Goal: Task Accomplishment & Management: Complete application form

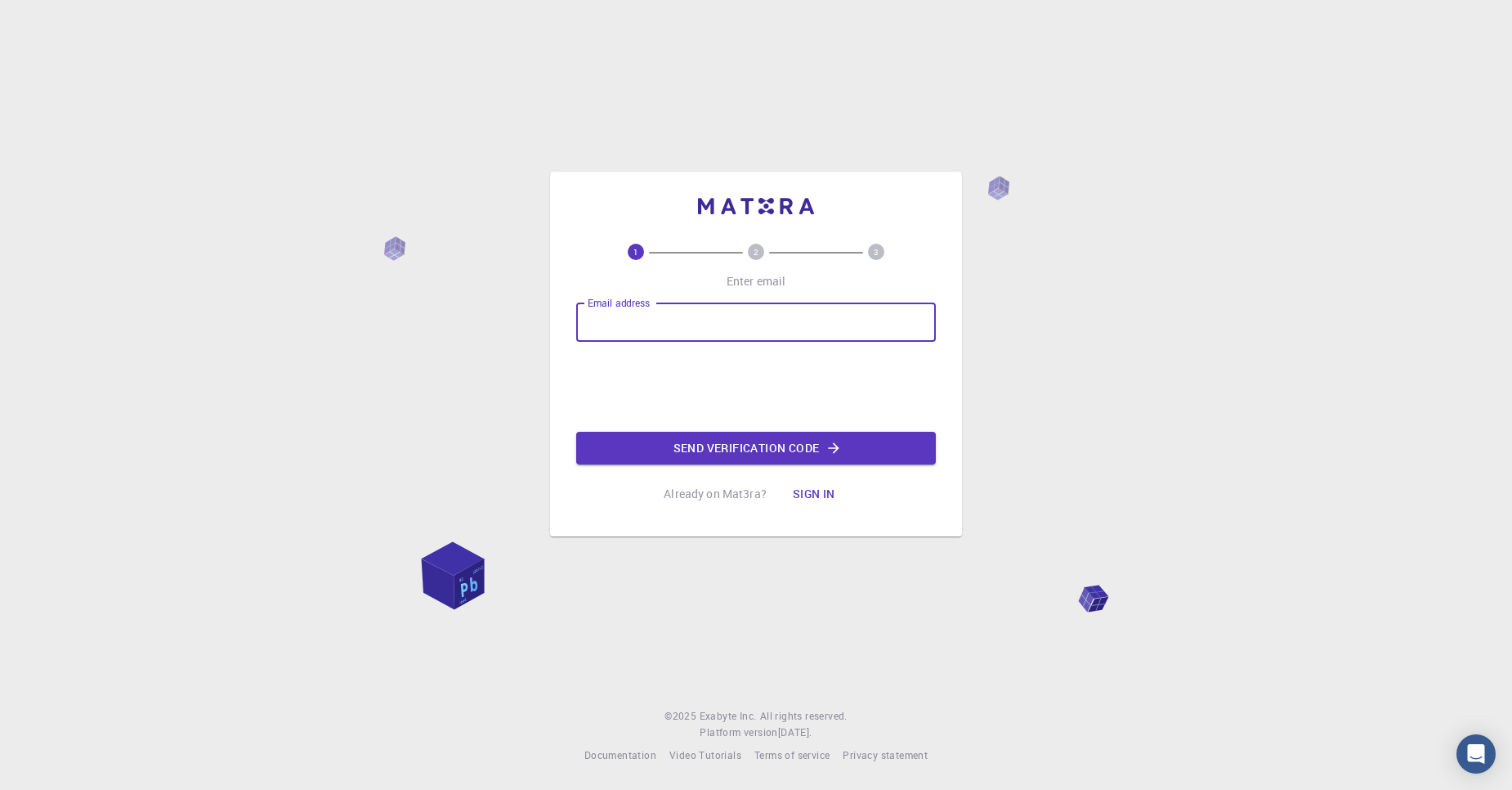
type input "[EMAIL_ADDRESS][DOMAIN_NAME]"
click at [806, 450] on button "Send verification code" at bounding box center [756, 447] width 359 height 32
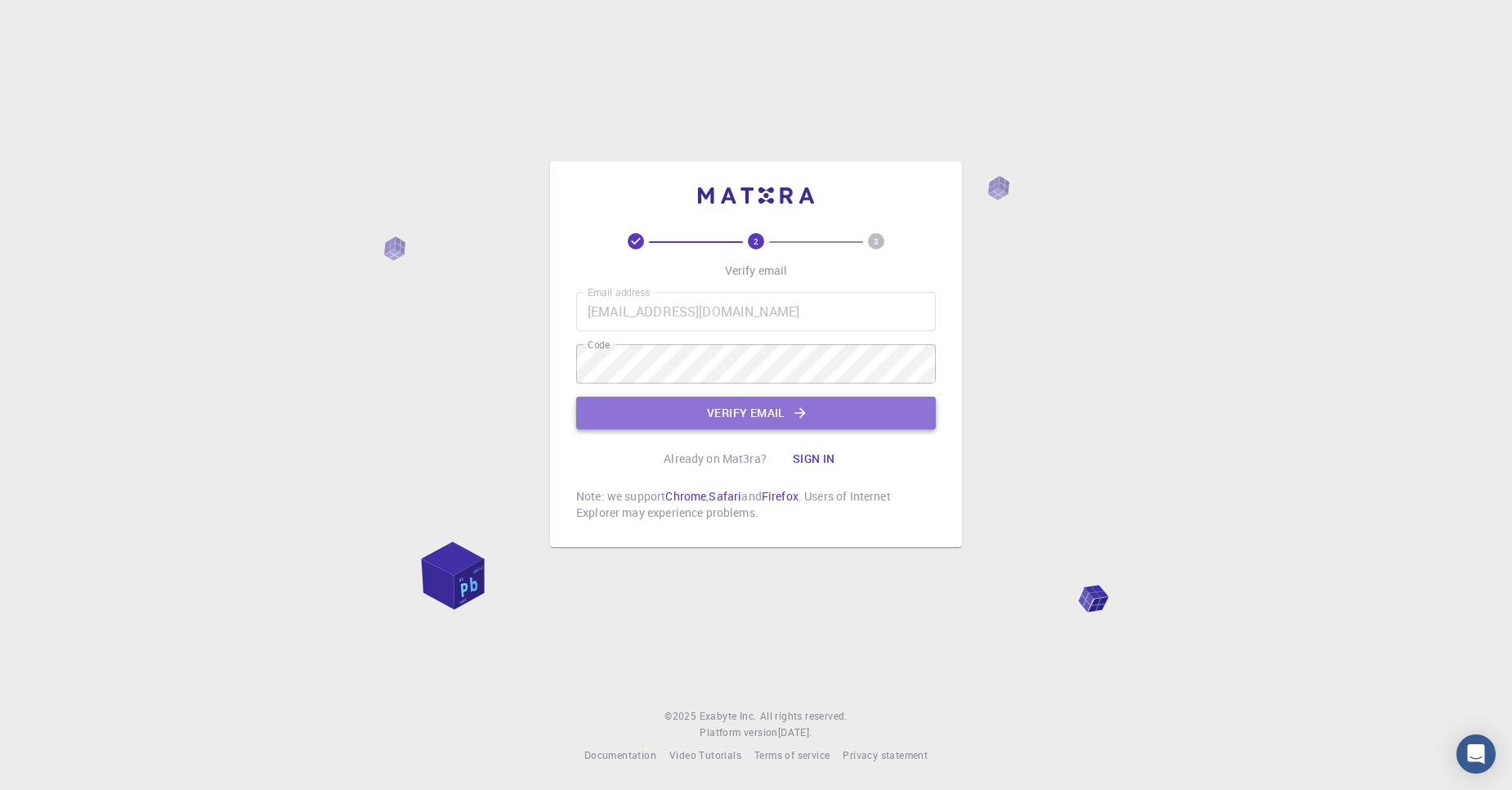
click at [720, 416] on button "Verify email" at bounding box center [756, 412] width 359 height 32
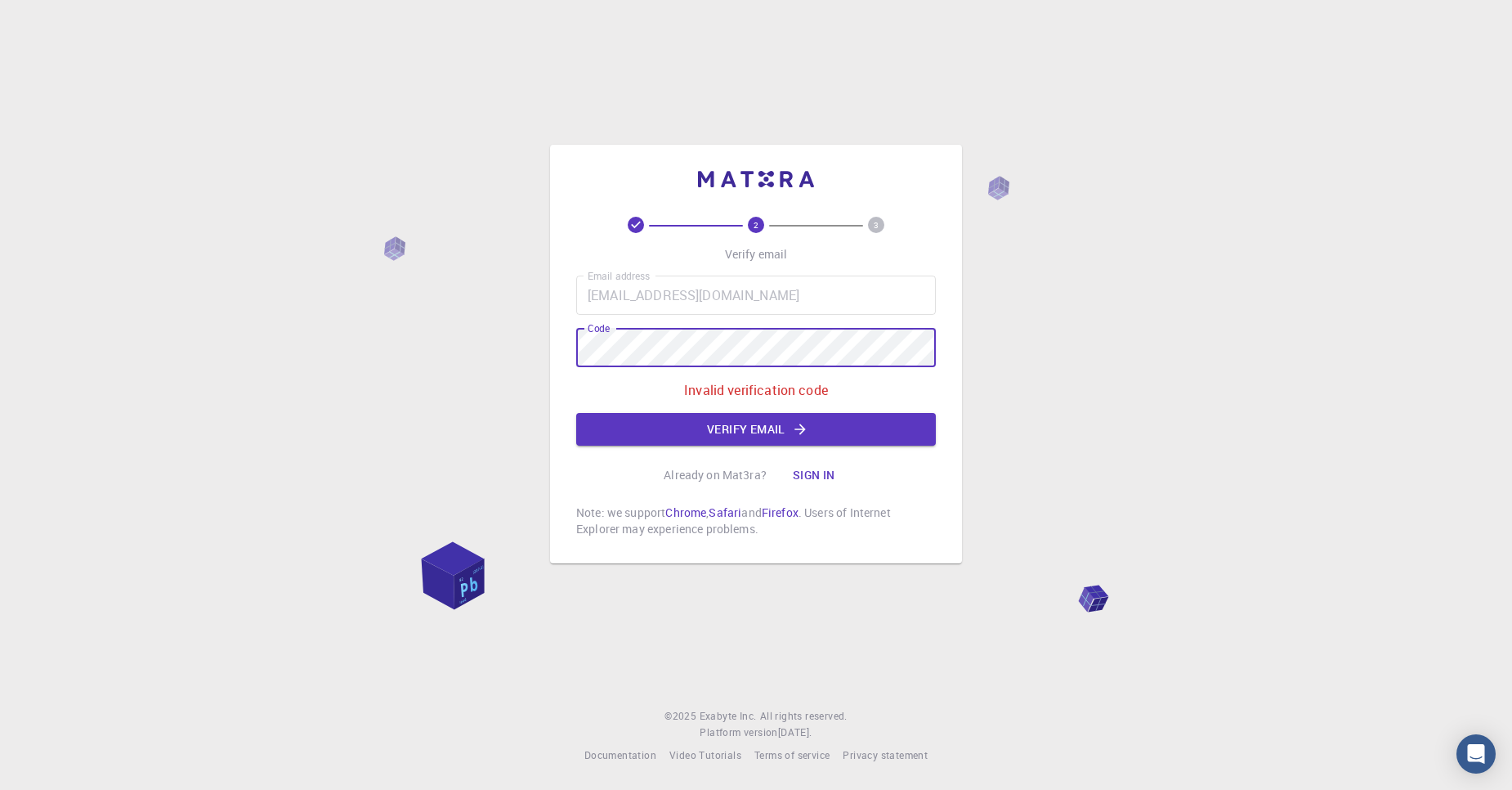
click at [434, 336] on div "2 3 Verify email Email address [EMAIL_ADDRESS][DOMAIN_NAME] Email address Code …" at bounding box center [756, 395] width 1512 height 790
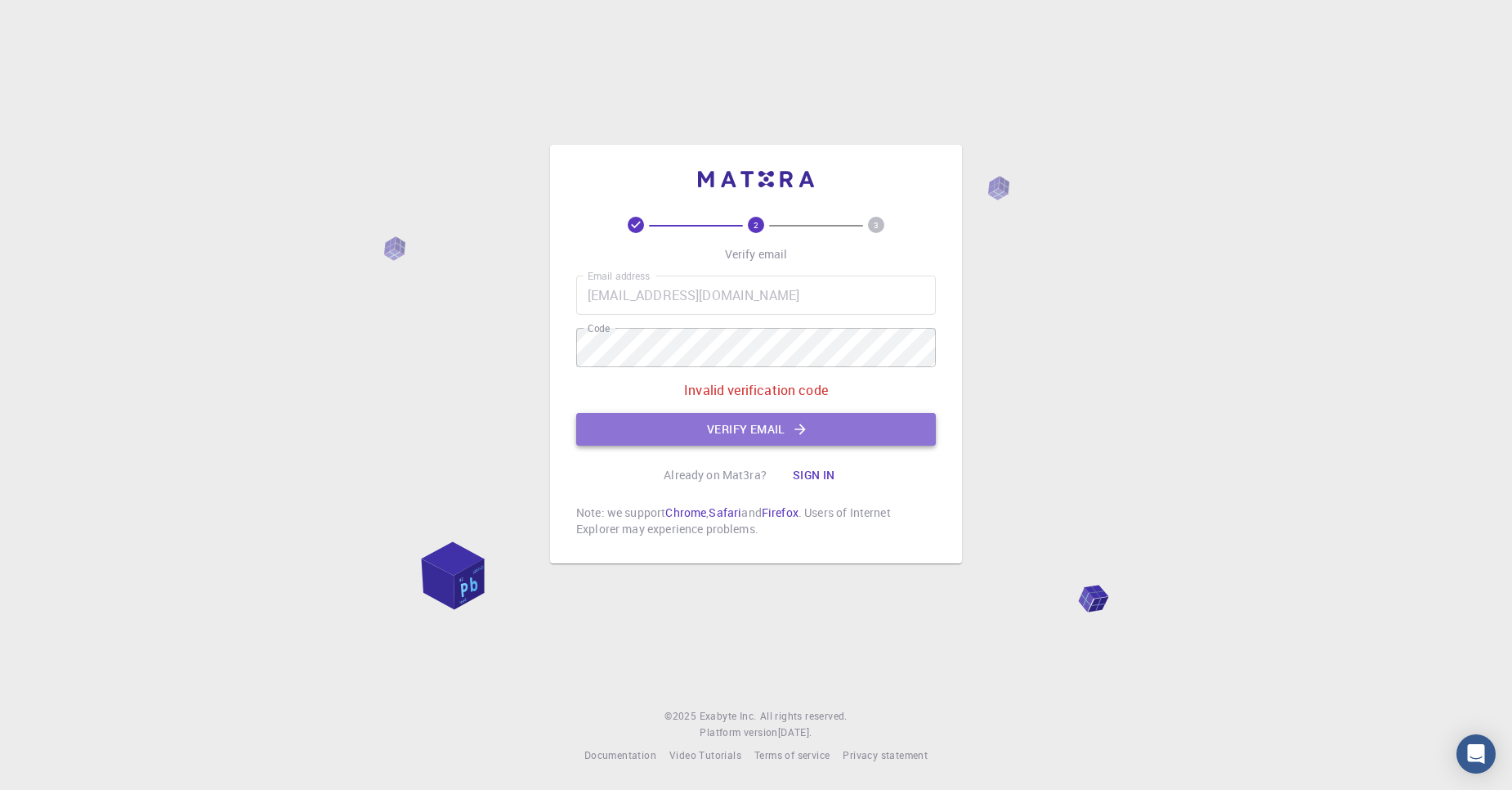
click at [800, 436] on icon "button" at bounding box center [800, 430] width 17 height 17
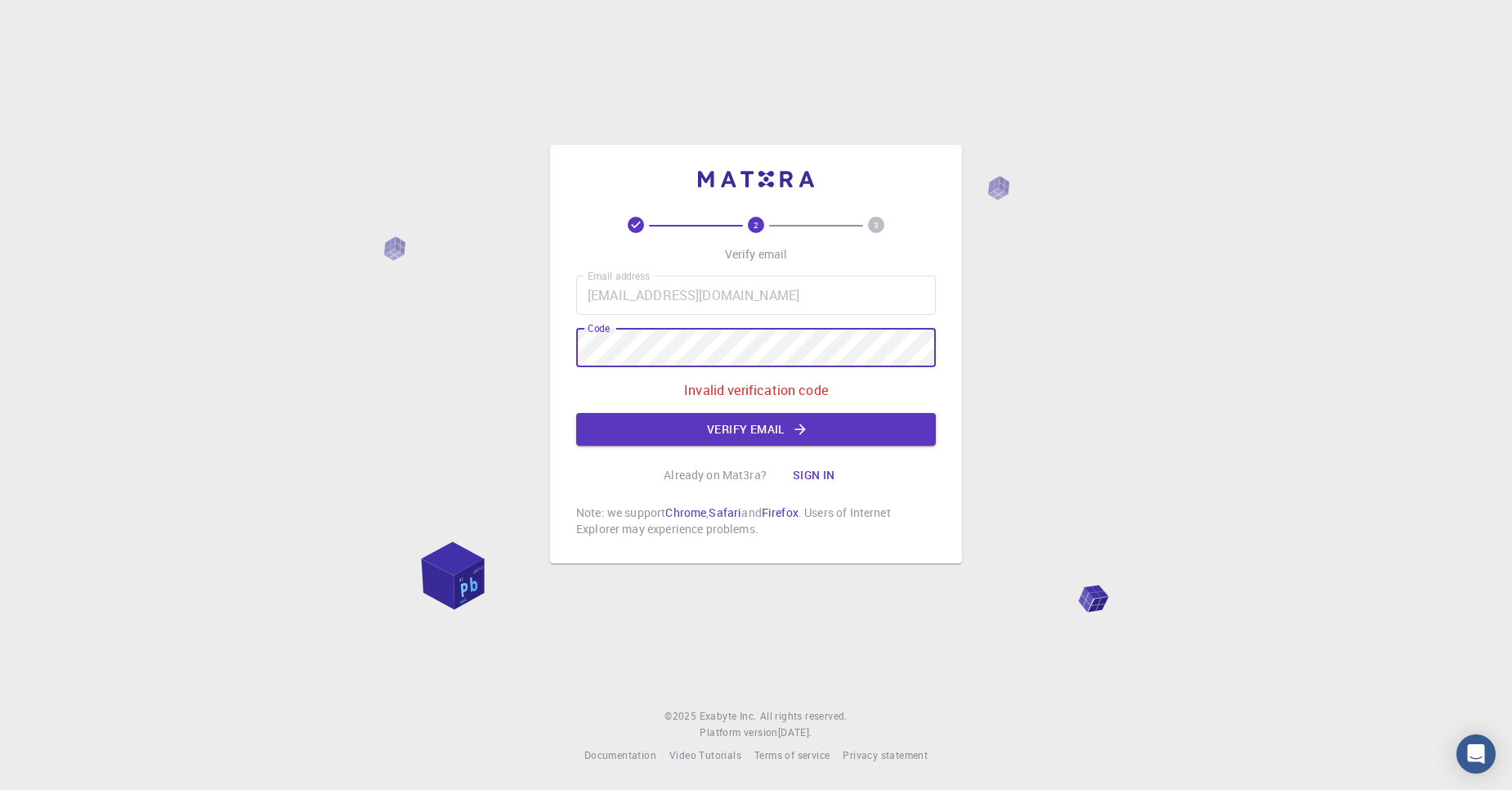
click at [358, 355] on div "2 3 Verify email Email address [EMAIL_ADDRESS][DOMAIN_NAME] Email address Code …" at bounding box center [756, 395] width 1512 height 790
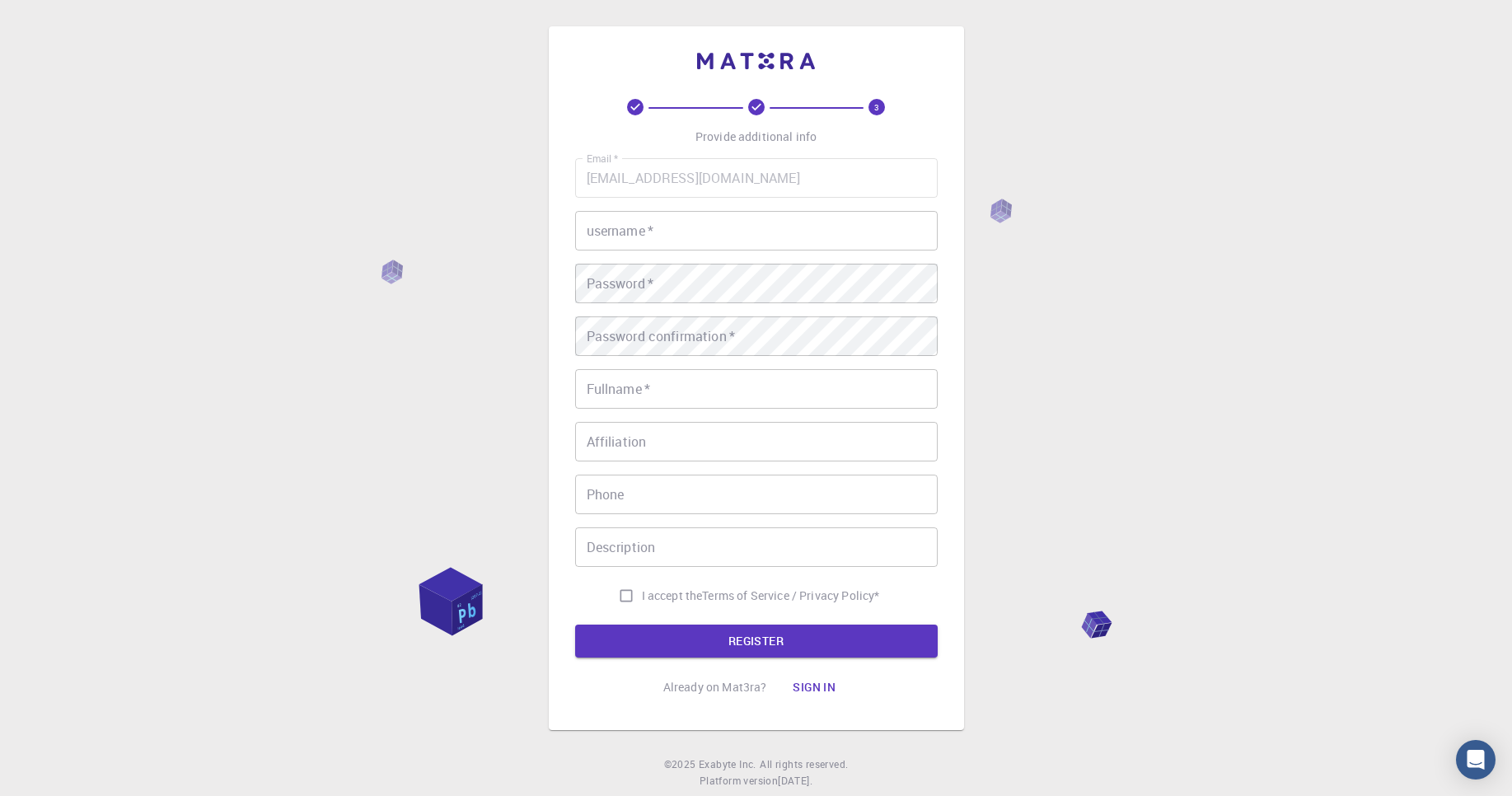
click at [690, 233] on input "username   *" at bounding box center [756, 230] width 362 height 39
type input "[PERSON_NAME]"
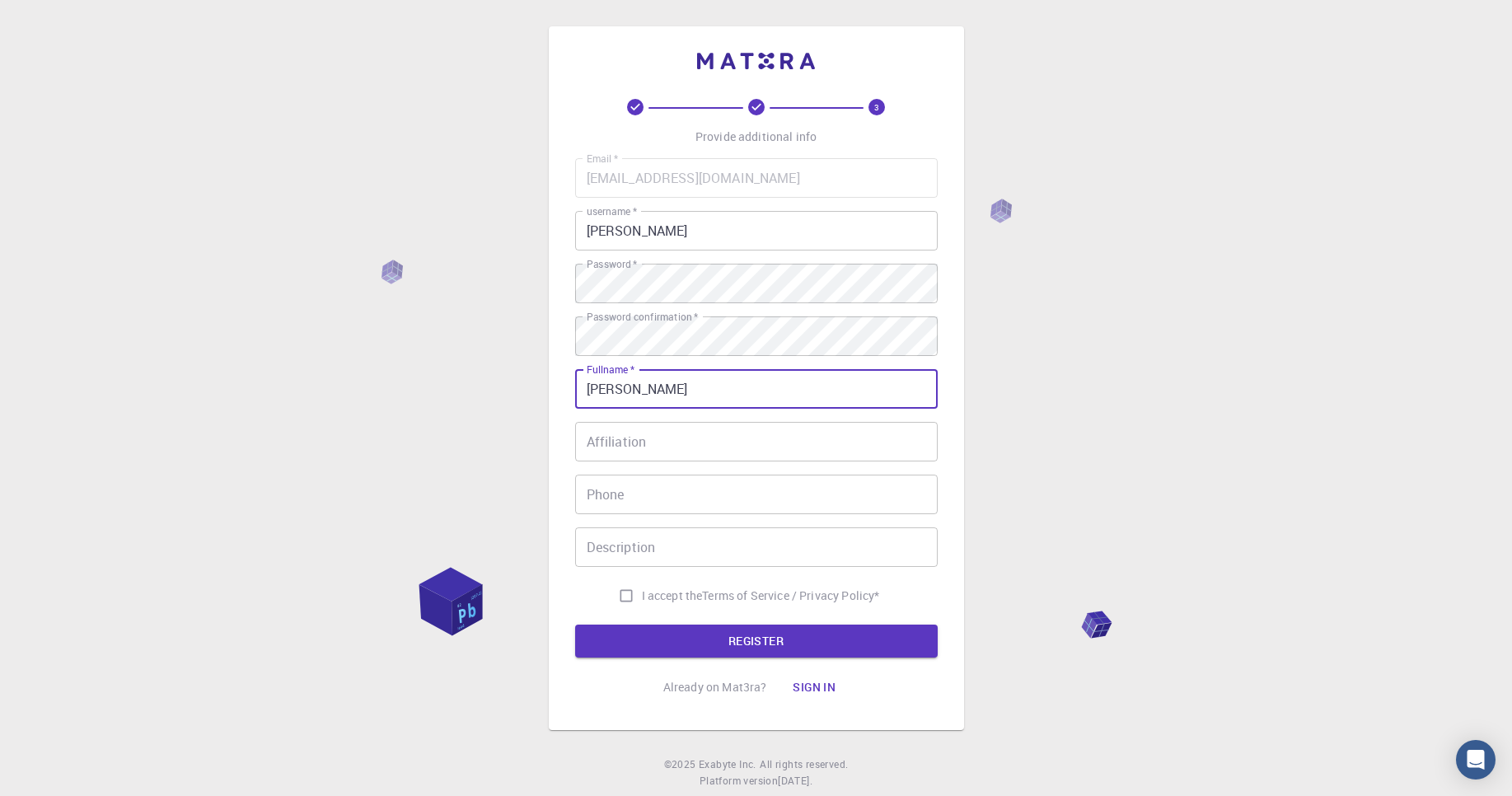
type input "[PERSON_NAME] [PERSON_NAME]"
type input "22998841309"
click at [674, 441] on input "Affiliation" at bounding box center [756, 441] width 362 height 39
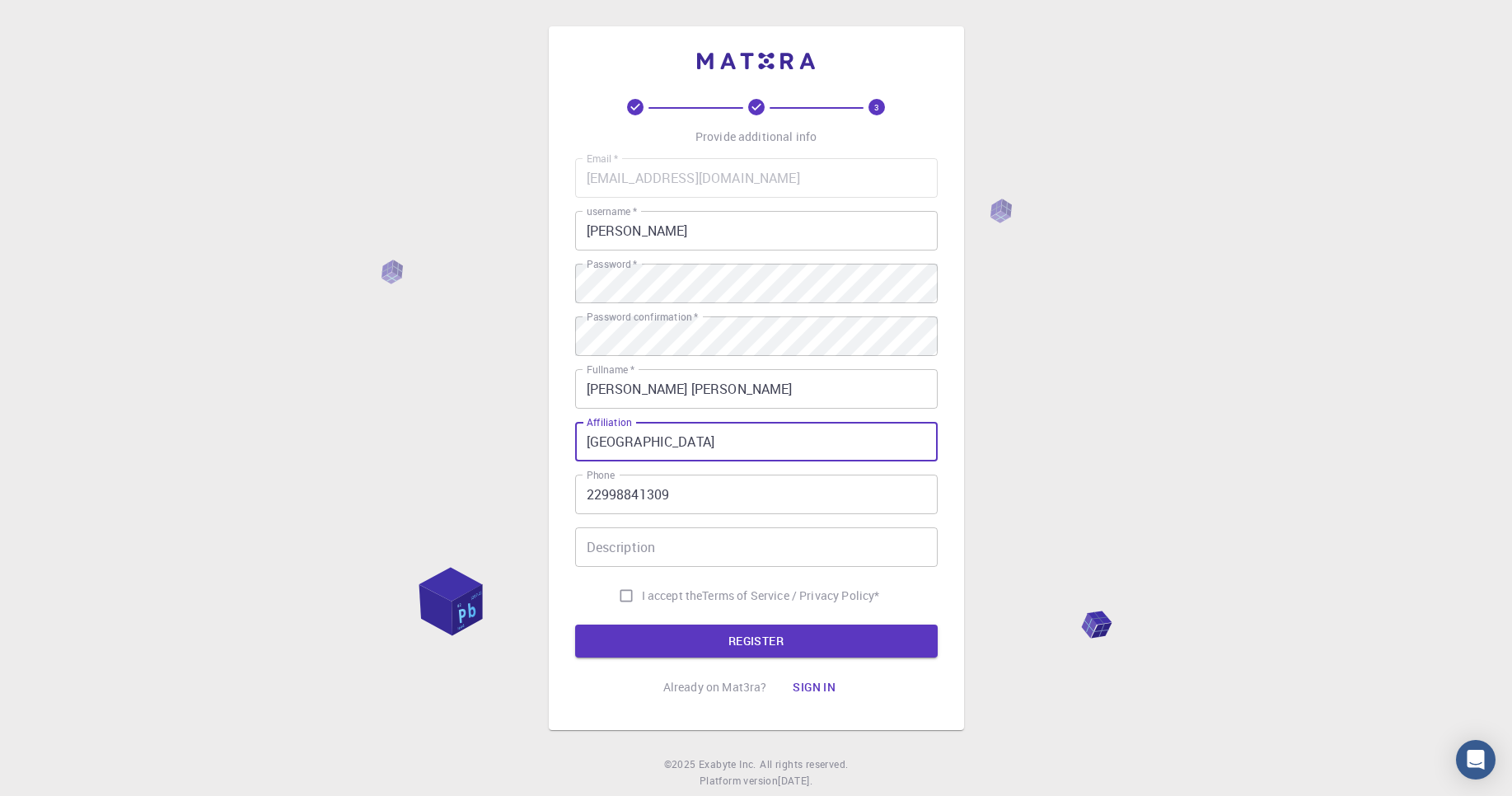
type input "[GEOGRAPHIC_DATA]"
click at [618, 601] on input "I accept the Terms of Service / Privacy Policy *" at bounding box center [627, 596] width 32 height 32
checkbox input "true"
click at [654, 655] on button "REGISTER" at bounding box center [756, 640] width 362 height 33
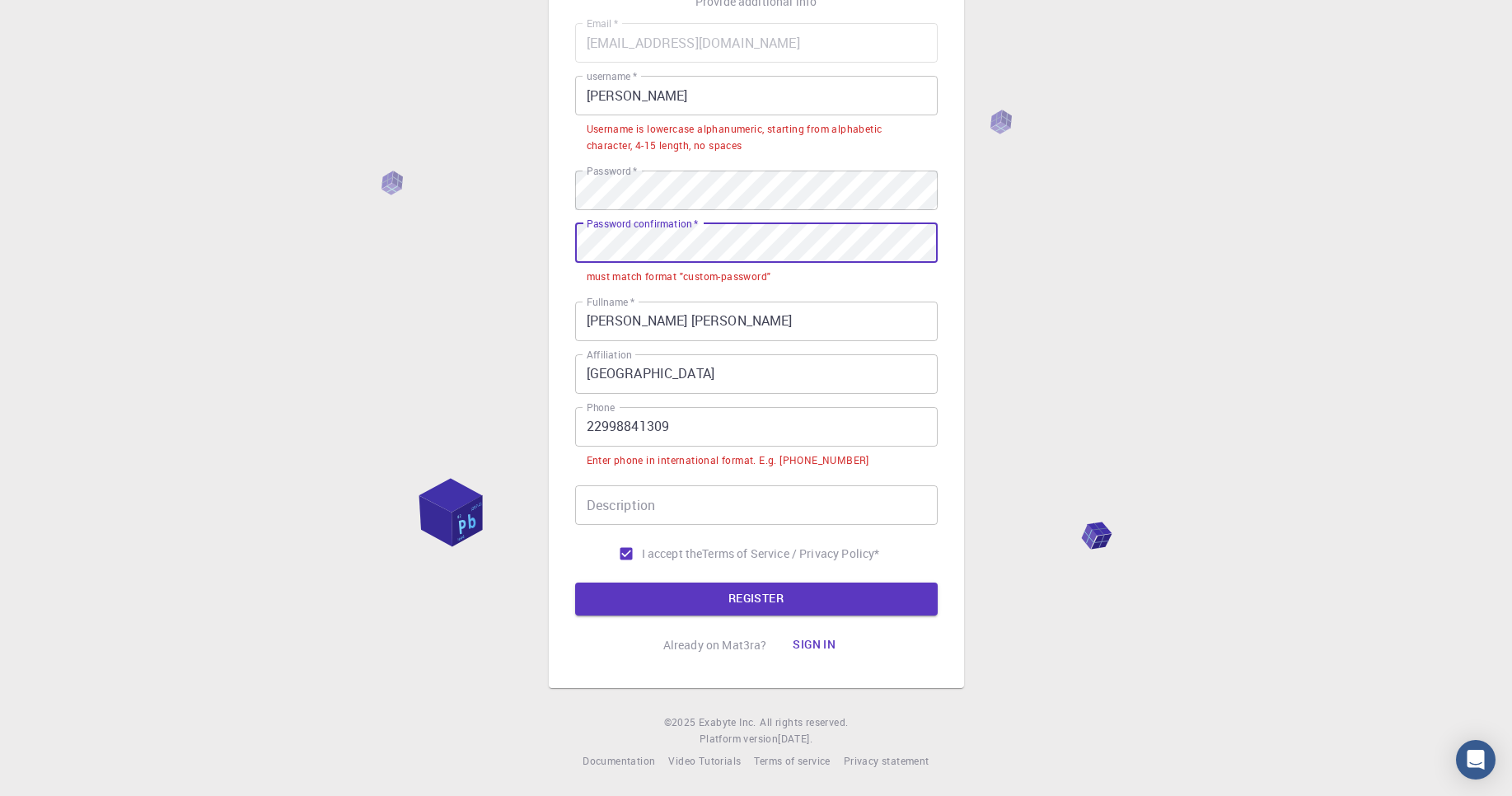
scroll to position [109, 0]
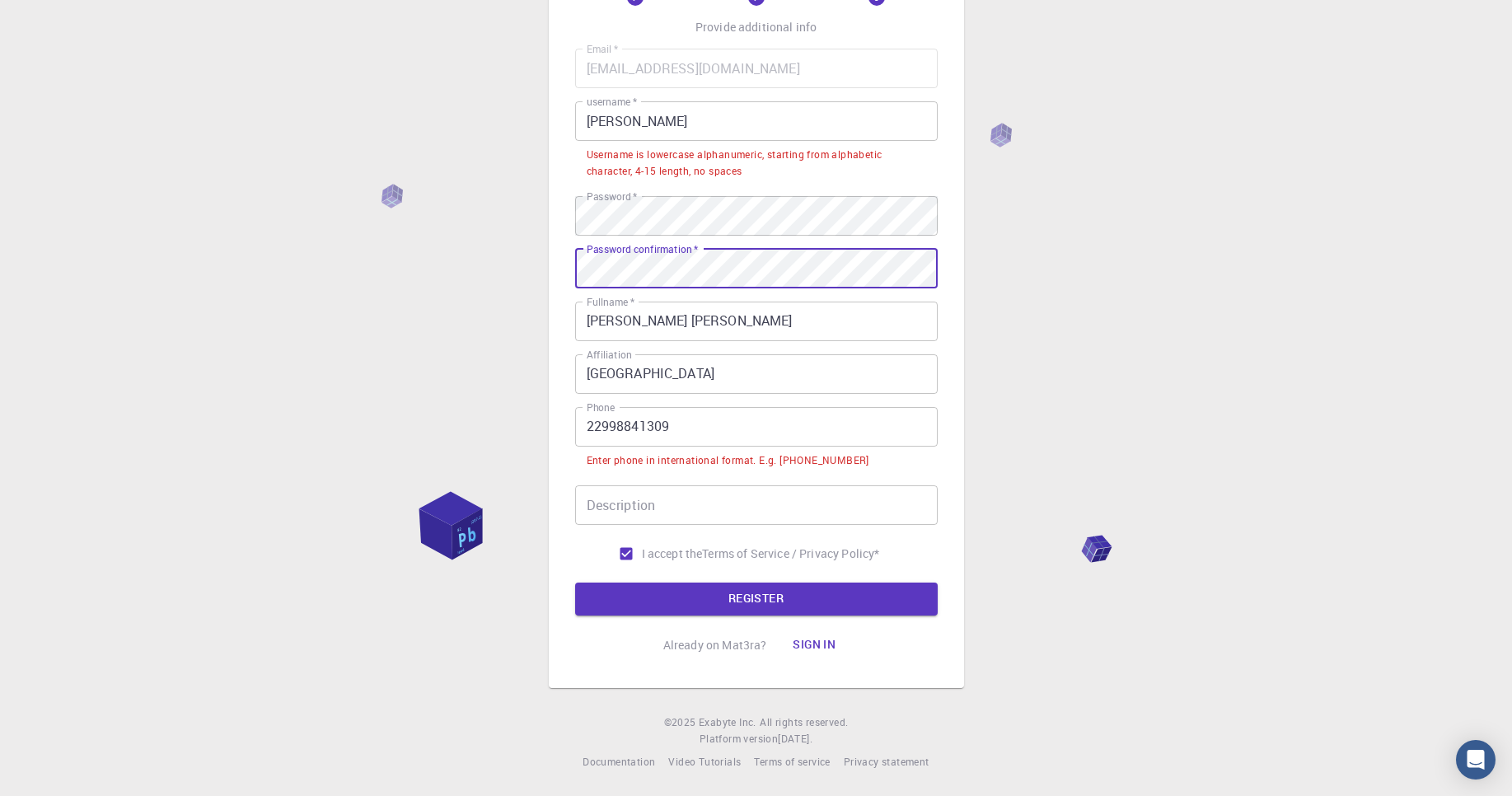
click at [710, 125] on input "[PERSON_NAME]" at bounding box center [756, 120] width 362 height 39
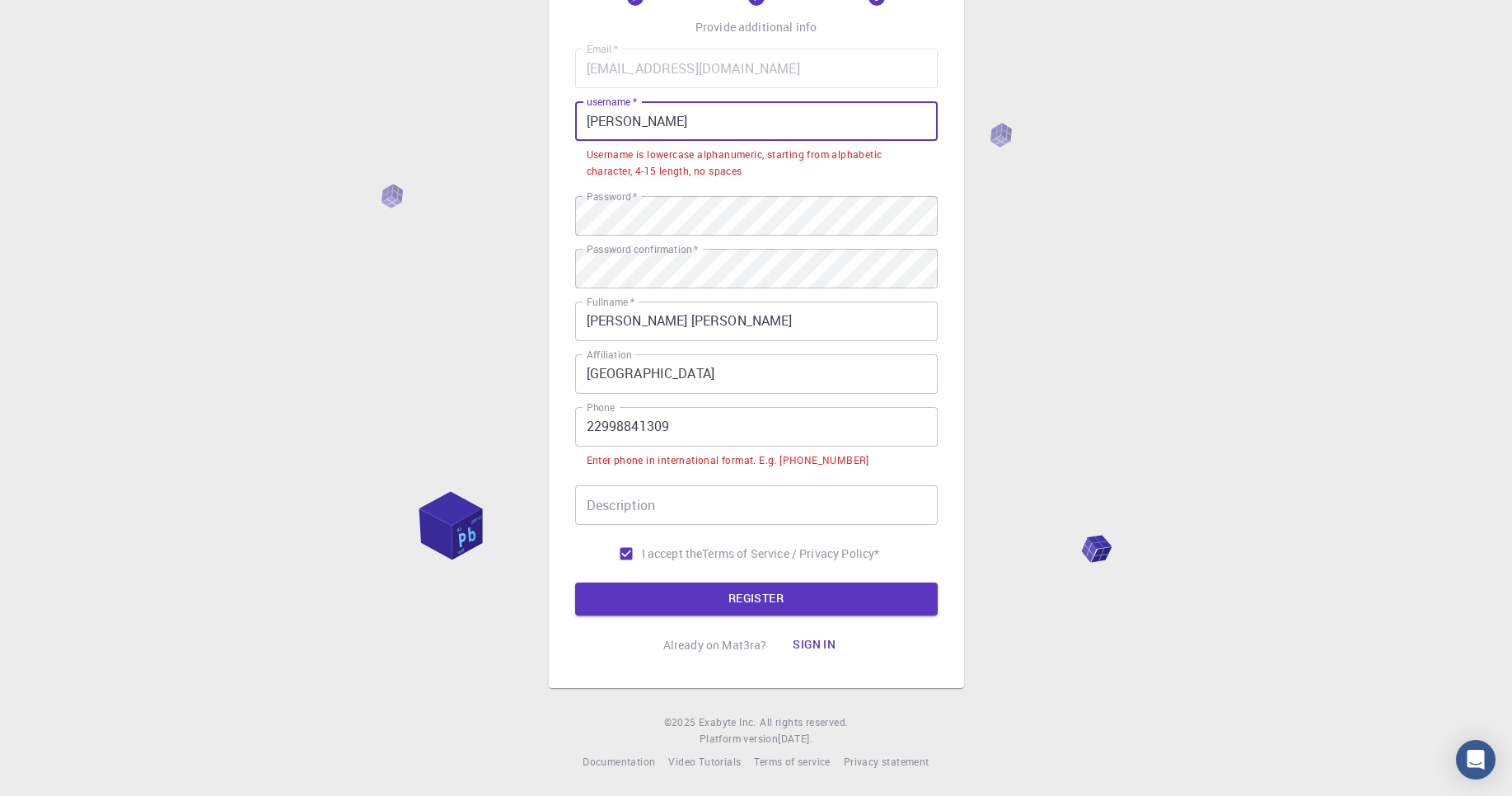
click at [594, 121] on input "[PERSON_NAME]" at bounding box center [756, 120] width 362 height 39
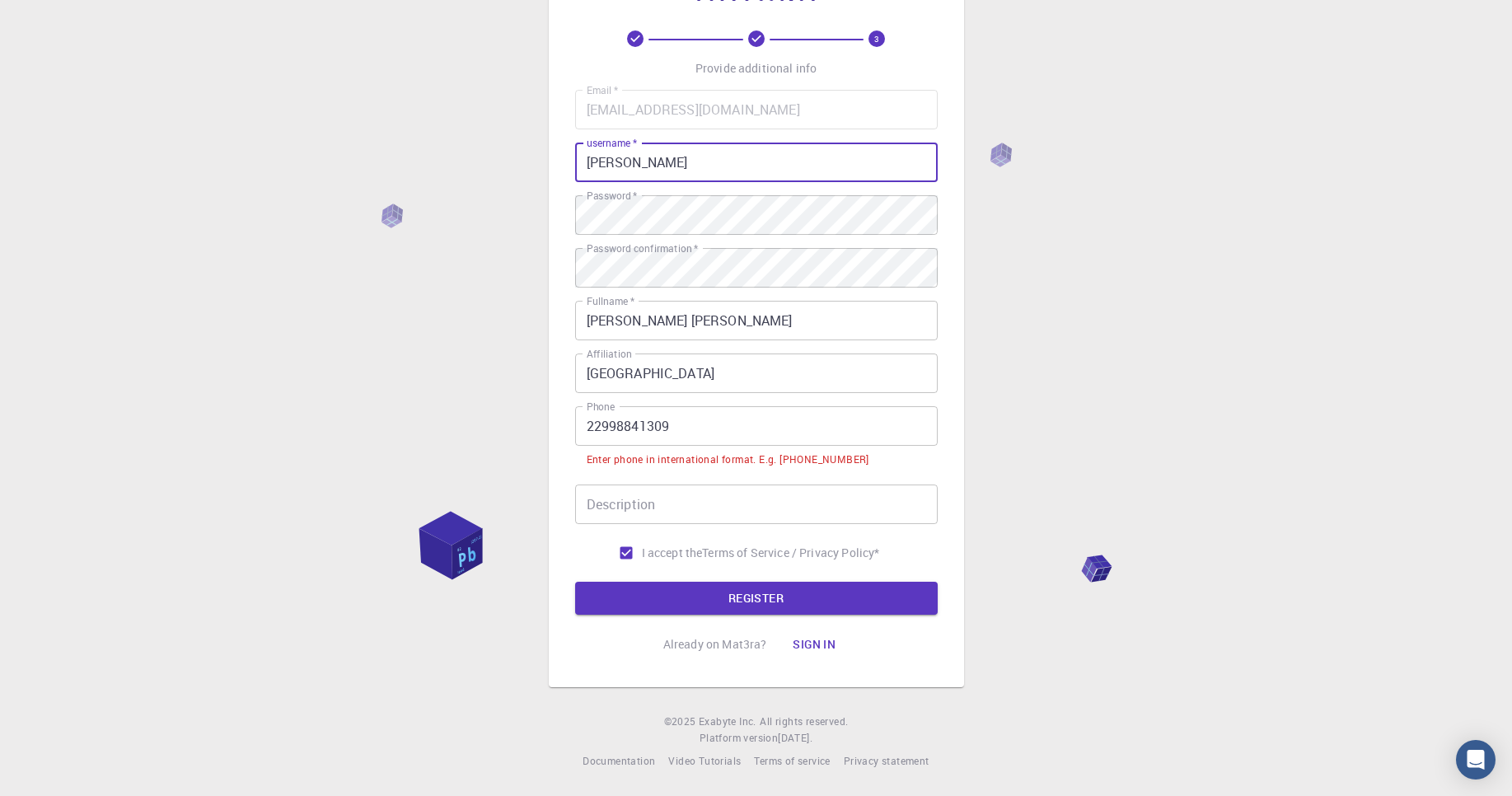
type input "[PERSON_NAME]"
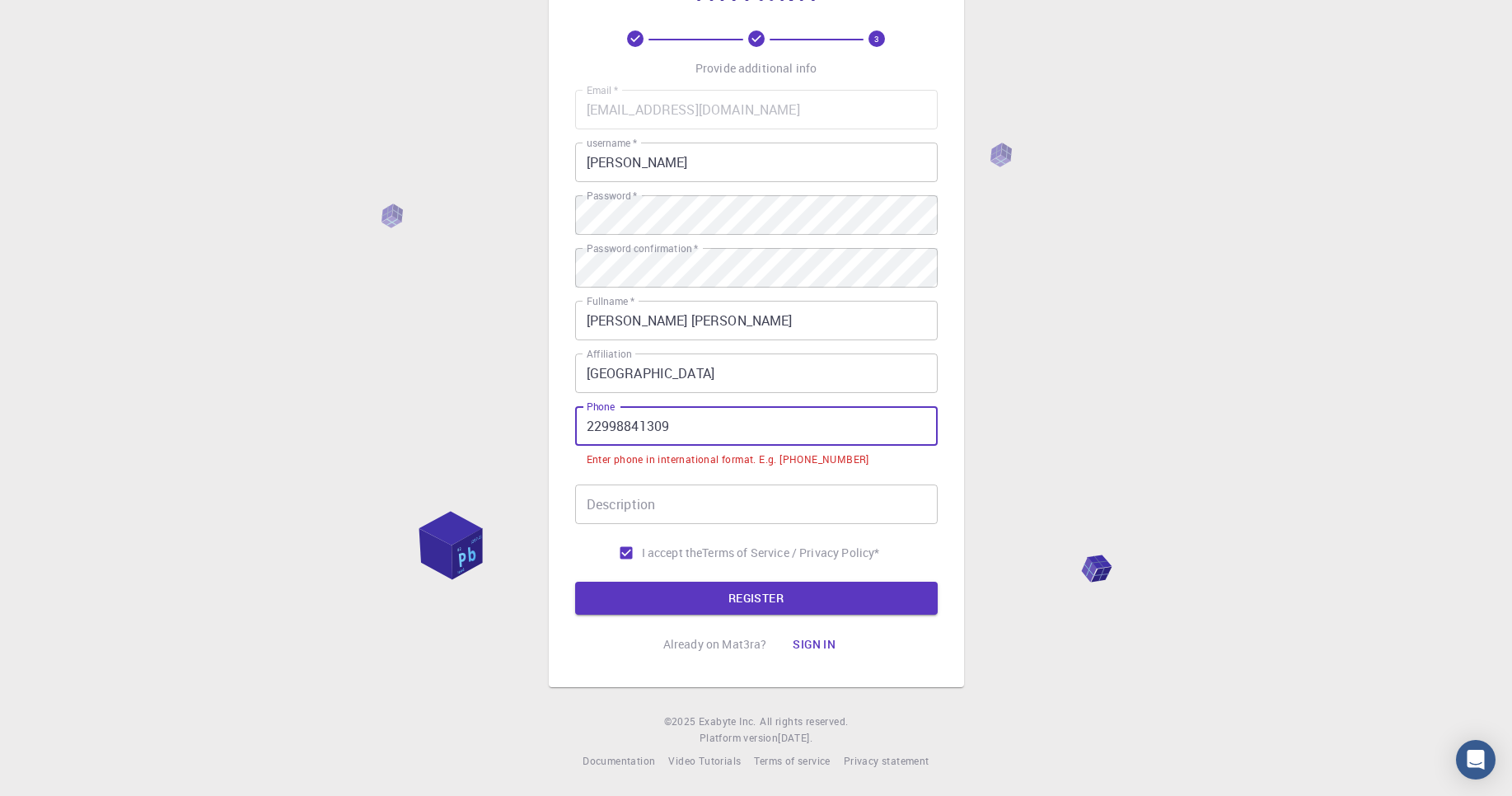
click at [585, 421] on input "22998841309" at bounding box center [756, 426] width 362 height 39
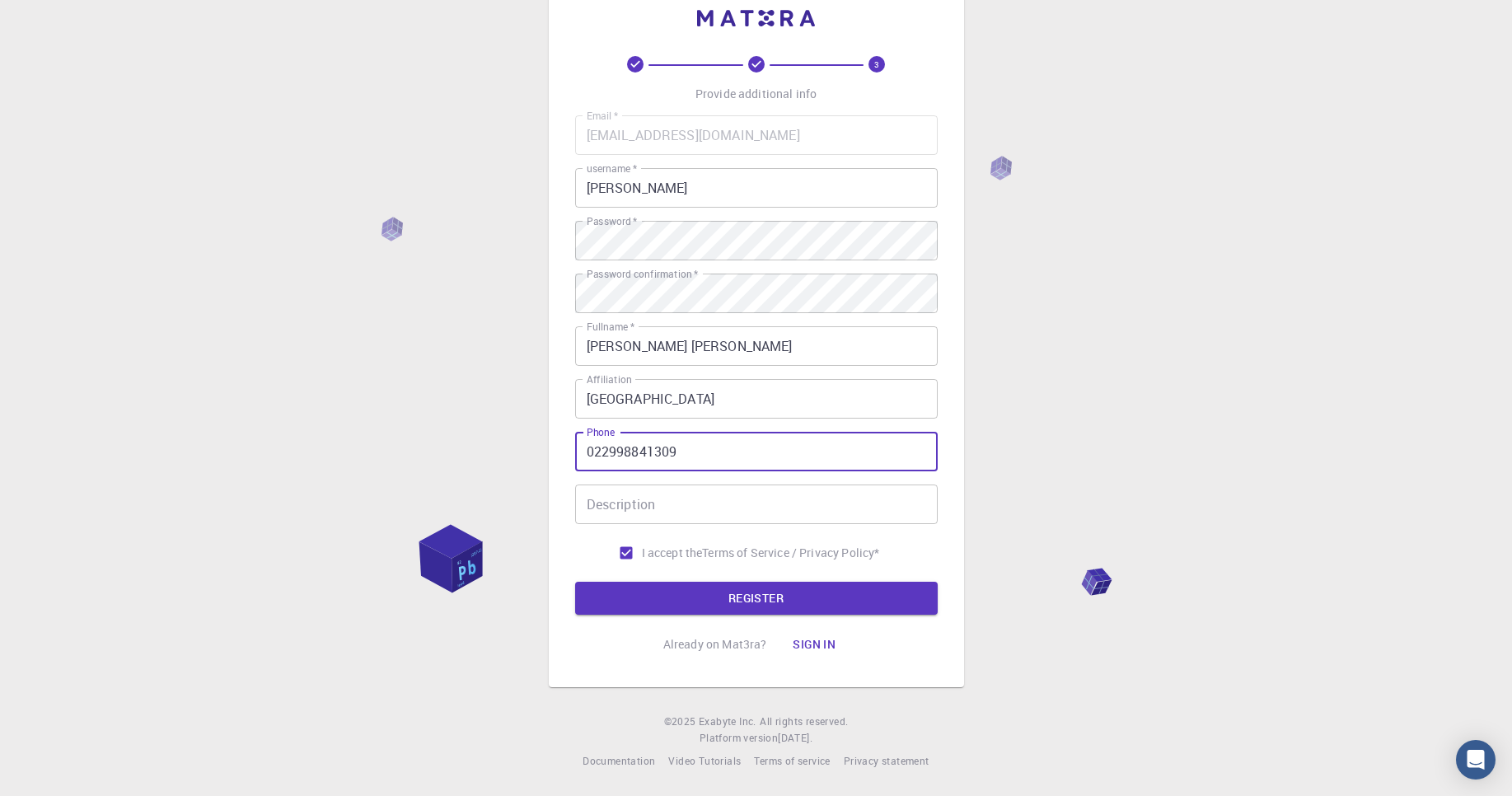
scroll to position [43, 0]
click at [775, 597] on button "REGISTER" at bounding box center [756, 597] width 362 height 33
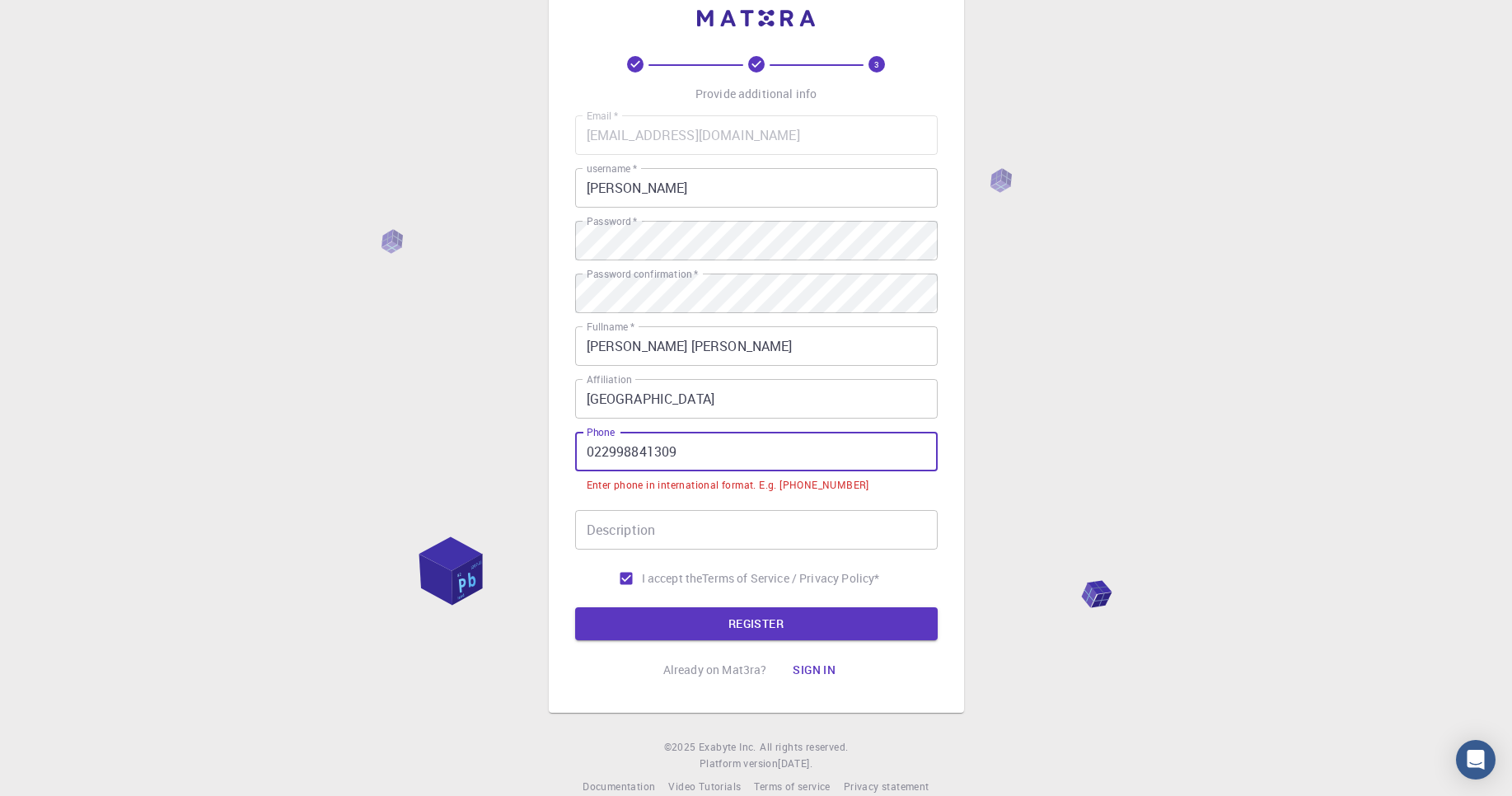
click at [583, 449] on input "022998841309" at bounding box center [756, 451] width 362 height 39
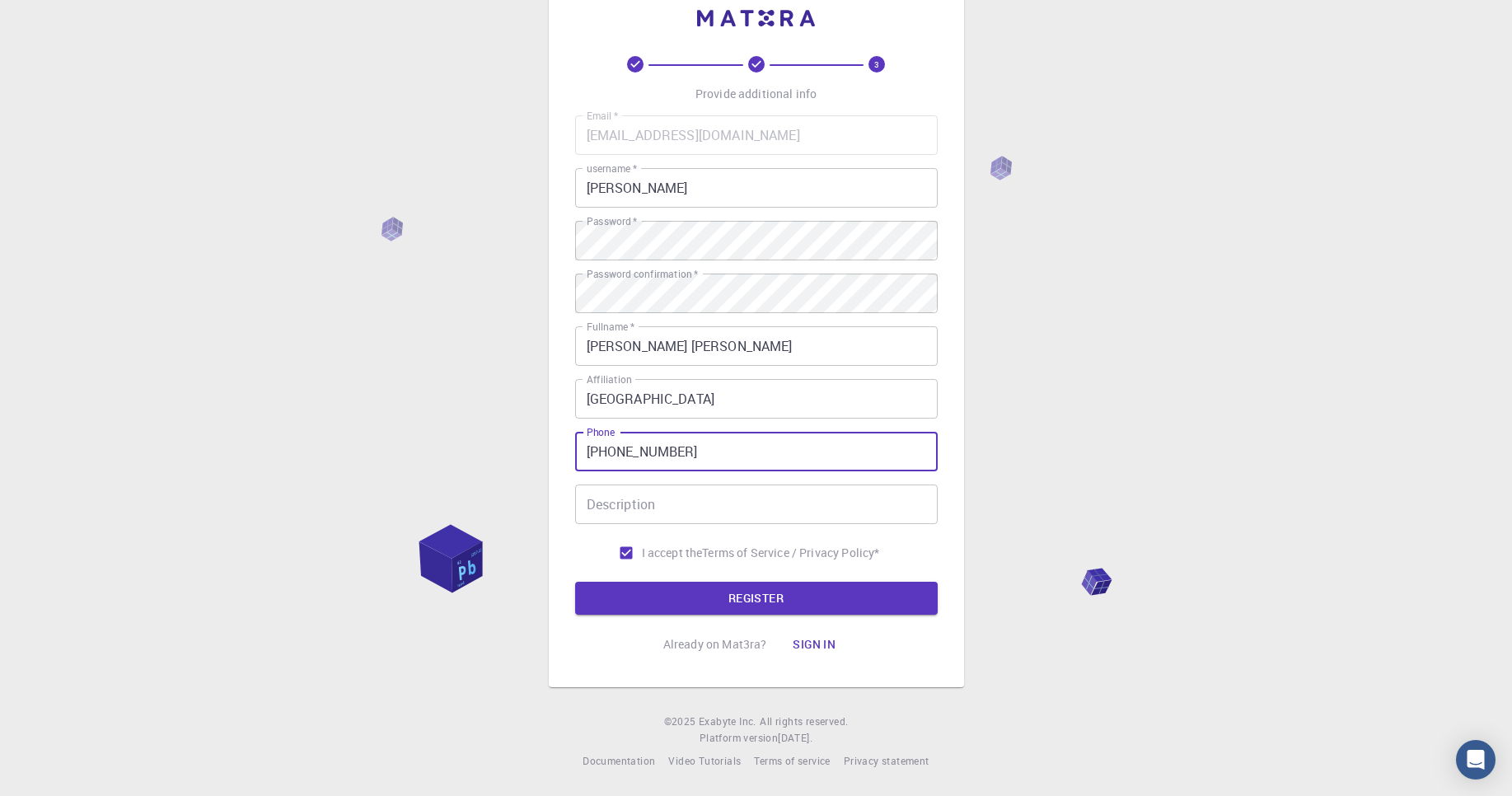
type input "[PHONE_NUMBER]"
click at [575, 582] on button "REGISTER" at bounding box center [756, 597] width 362 height 33
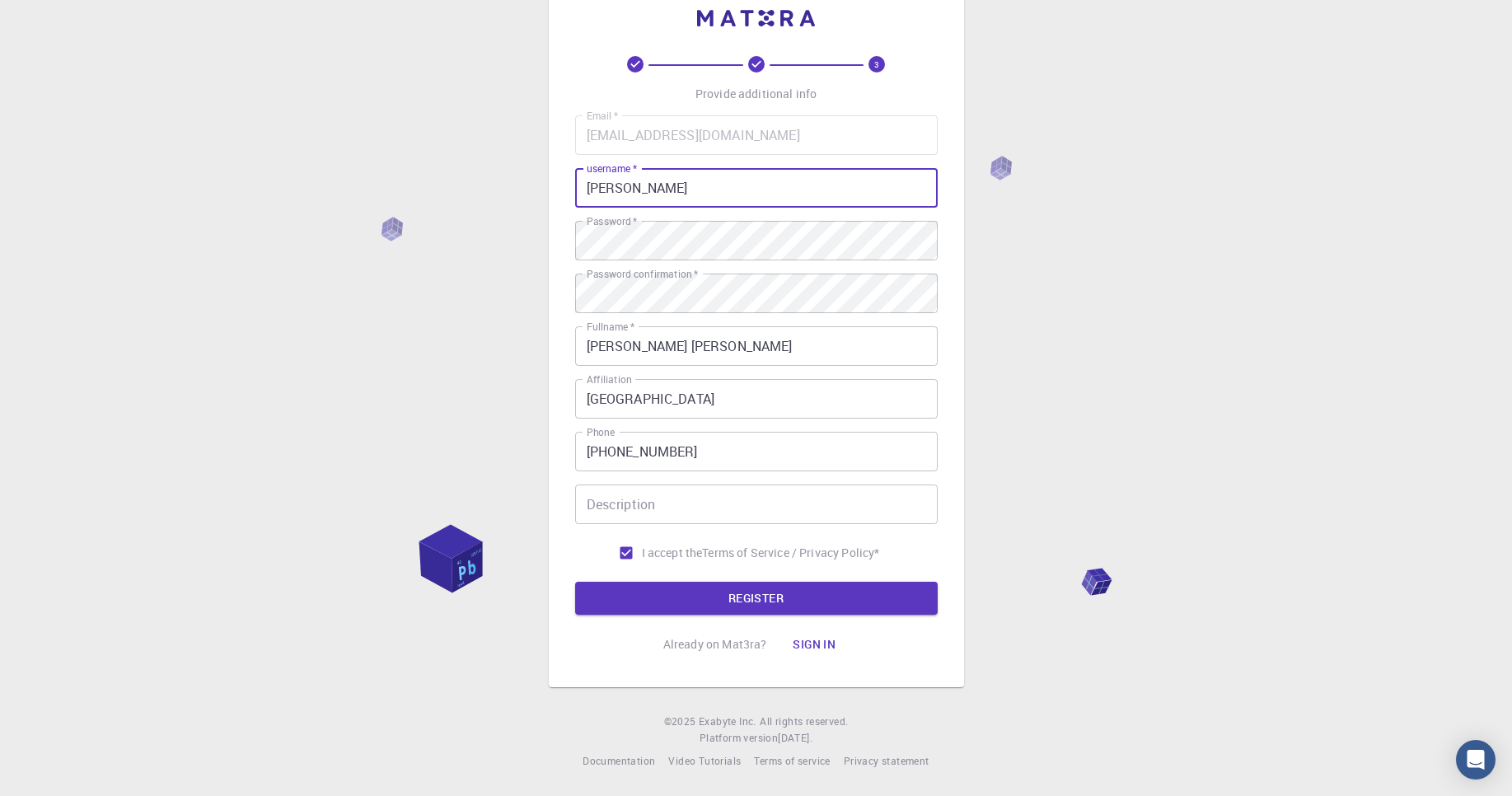
click at [658, 186] on input "[PERSON_NAME]" at bounding box center [756, 187] width 362 height 39
drag, startPoint x: 648, startPoint y: 194, endPoint x: 559, endPoint y: 192, distance: 89.0
click at [559, 192] on div "3 Provide additional info Email   * [EMAIL_ADDRESS][DOMAIN_NAME] Email   * user…" at bounding box center [757, 335] width 416 height 703
type input "bayerj"
drag, startPoint x: 820, startPoint y: 598, endPoint x: 875, endPoint y: 583, distance: 57.0
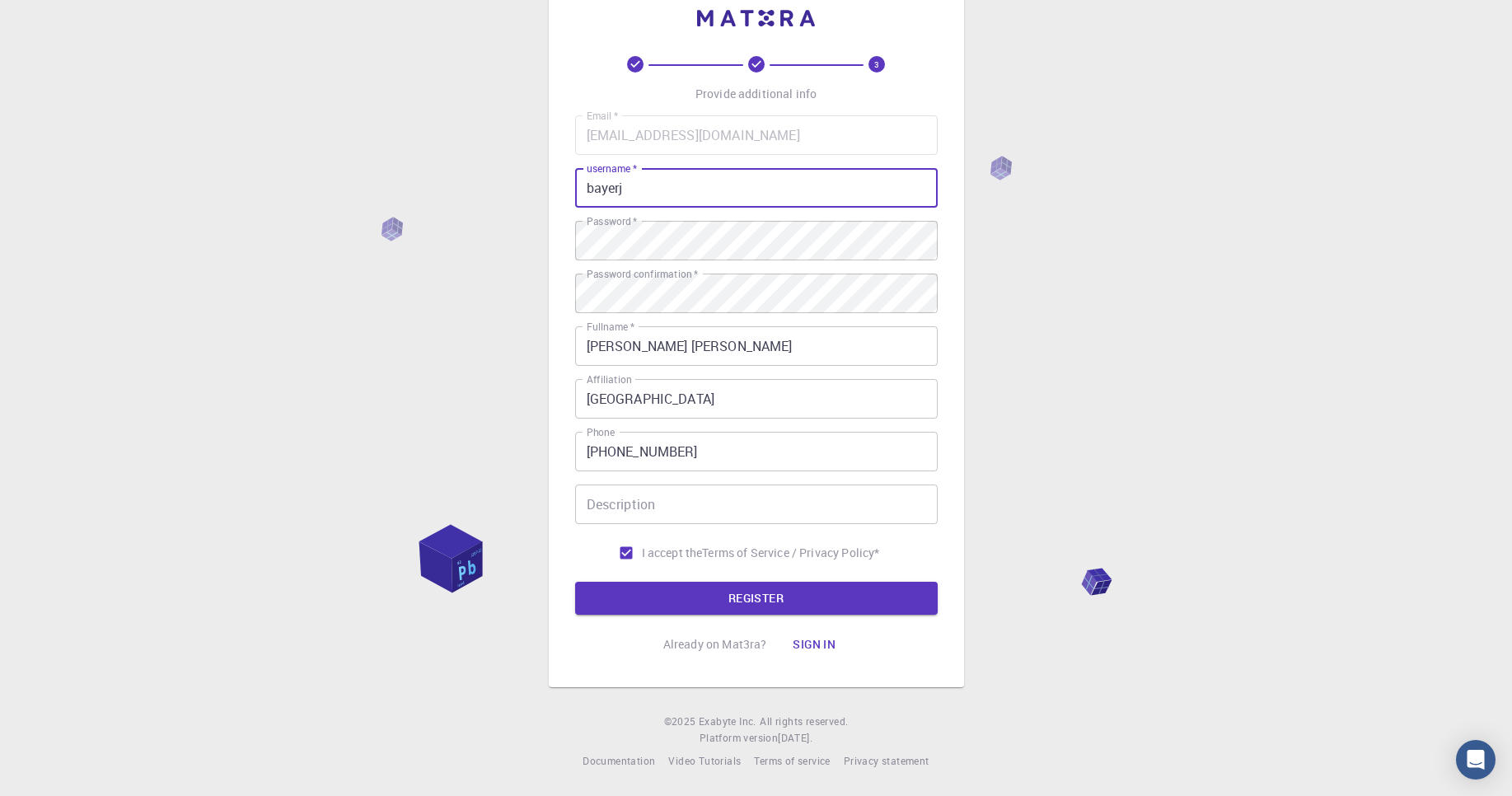
click at [820, 598] on button "REGISTER" at bounding box center [756, 597] width 362 height 33
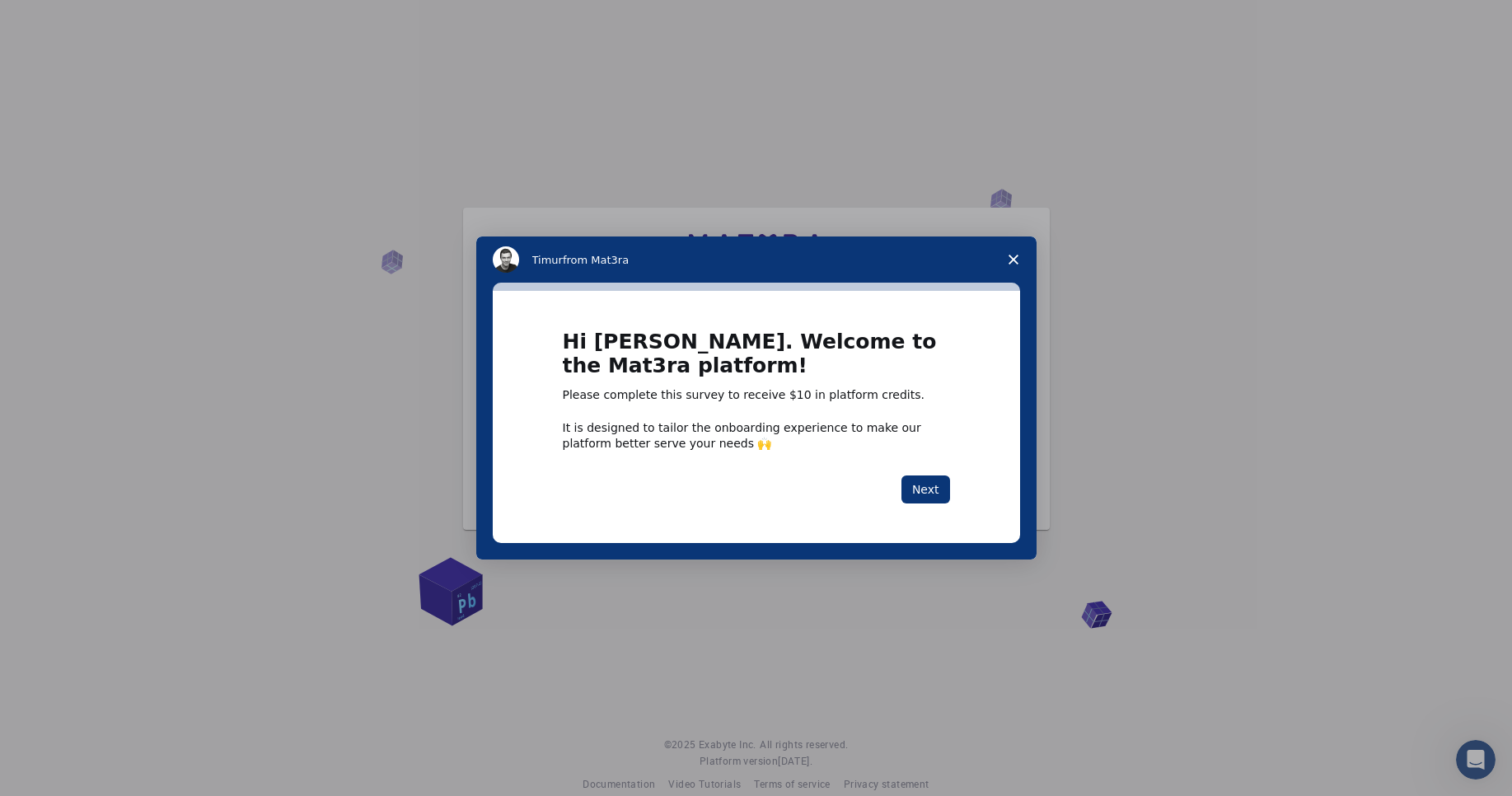
click at [1013, 257] on icon "Close survey" at bounding box center [1014, 259] width 10 height 10
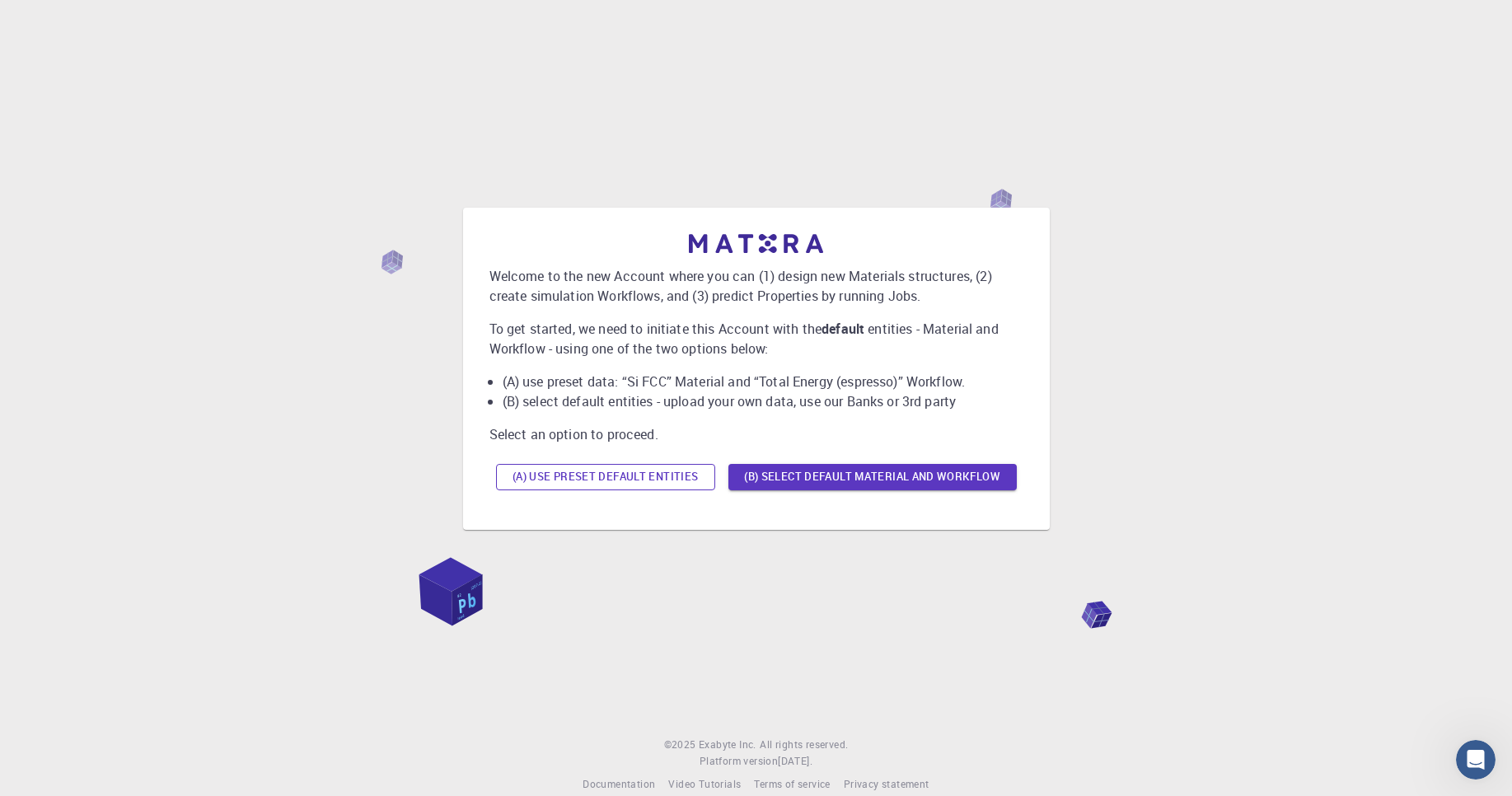
click at [645, 482] on button "(A) Use preset default entities" at bounding box center [605, 477] width 219 height 27
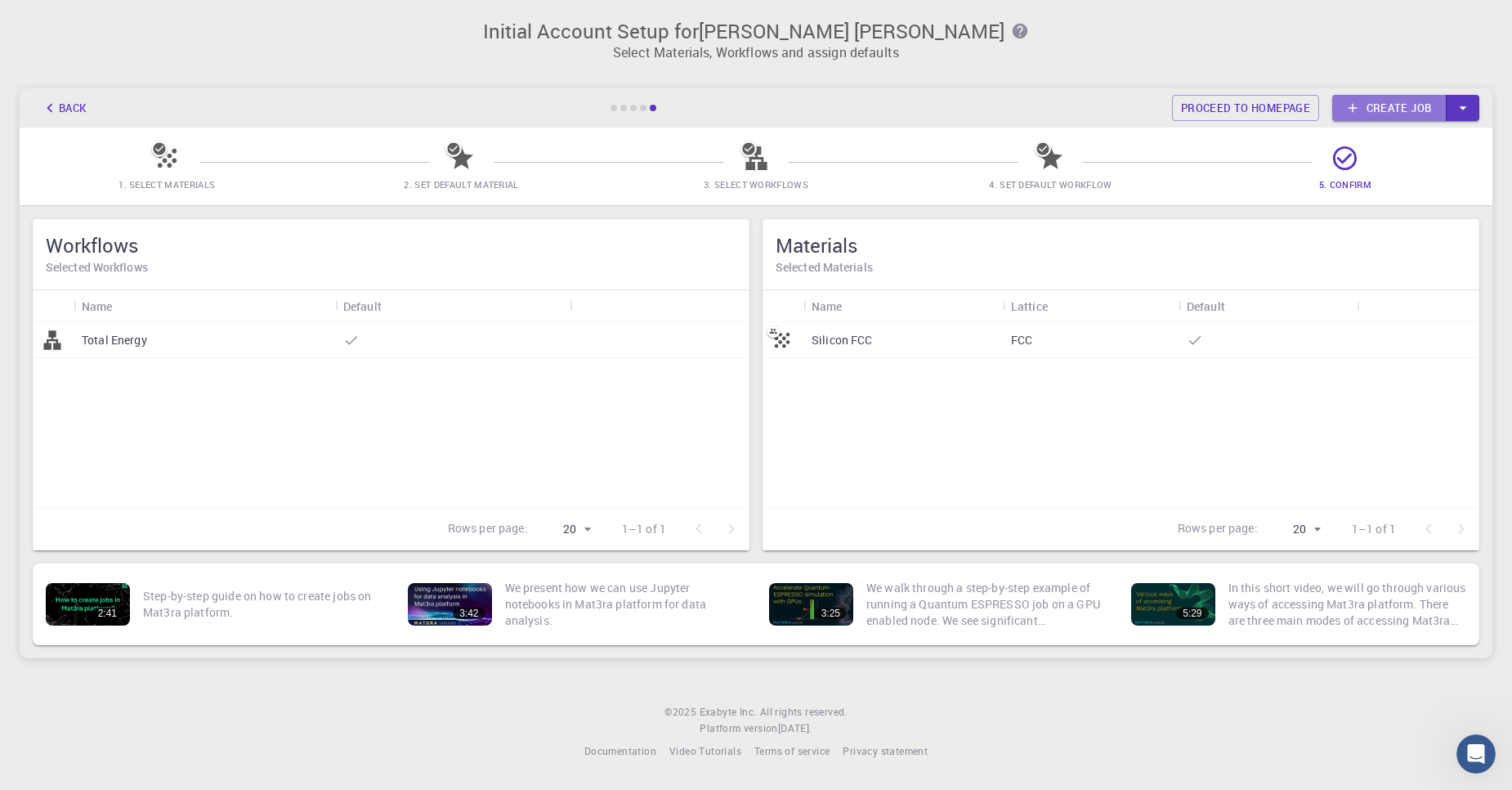
click at [1401, 107] on link "Create job" at bounding box center [1389, 108] width 114 height 26
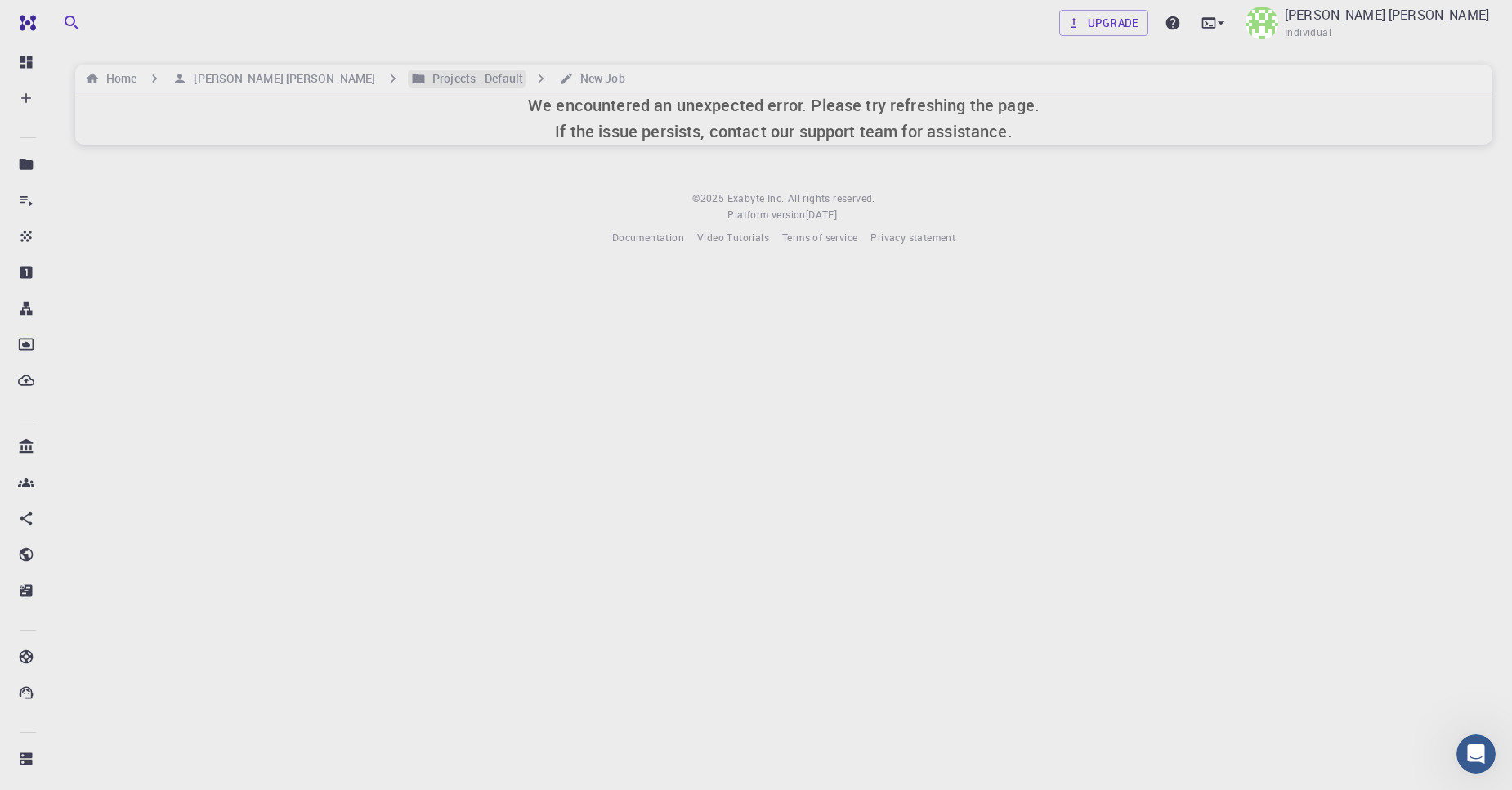
click at [434, 83] on h6 "Projects - Default" at bounding box center [474, 79] width 98 height 18
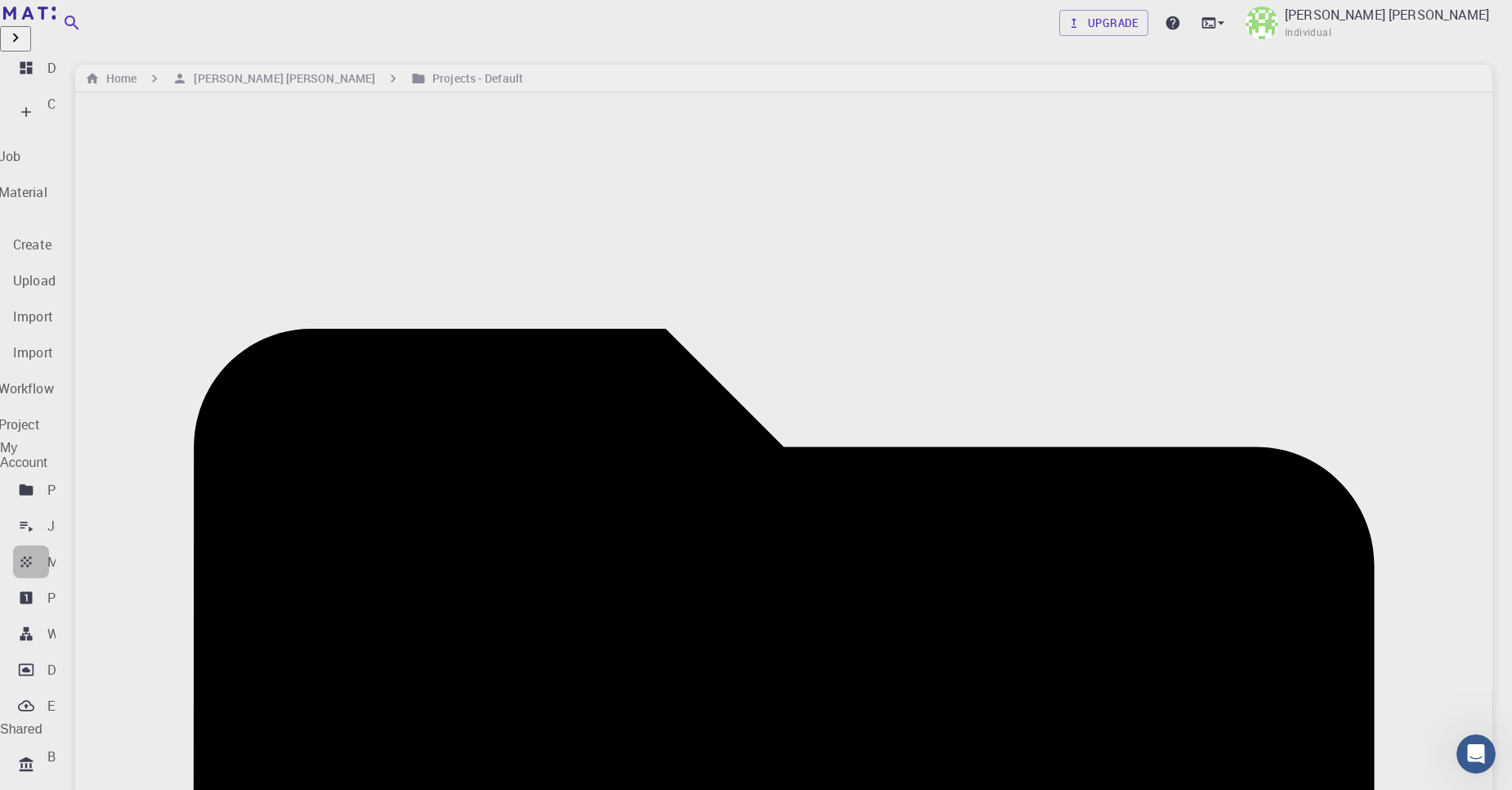
click at [103, 552] on div "Materials" at bounding box center [74, 562] width 55 height 20
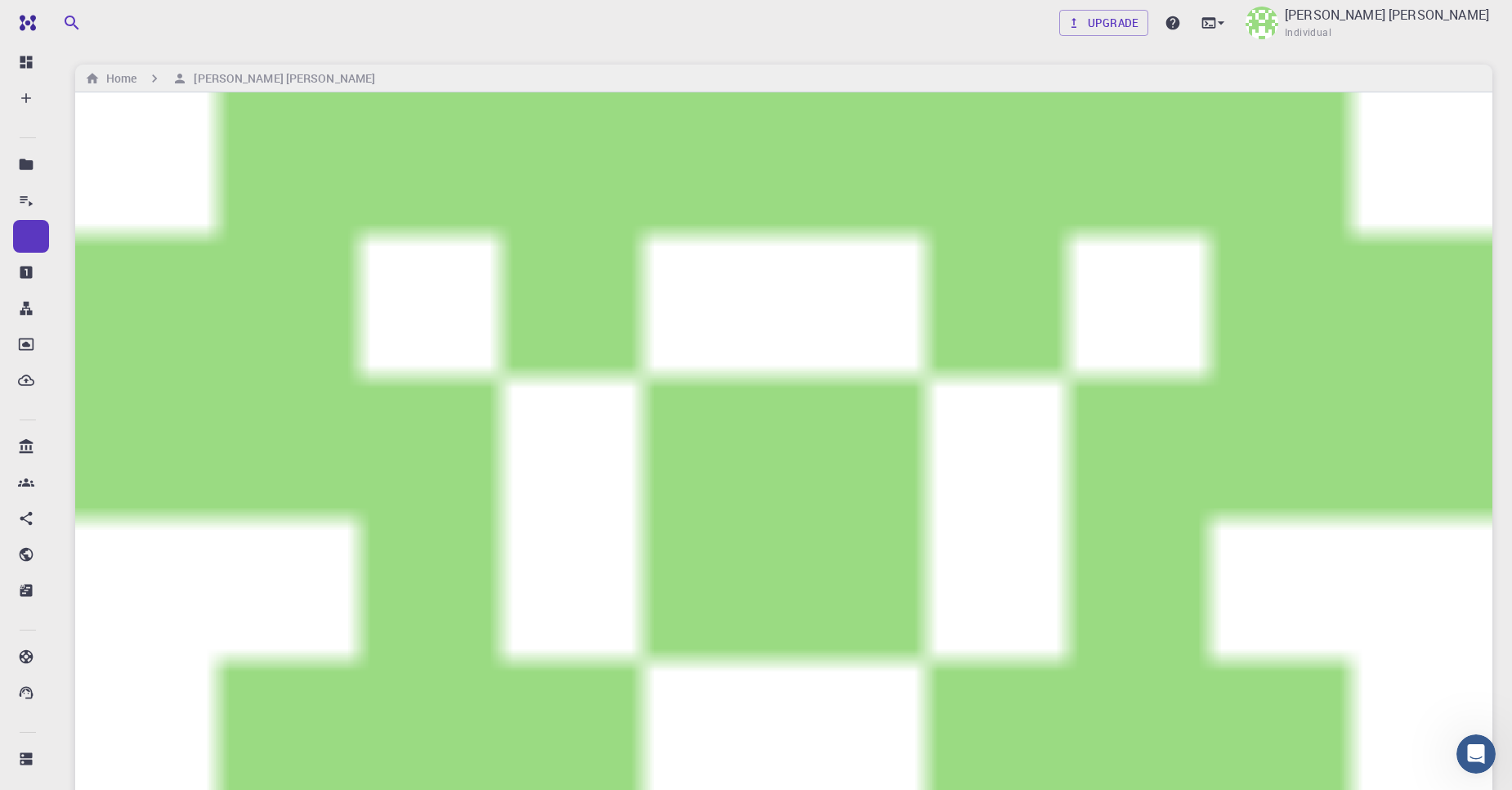
click at [1356, 291] on span "Upload File" at bounding box center [1327, 297] width 66 height 14
checkbox input "true"
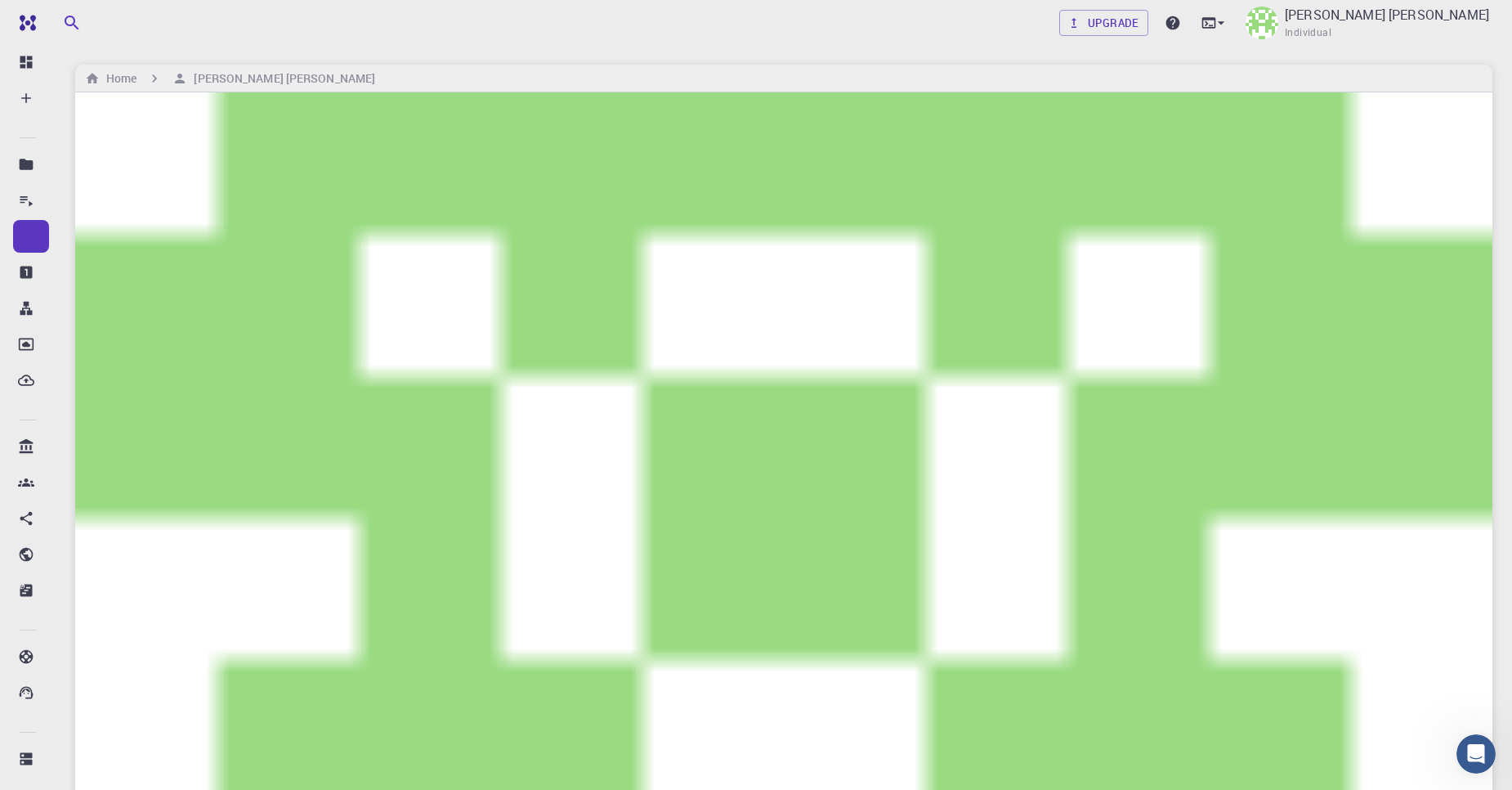
checkbox input "true"
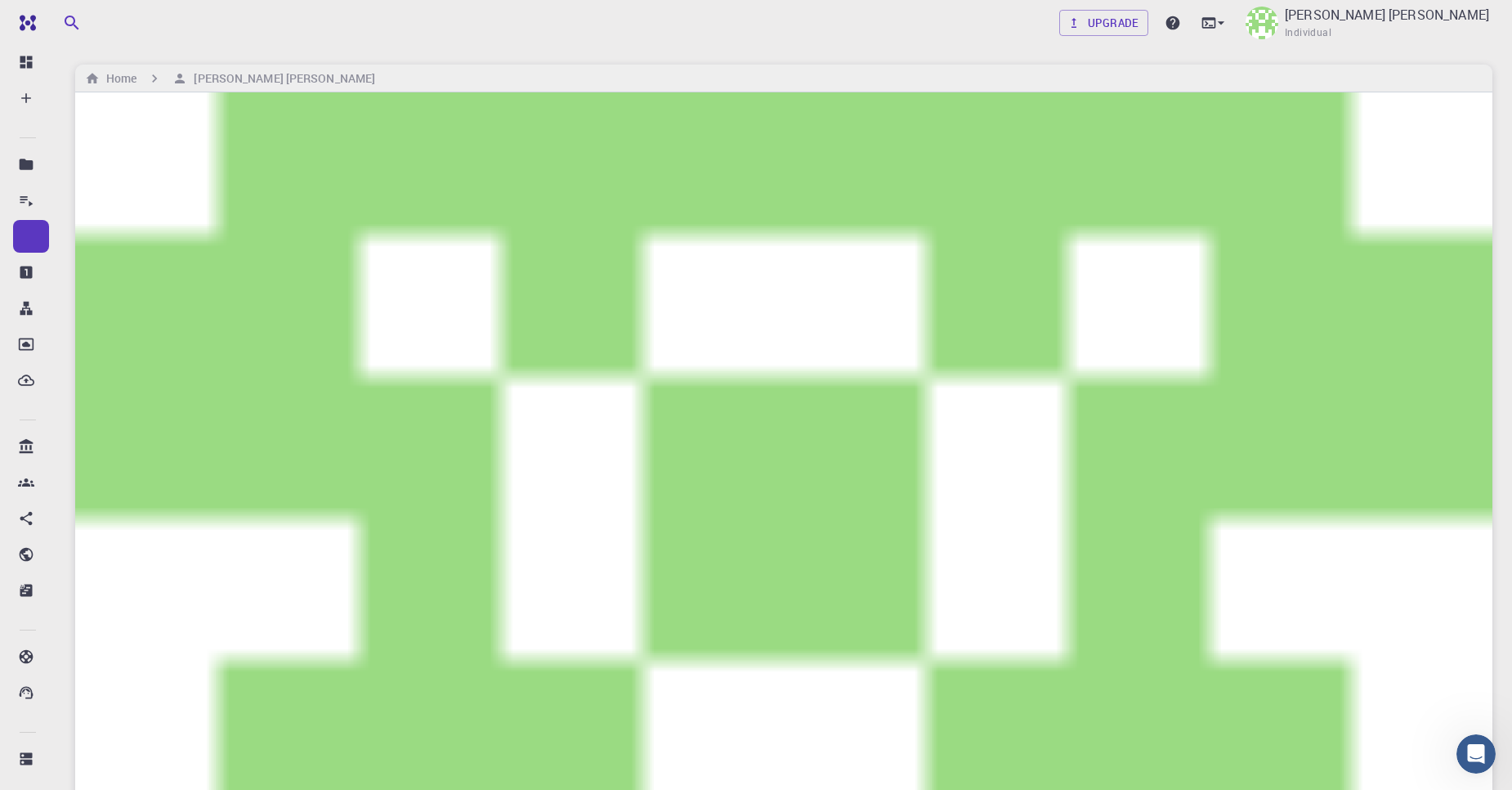
checkbox input "false"
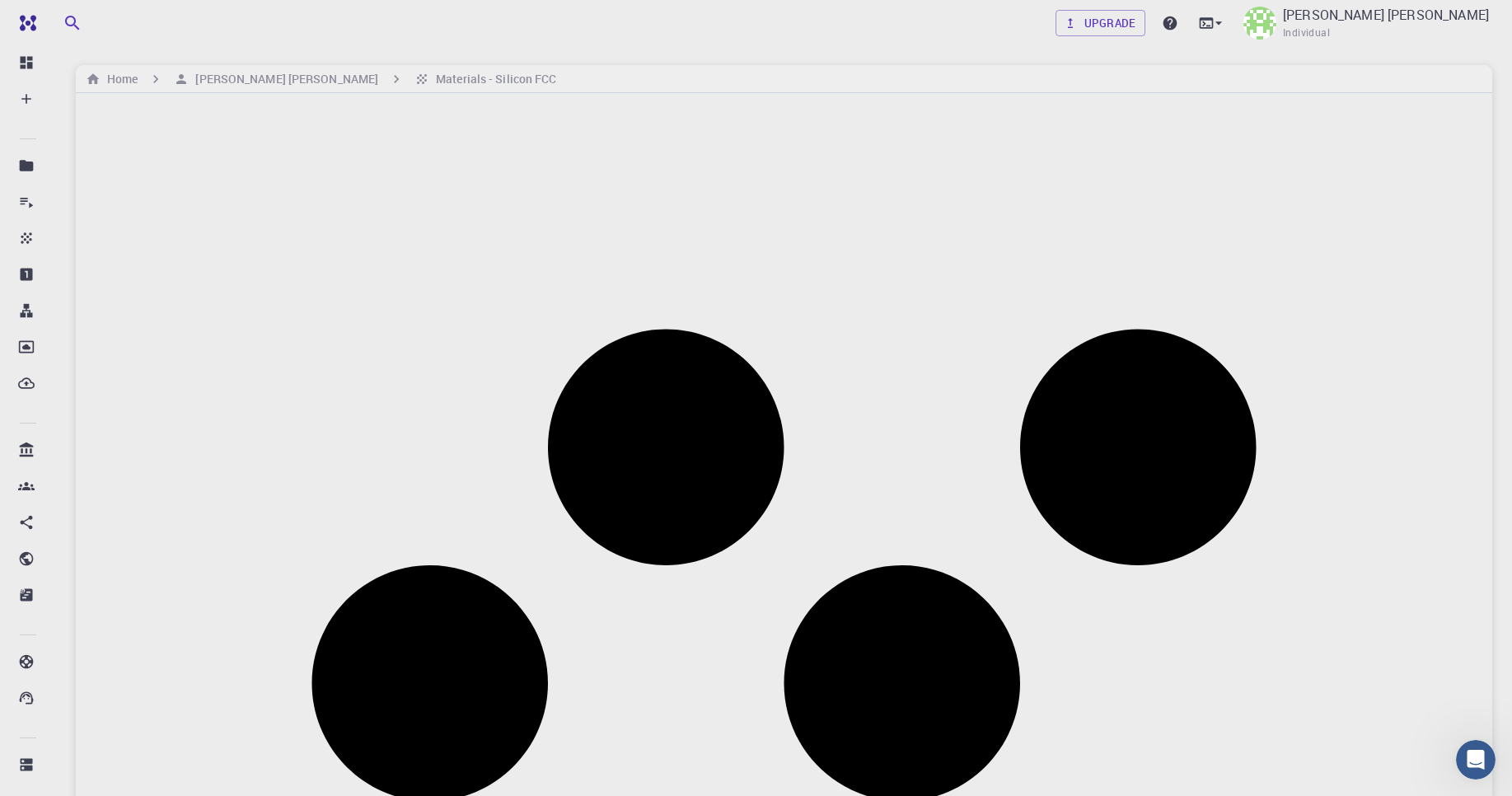
drag, startPoint x: 118, startPoint y: 298, endPoint x: 363, endPoint y: 260, distance: 247.9
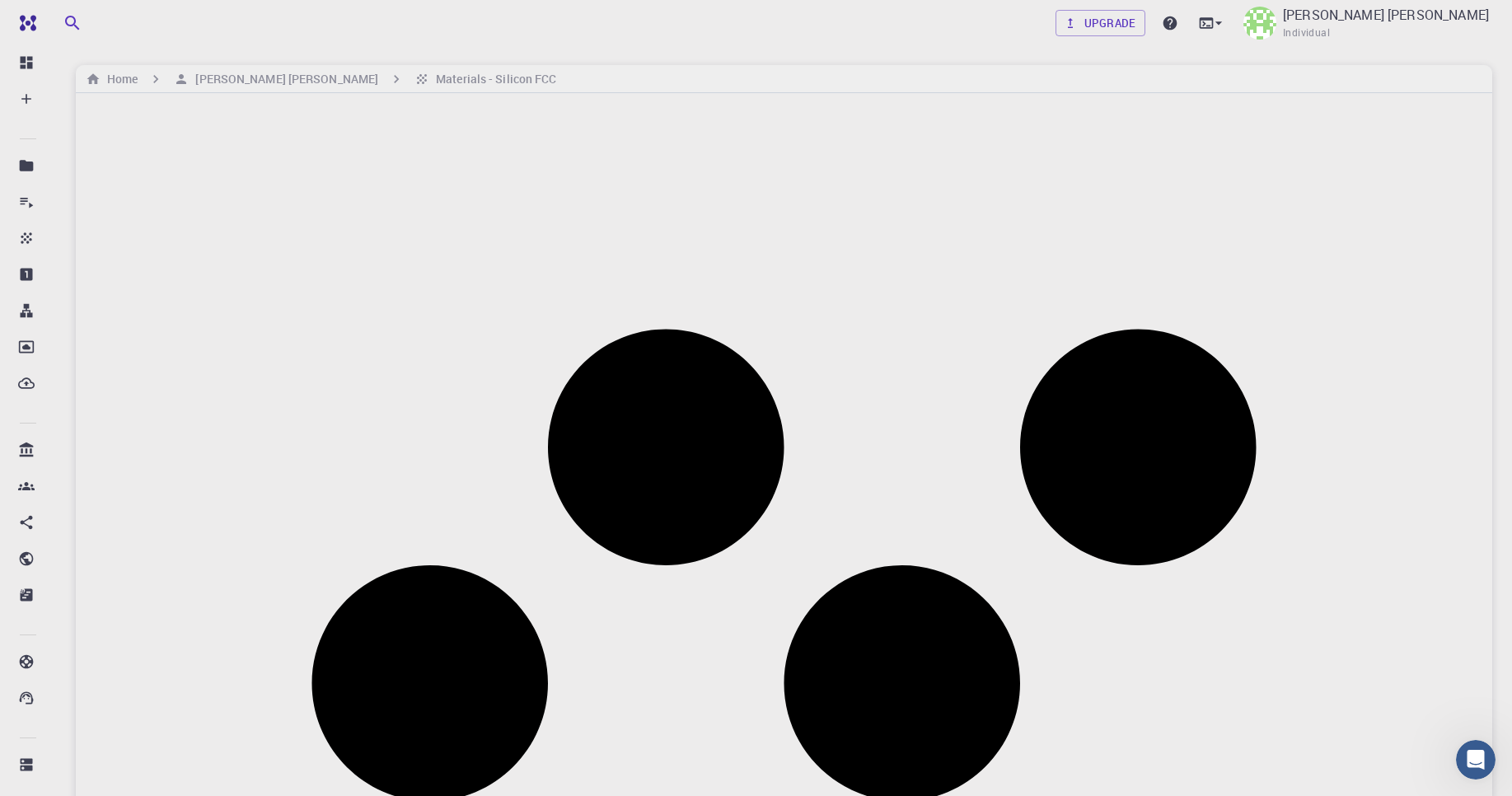
drag, startPoint x: 408, startPoint y: 253, endPoint x: 451, endPoint y: 272, distance: 47.0
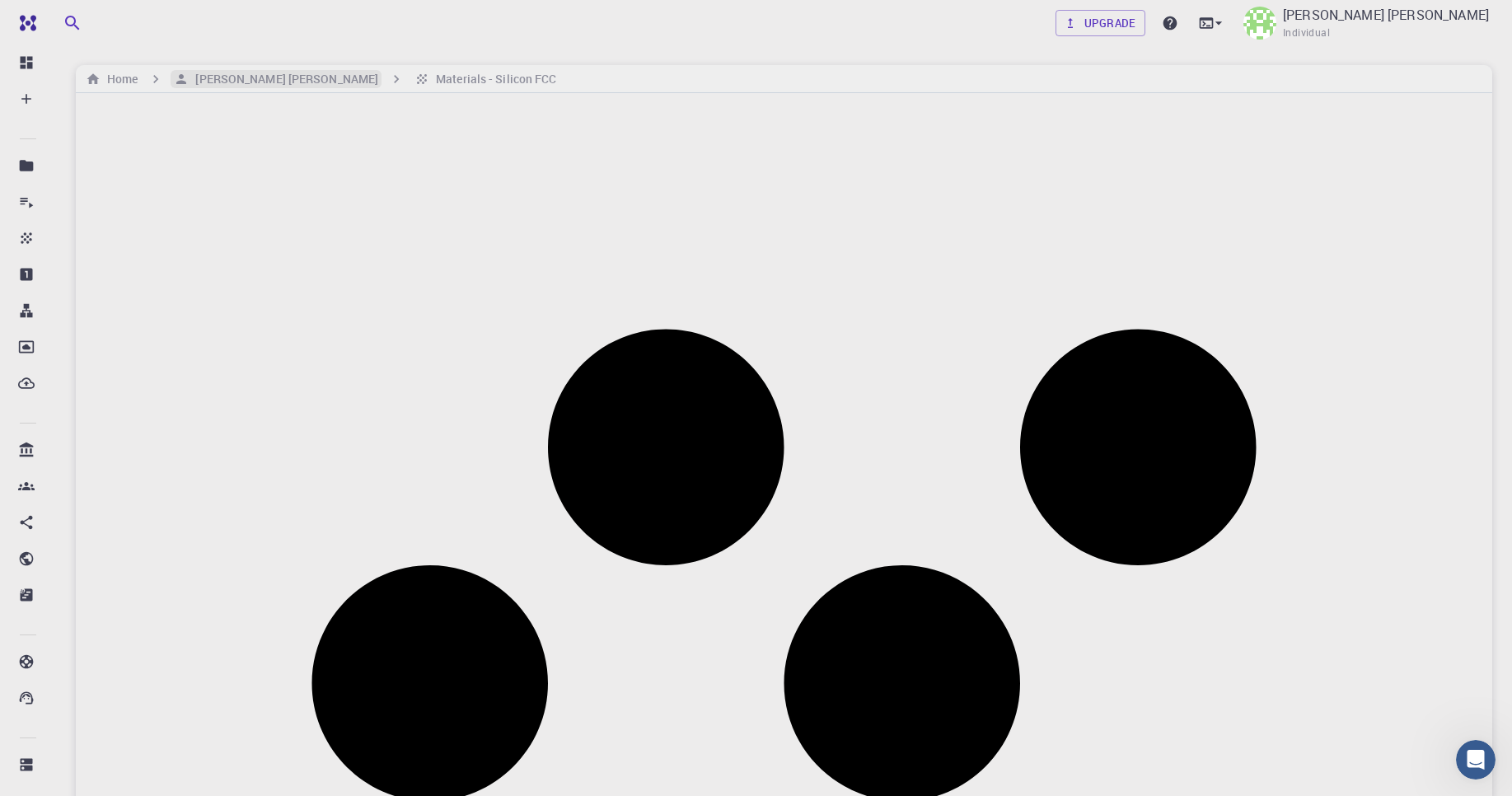
click at [292, 70] on h6 "[PERSON_NAME] [PERSON_NAME]" at bounding box center [283, 79] width 189 height 18
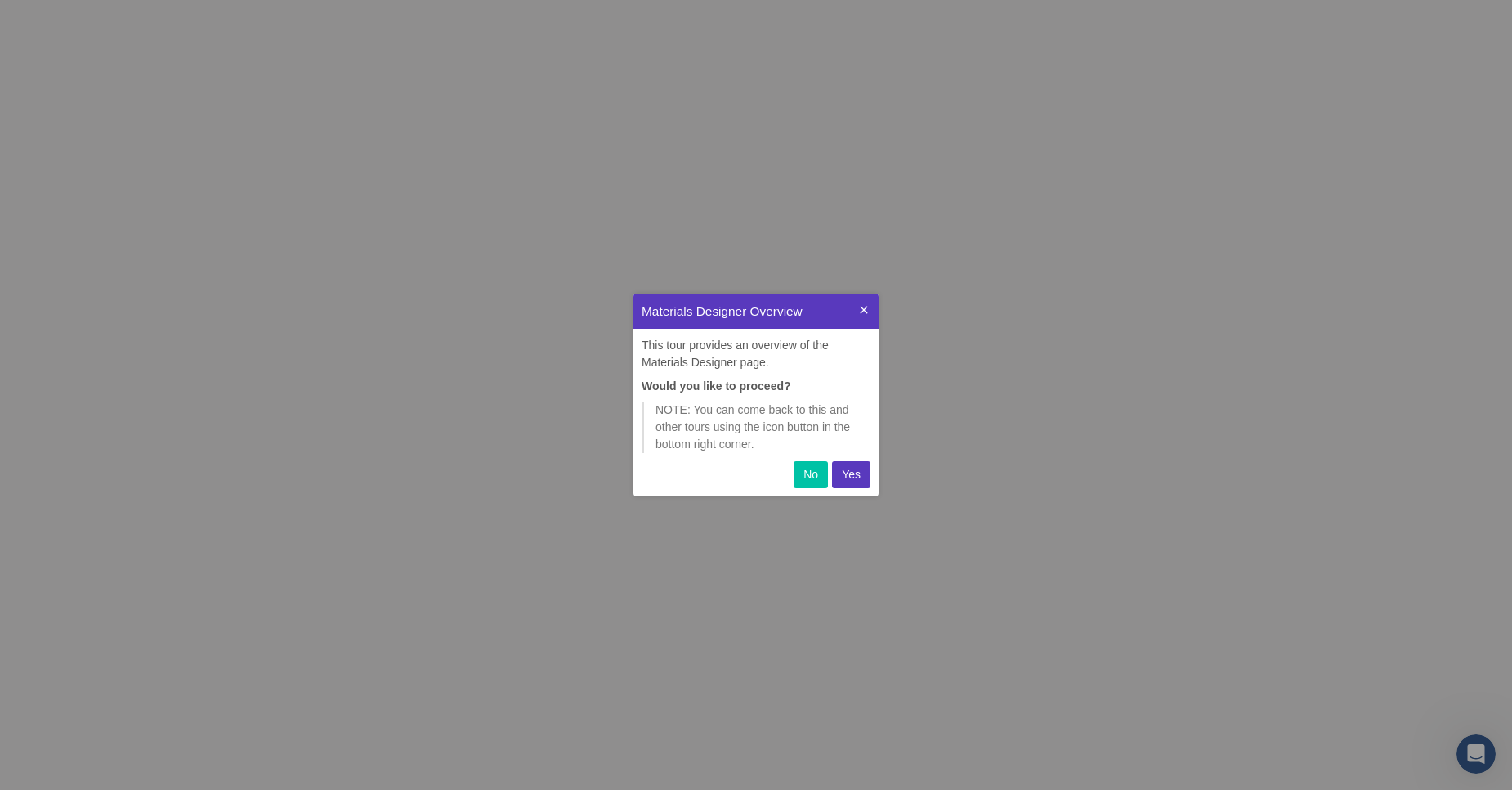
scroll to position [190, 233]
click at [860, 308] on icon at bounding box center [864, 310] width 13 height 13
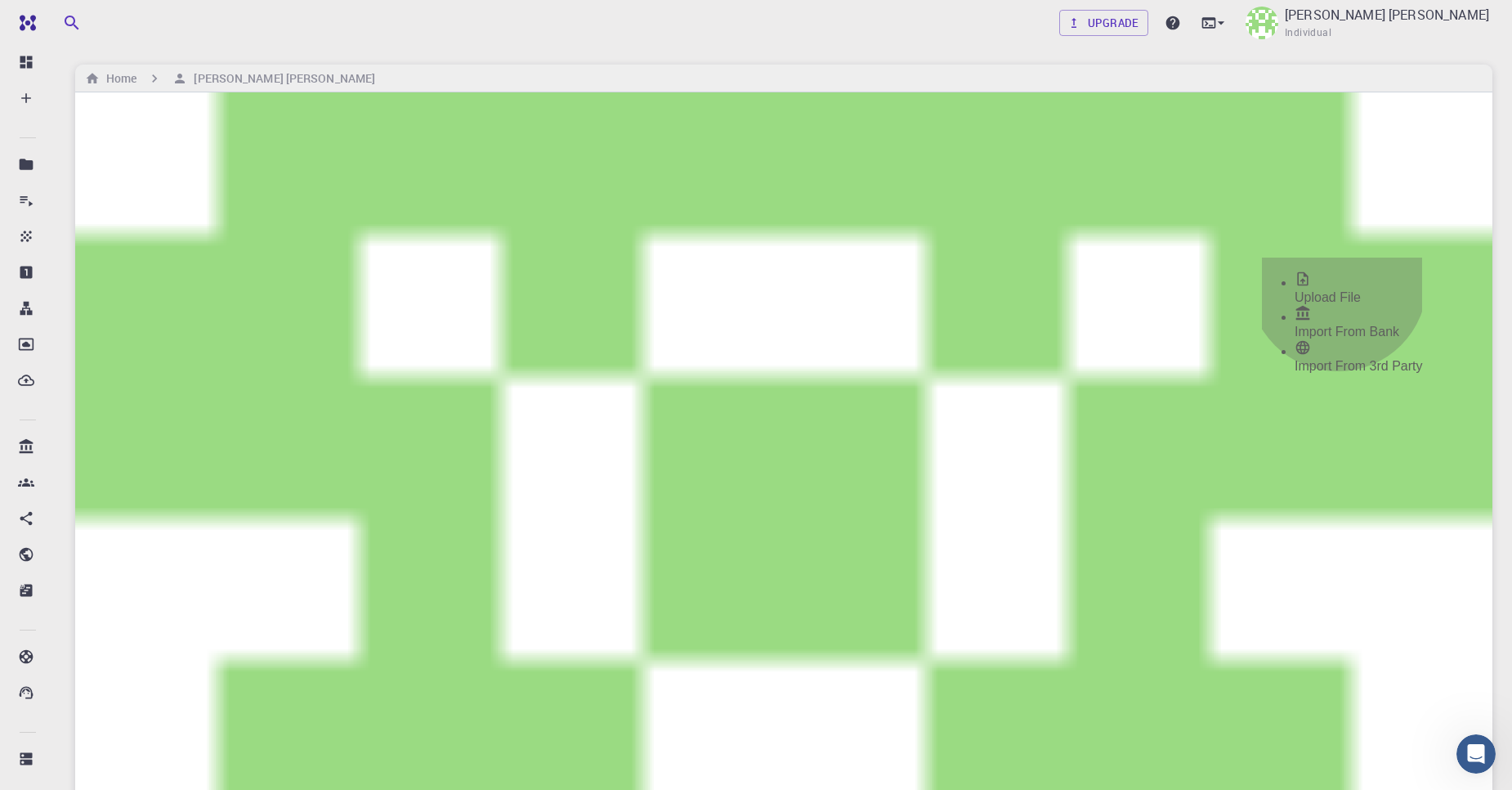
click at [1337, 289] on li "Upload File" at bounding box center [1358, 287] width 127 height 34
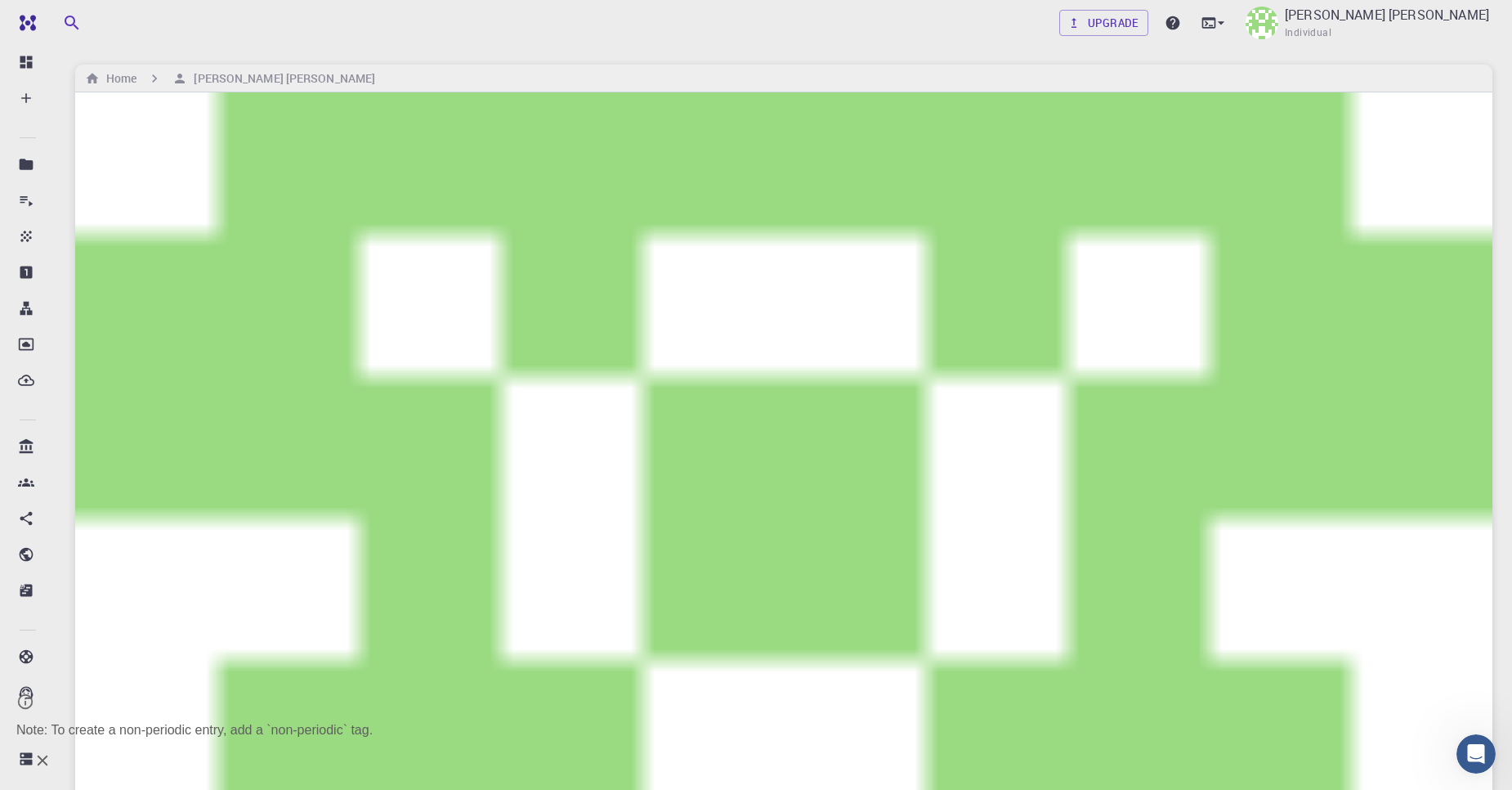
checkbox input "true"
checkbox input "false"
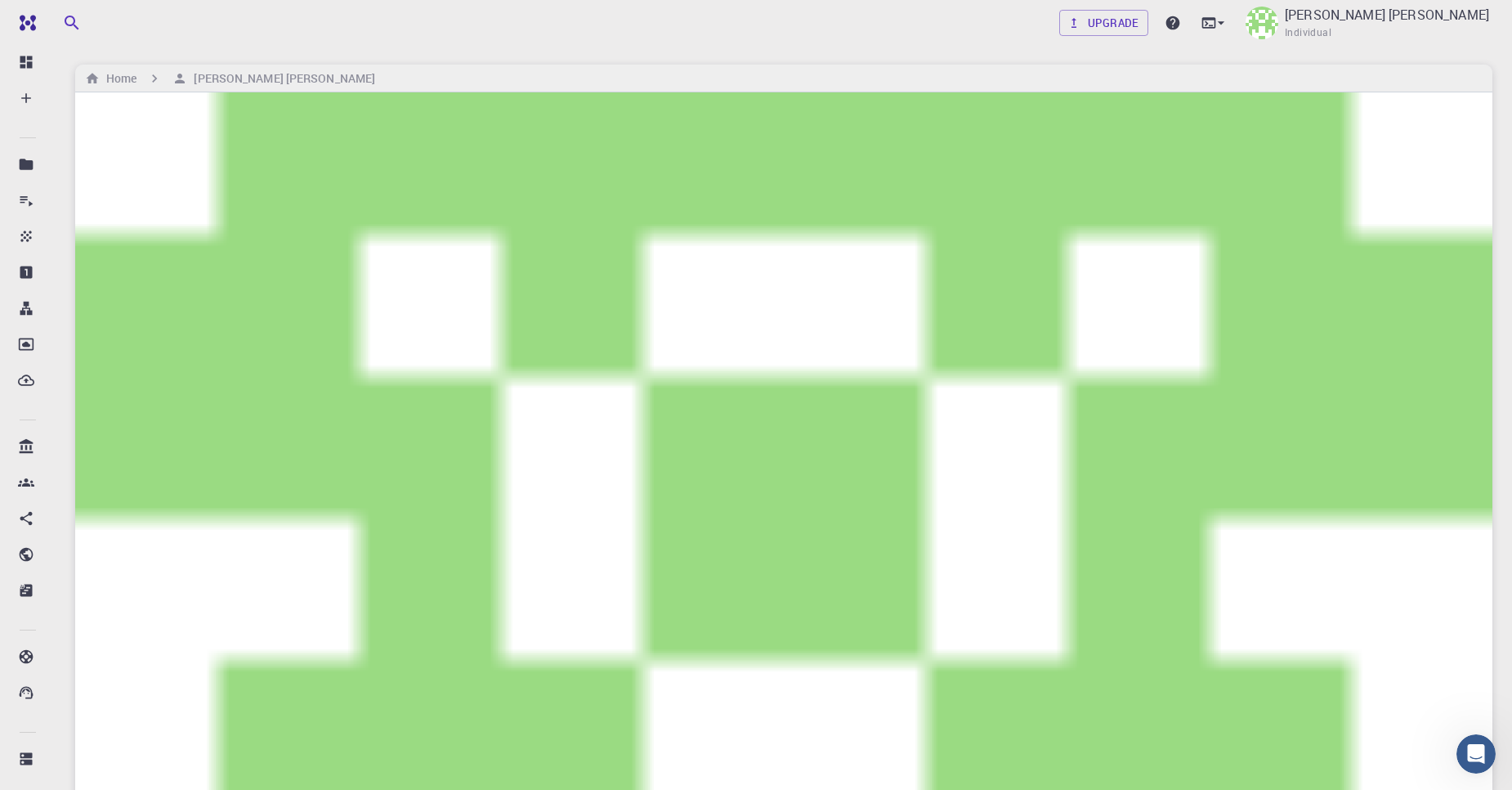
checkbox input "false"
checkbox input "true"
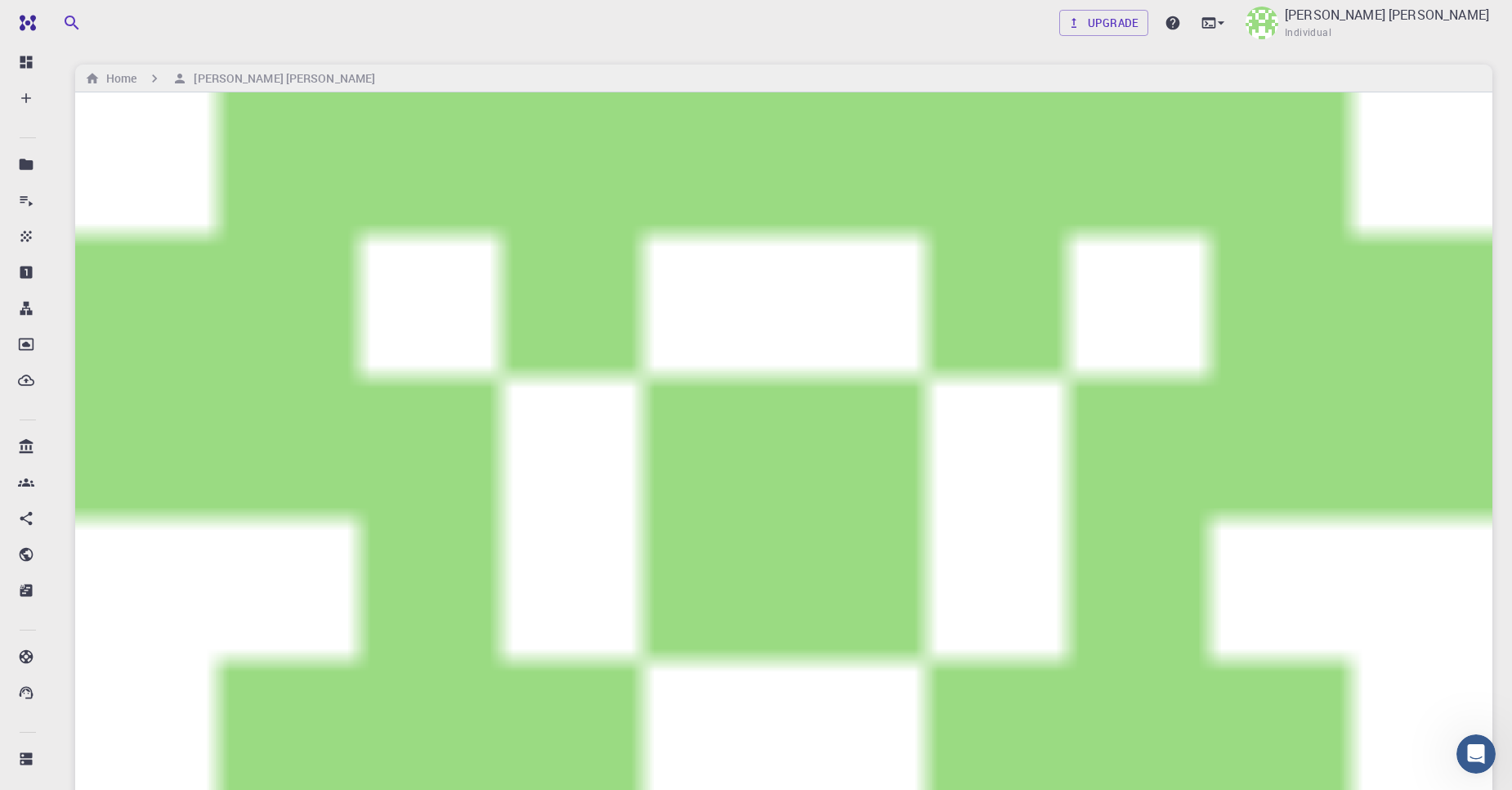
checkbox input "false"
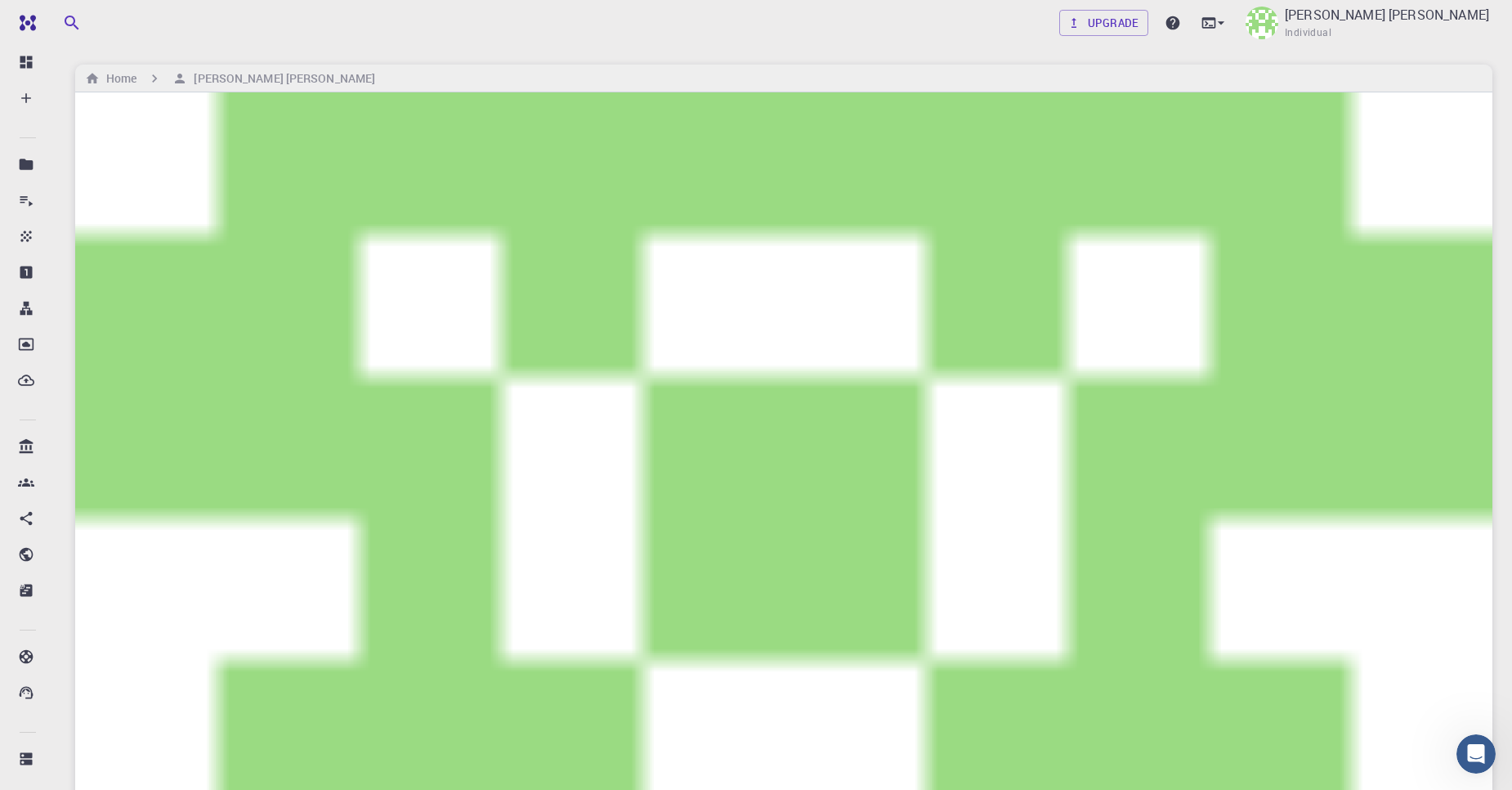
drag, startPoint x: 162, startPoint y: 257, endPoint x: 165, endPoint y: 236, distance: 21.2
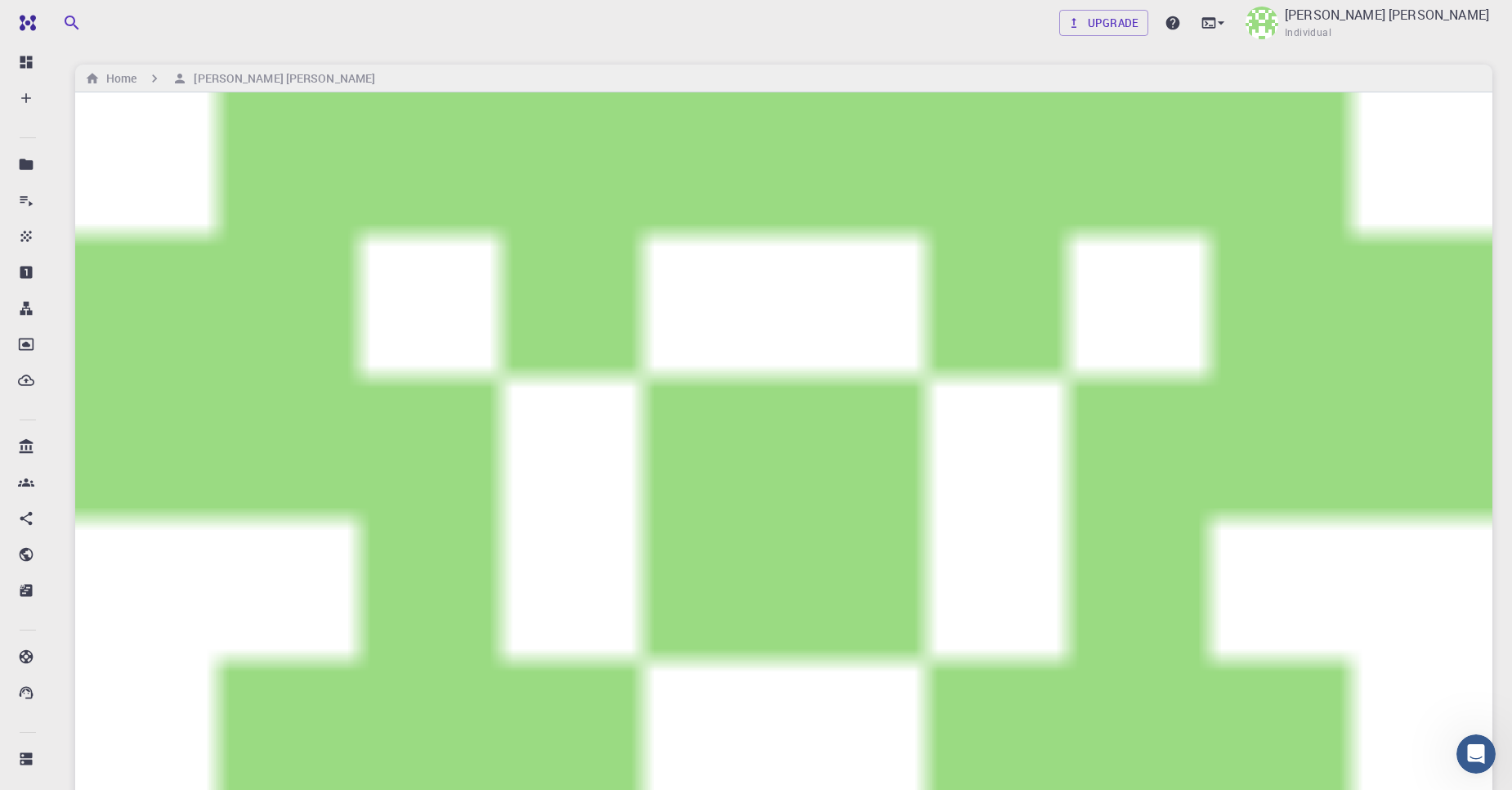
drag, startPoint x: 166, startPoint y: 725, endPoint x: 178, endPoint y: 715, distance: 15.6
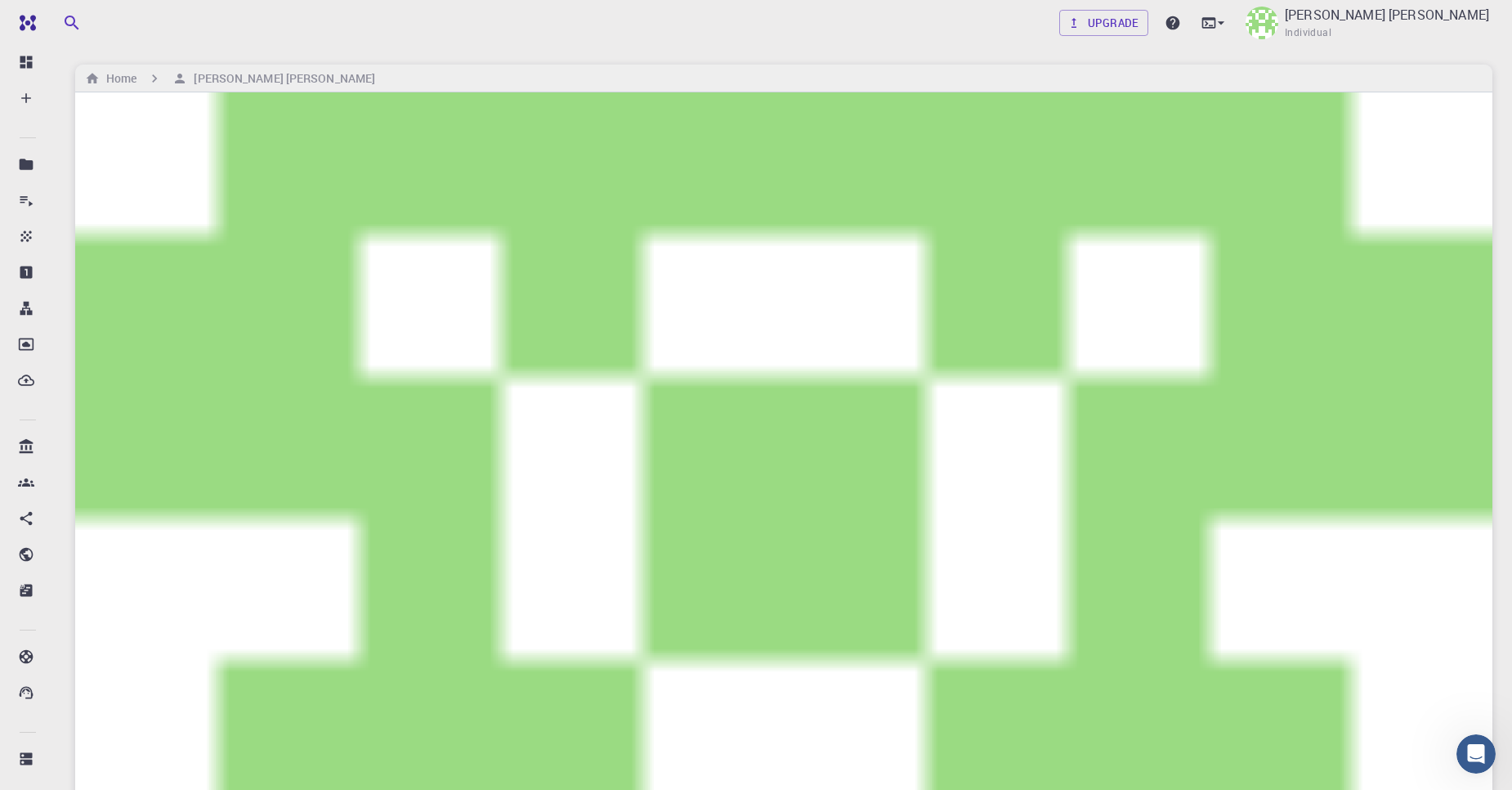
drag, startPoint x: 389, startPoint y: 592, endPoint x: 445, endPoint y: 562, distance: 63.5
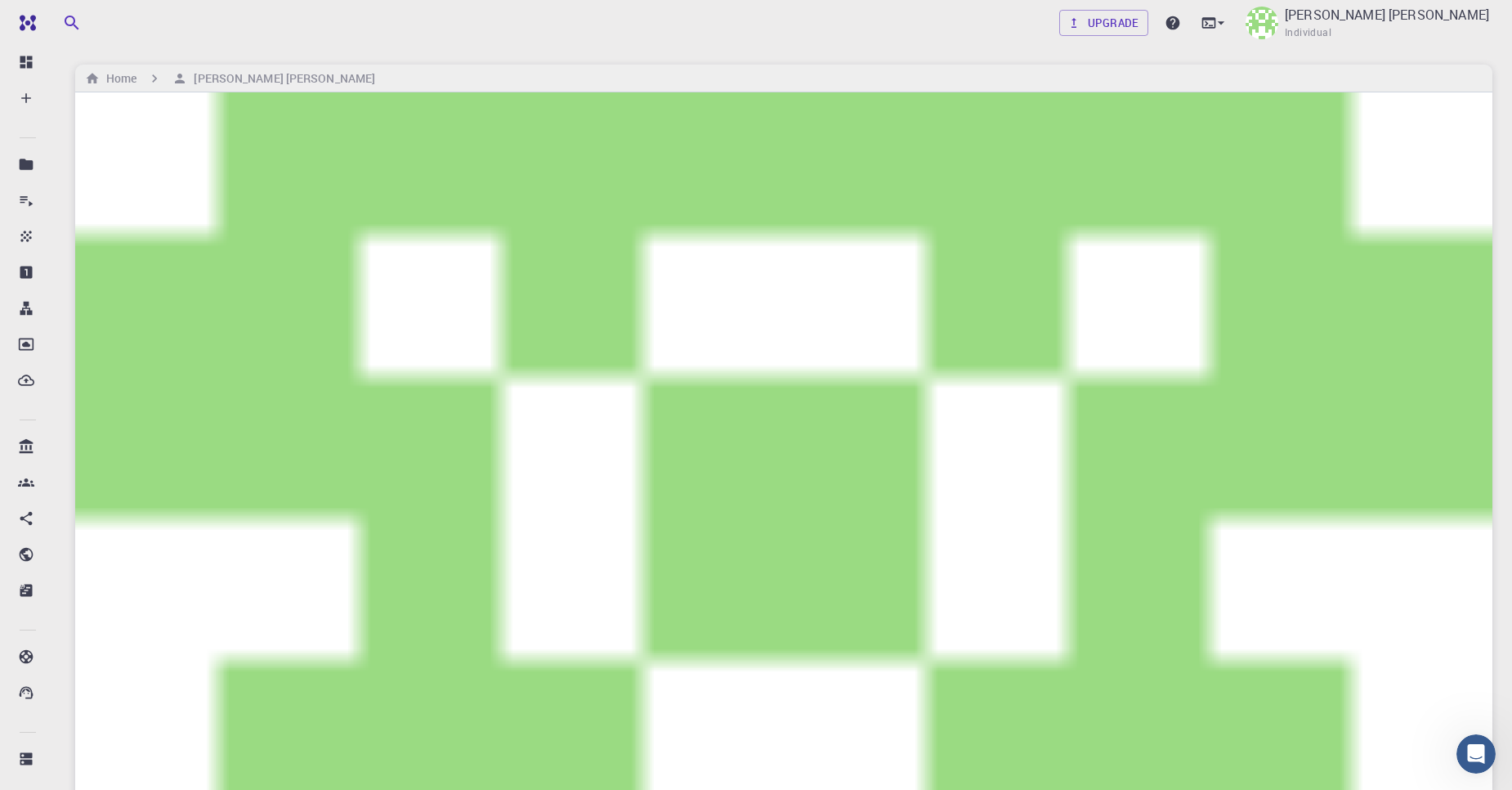
drag, startPoint x: 986, startPoint y: 494, endPoint x: 1020, endPoint y: 438, distance: 65.5
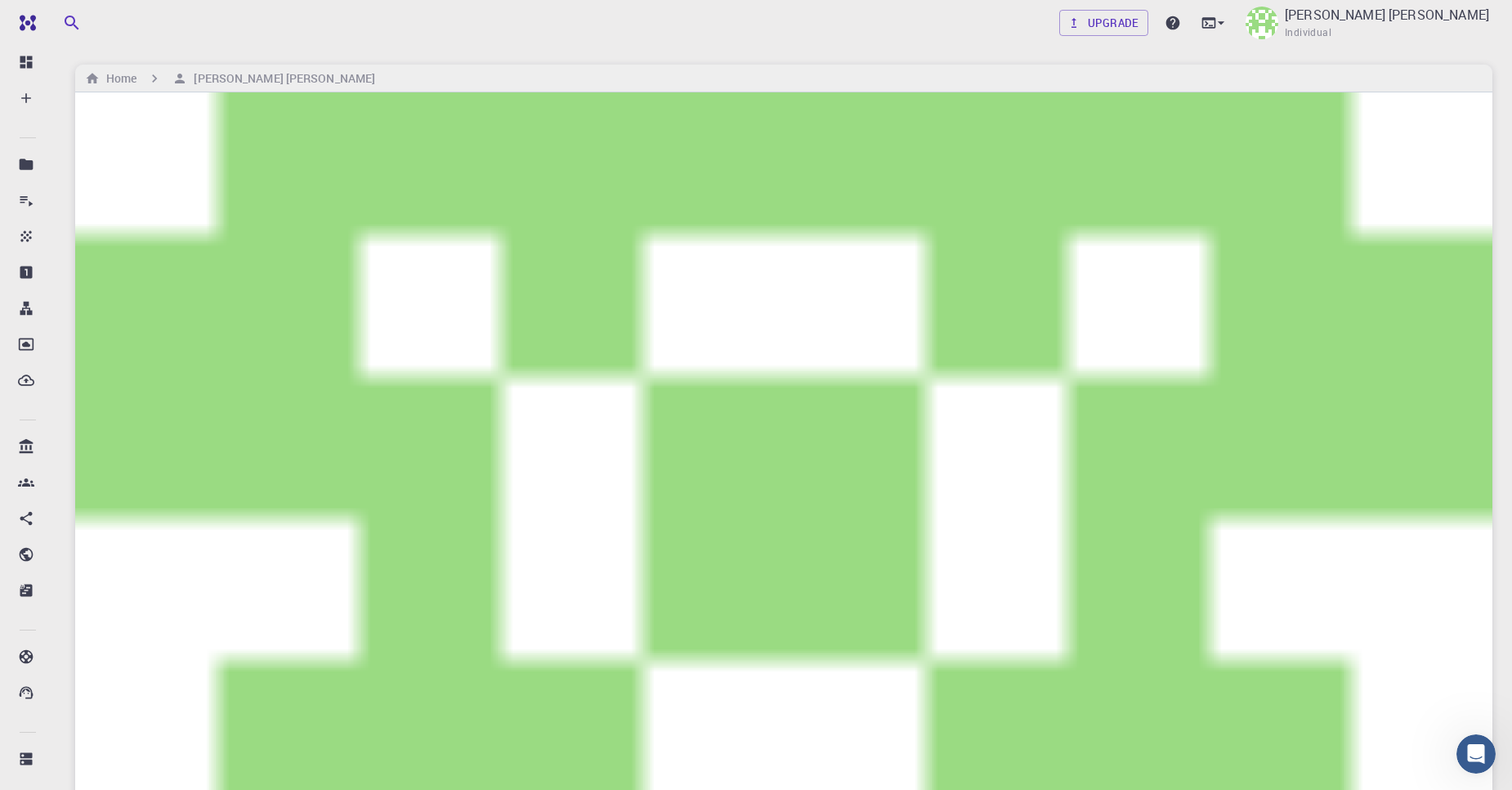
drag, startPoint x: 859, startPoint y: 450, endPoint x: 852, endPoint y: 444, distance: 9.2
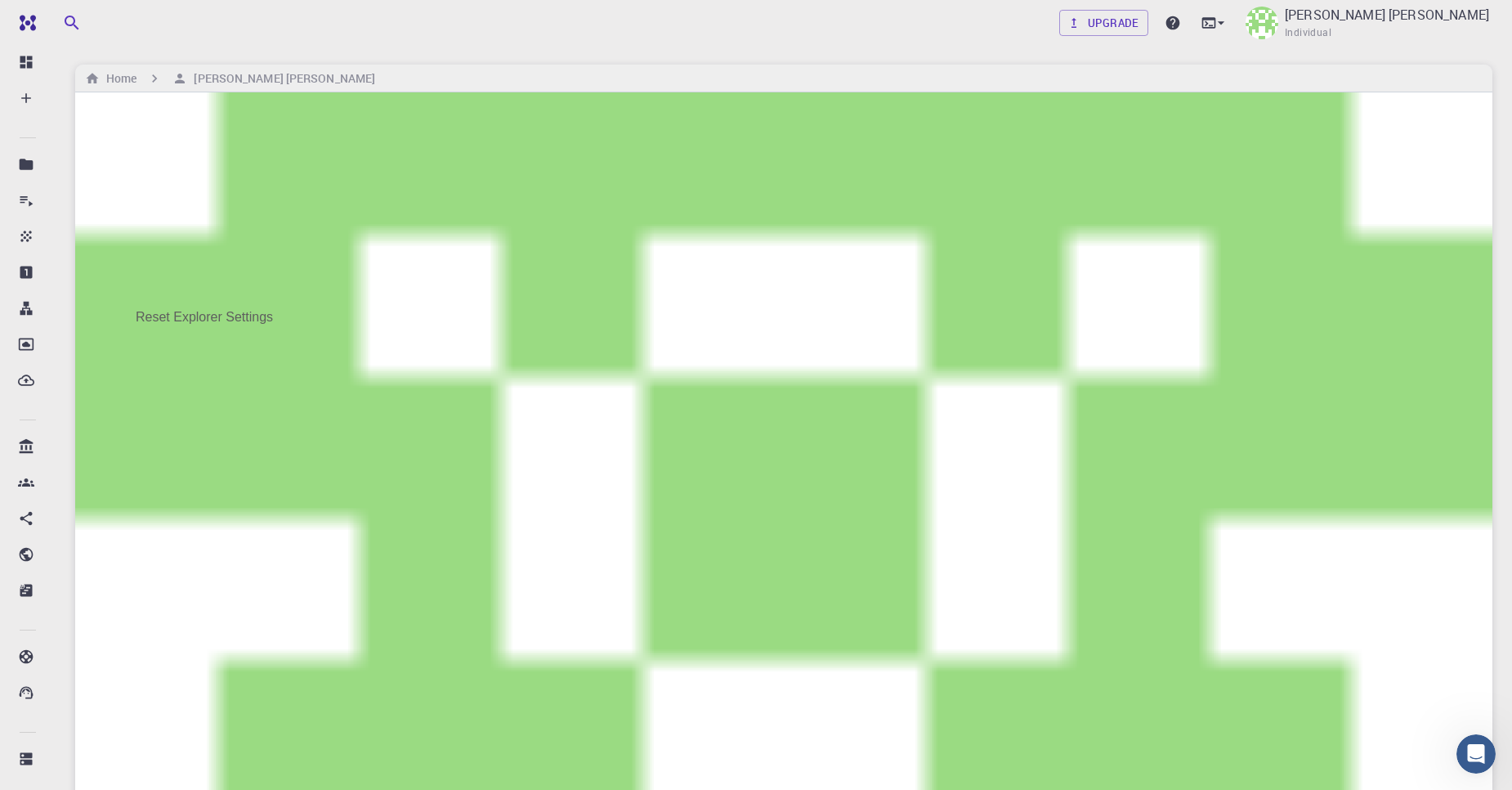
click at [1331, 287] on li "Upload File" at bounding box center [1358, 287] width 127 height 34
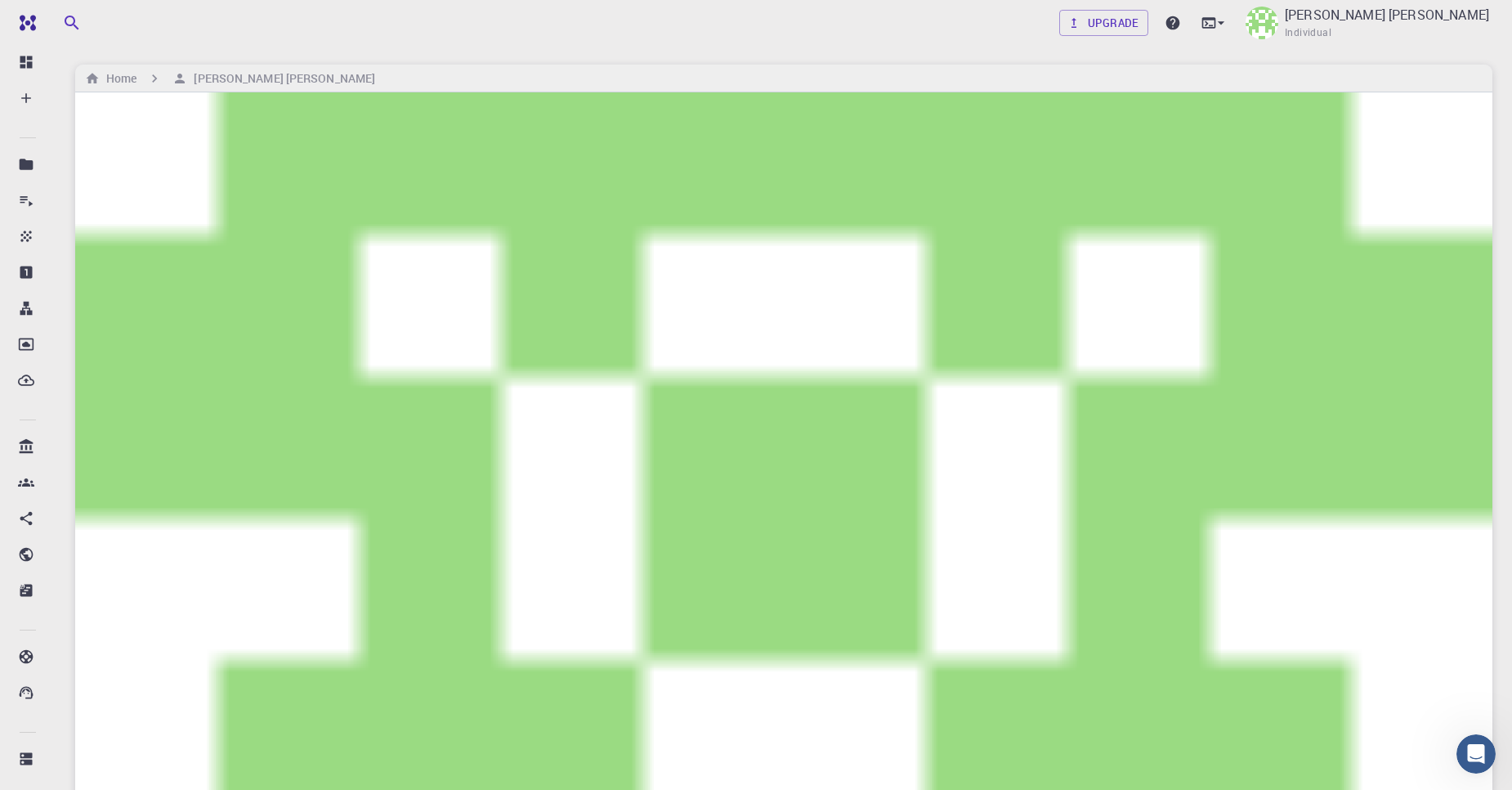
checkbox input "true"
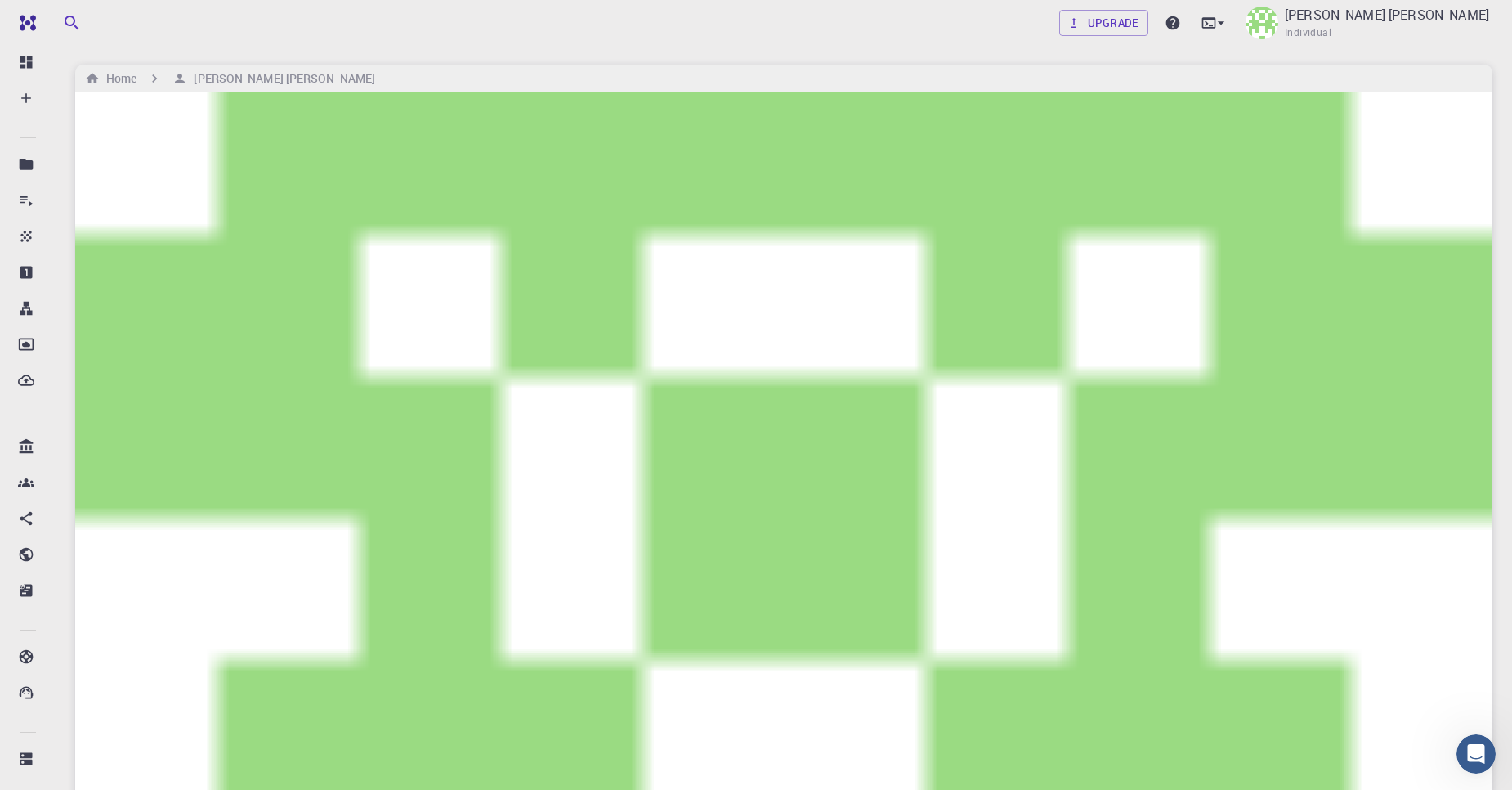
checkbox input "false"
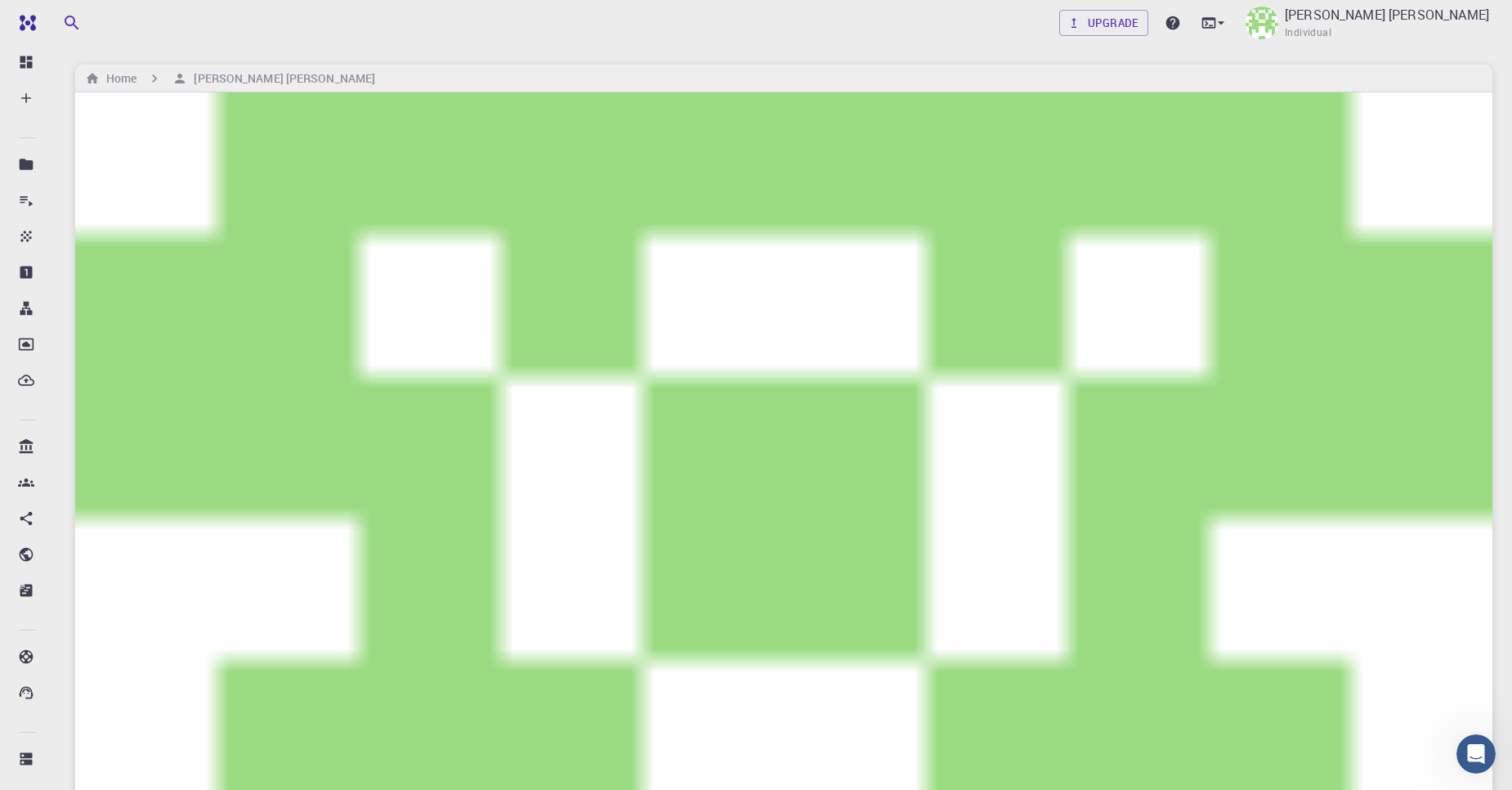
click at [59, 334] on input "Expand/Collapse" at bounding box center [108, 395] width 162 height 309
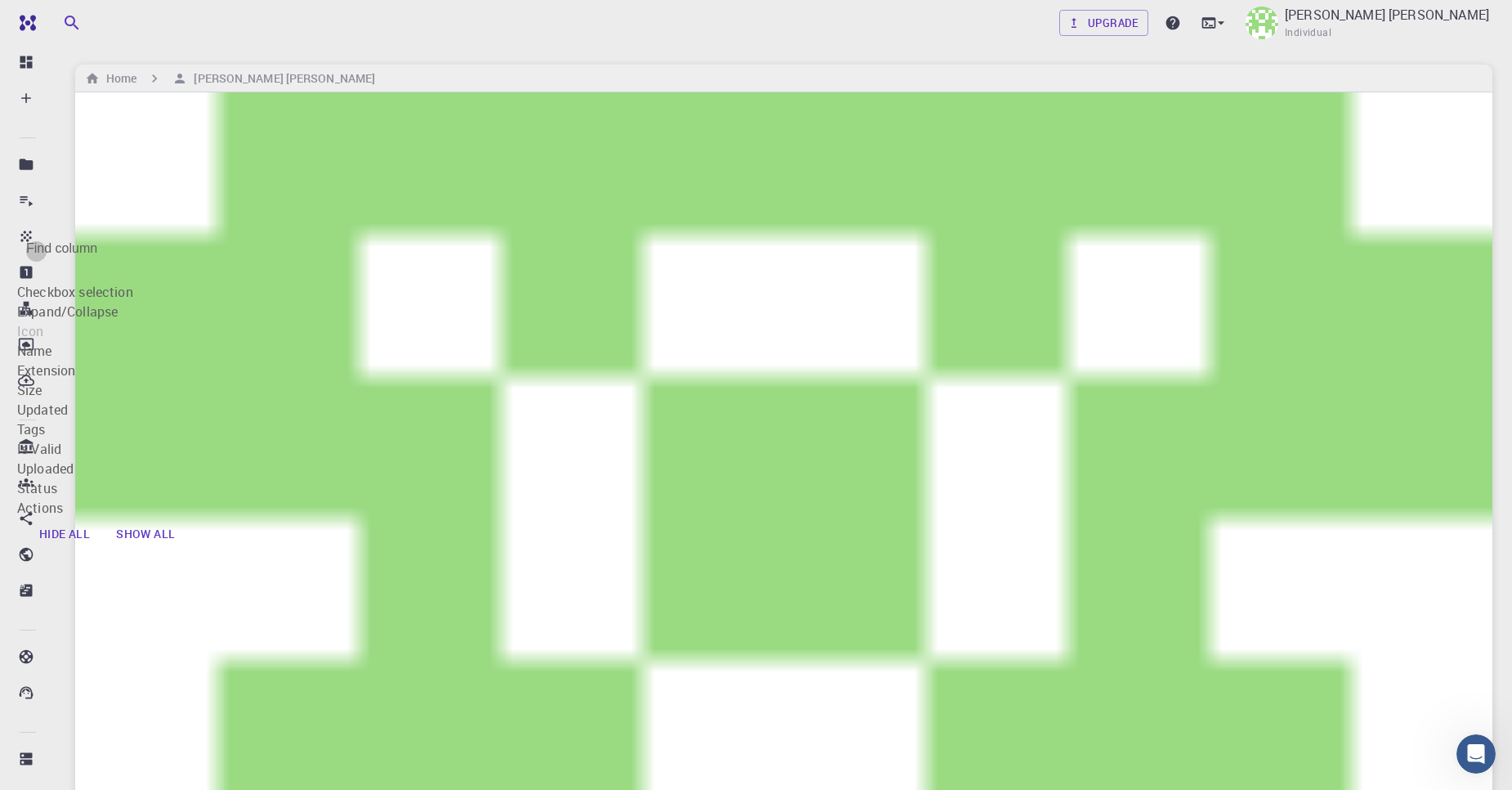
click at [59, 334] on input "Expand/Collapse" at bounding box center [108, 395] width 162 height 309
checkbox input "false"
click at [74, 551] on button "Hide all" at bounding box center [65, 533] width 77 height 32
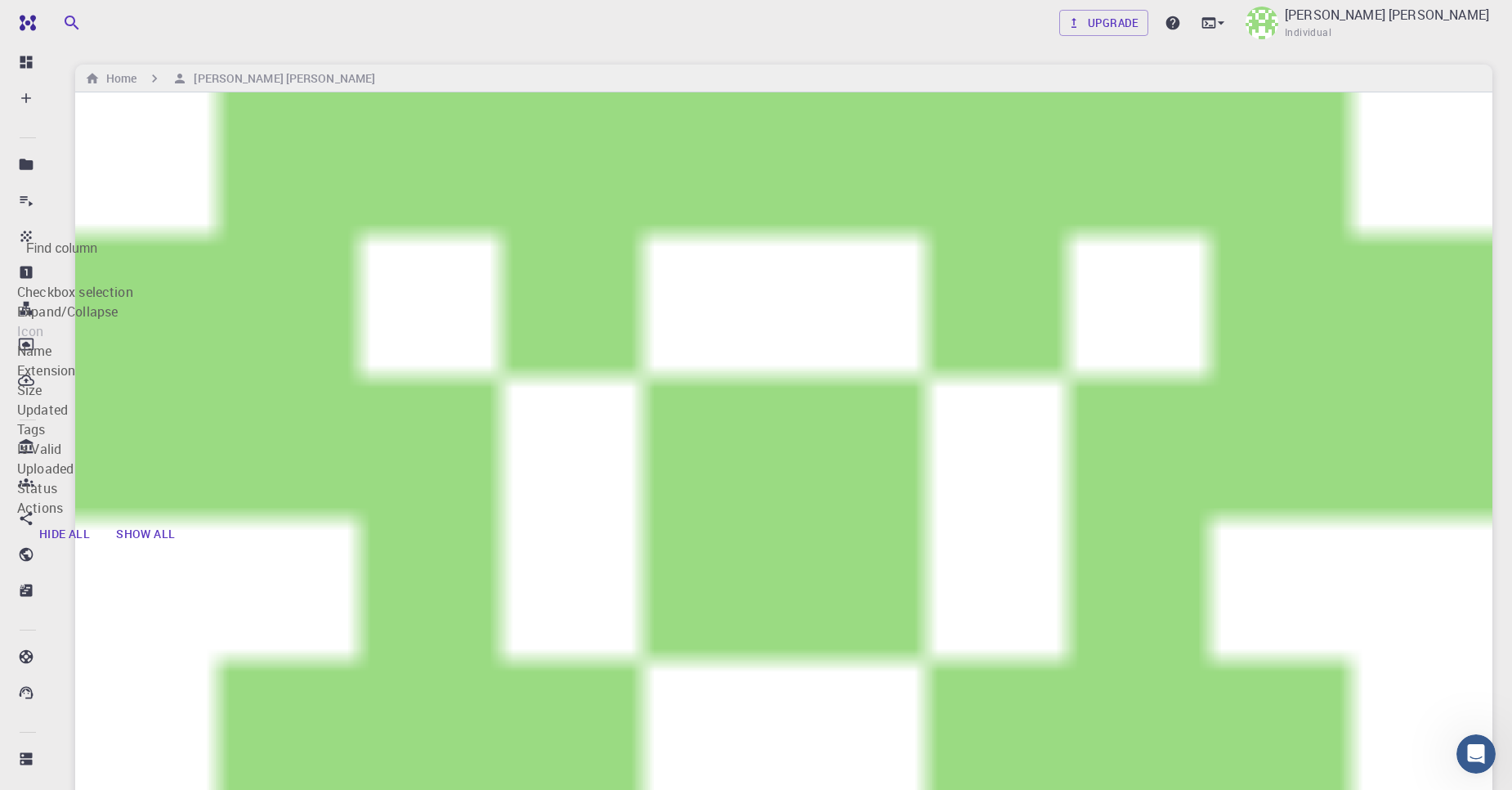
checkbox input "false"
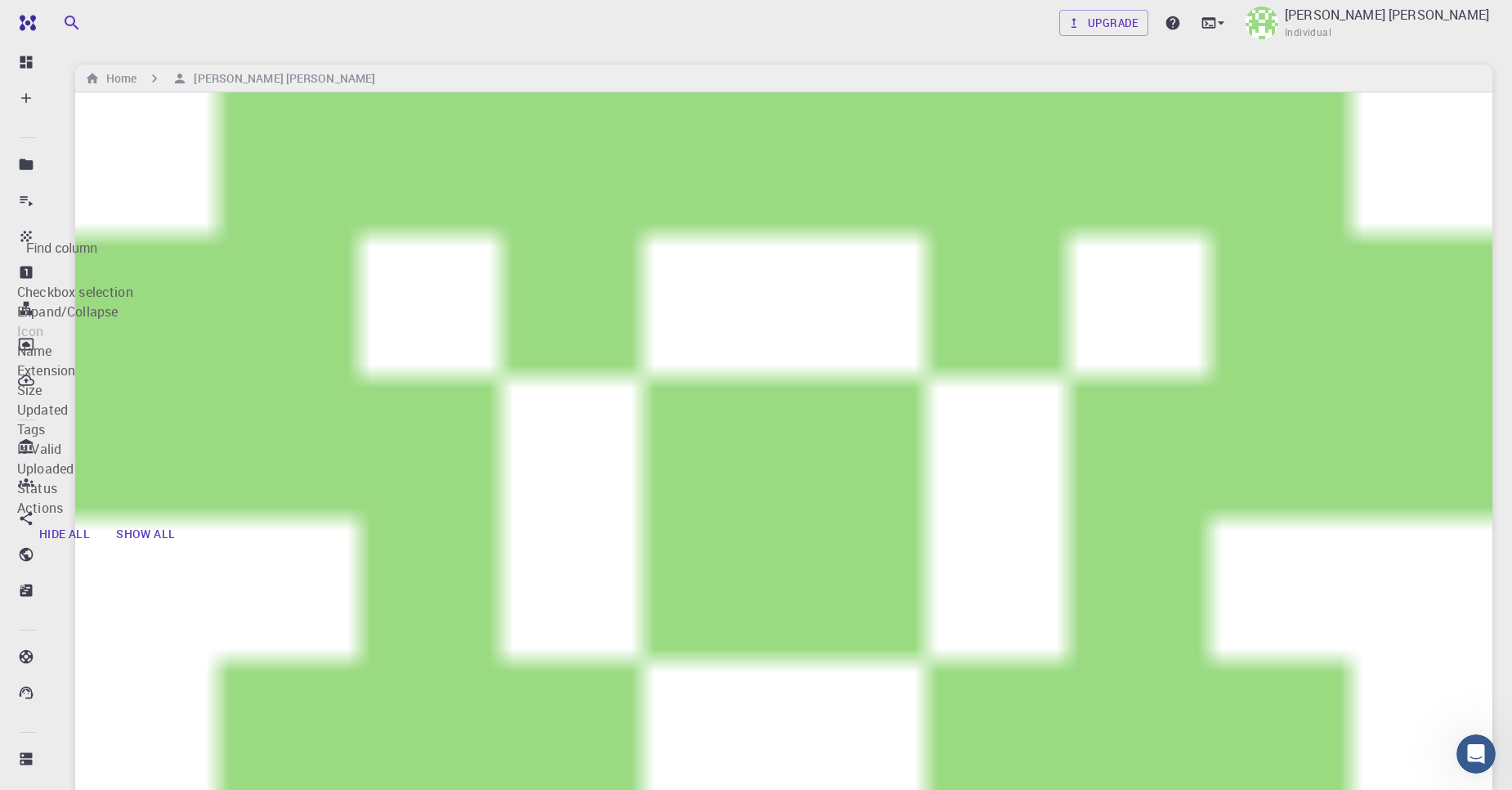
checkbox input "false"
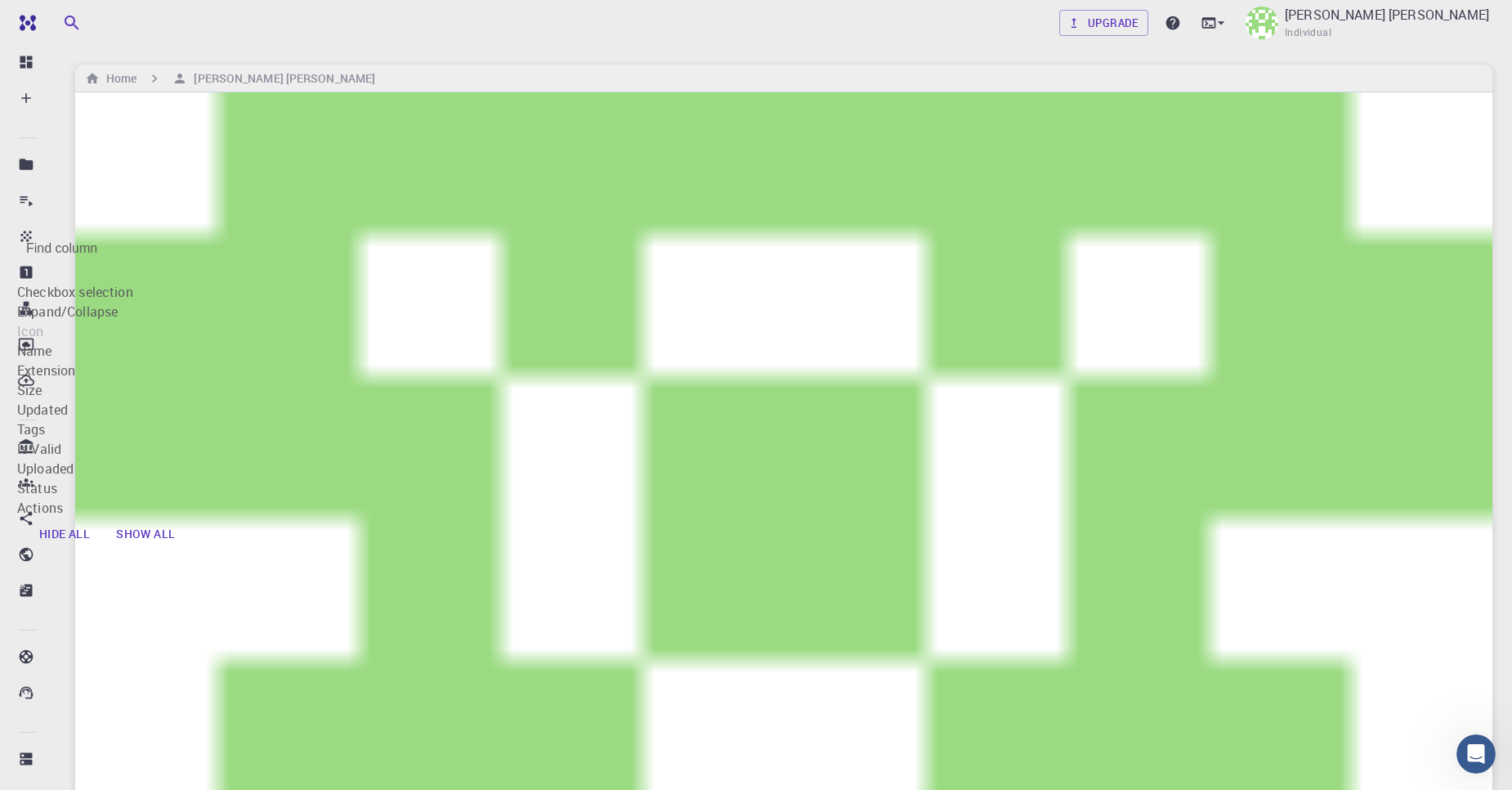
click at [74, 551] on button "Hide all" at bounding box center [65, 533] width 77 height 32
click at [188, 551] on button "Show all" at bounding box center [145, 533] width 85 height 32
checkbox input "true"
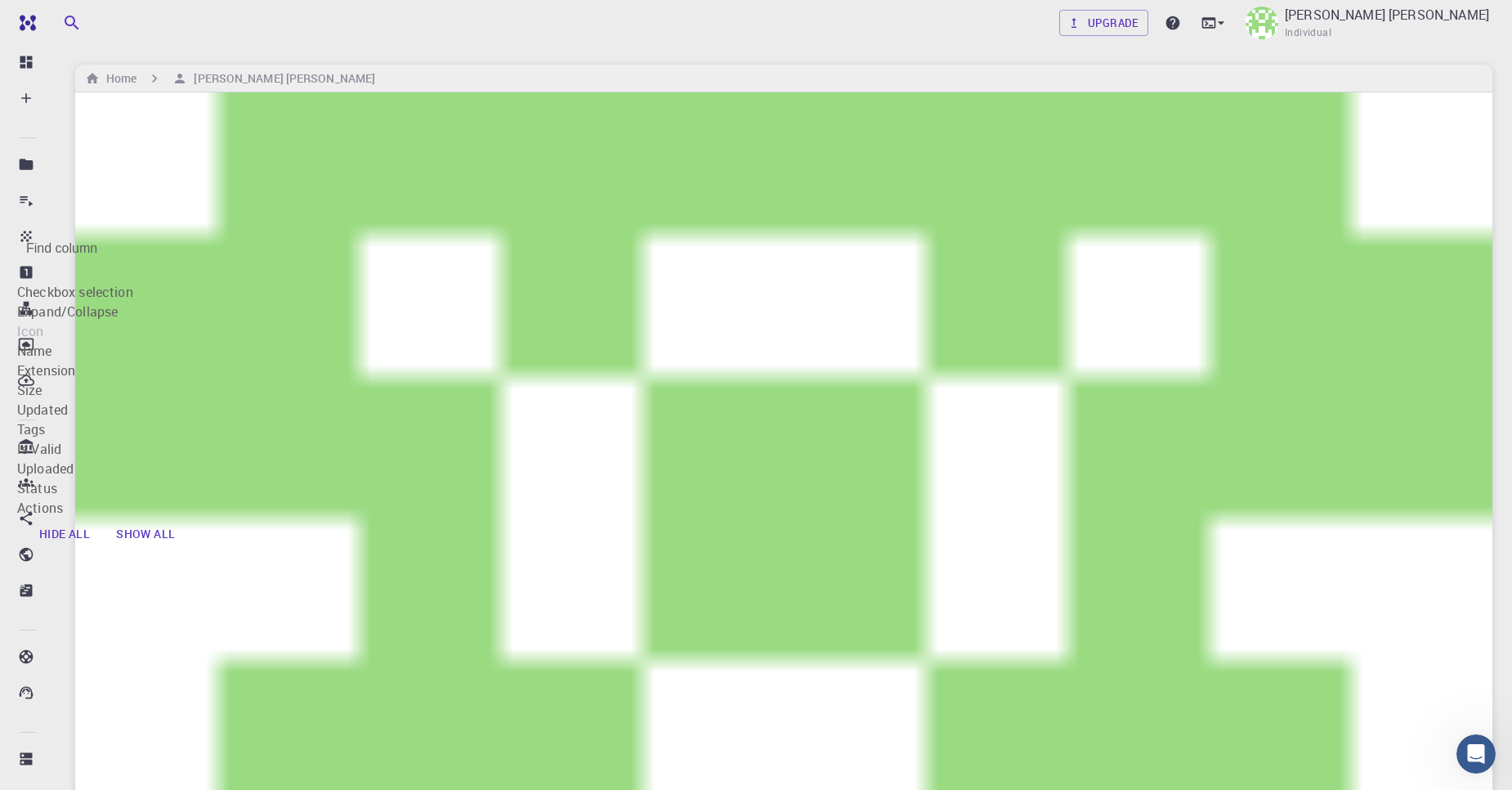
checkbox input "true"
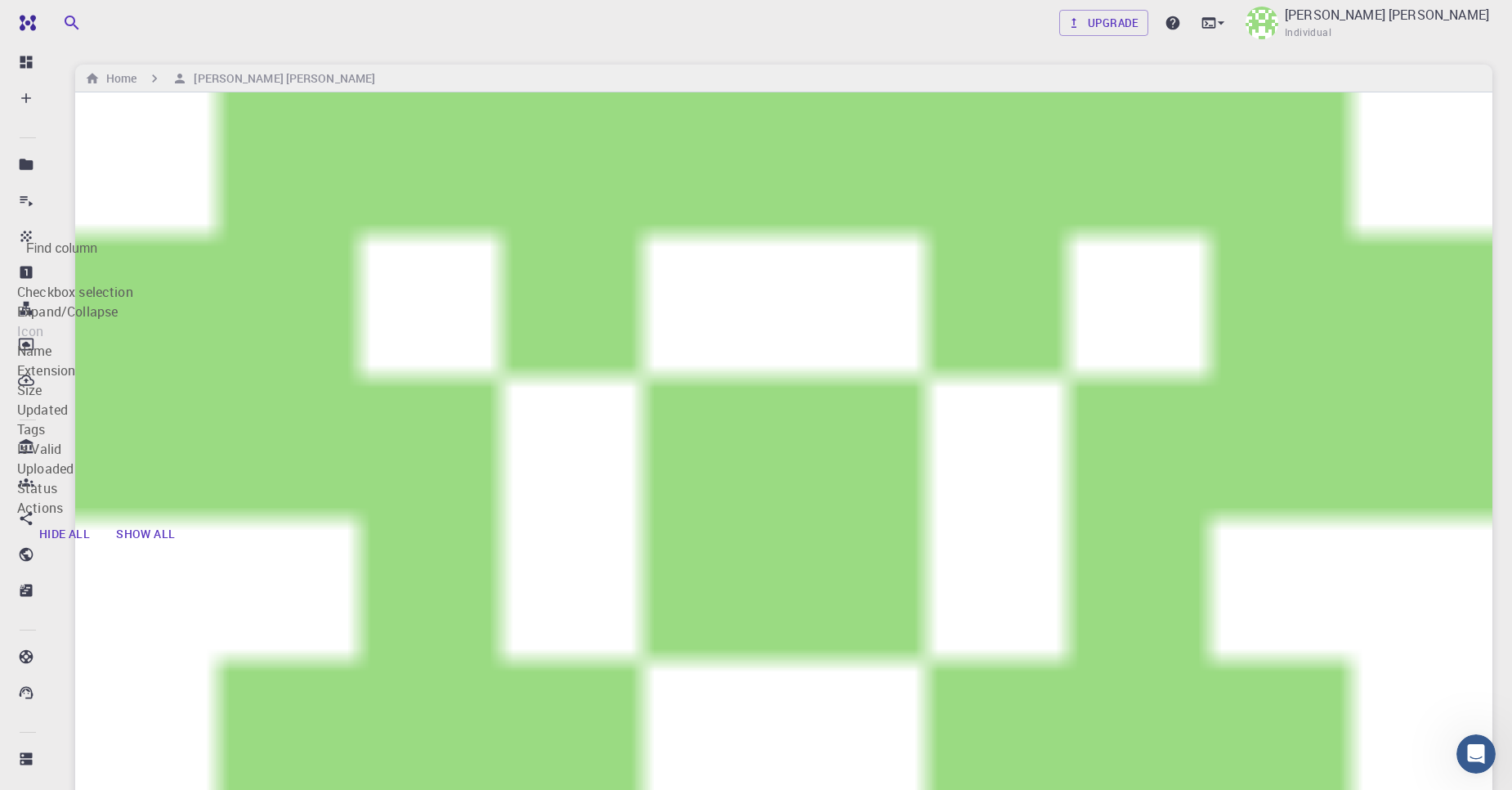
checkbox input "true"
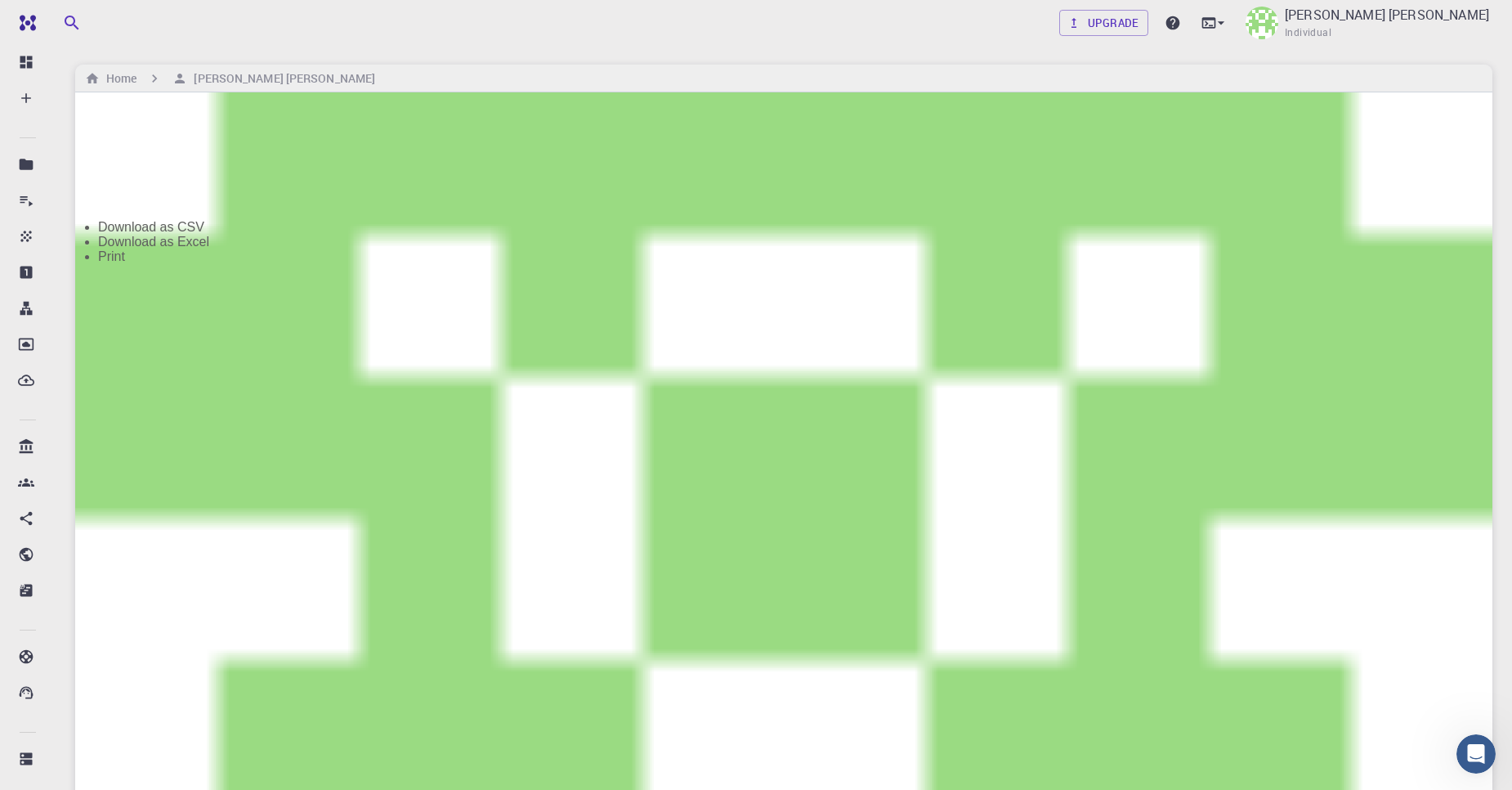
click at [176, 264] on ul "Download as CSV Download as Excel Print" at bounding box center [137, 242] width 144 height 44
click at [148, 264] on li "Print" at bounding box center [153, 257] width 111 height 15
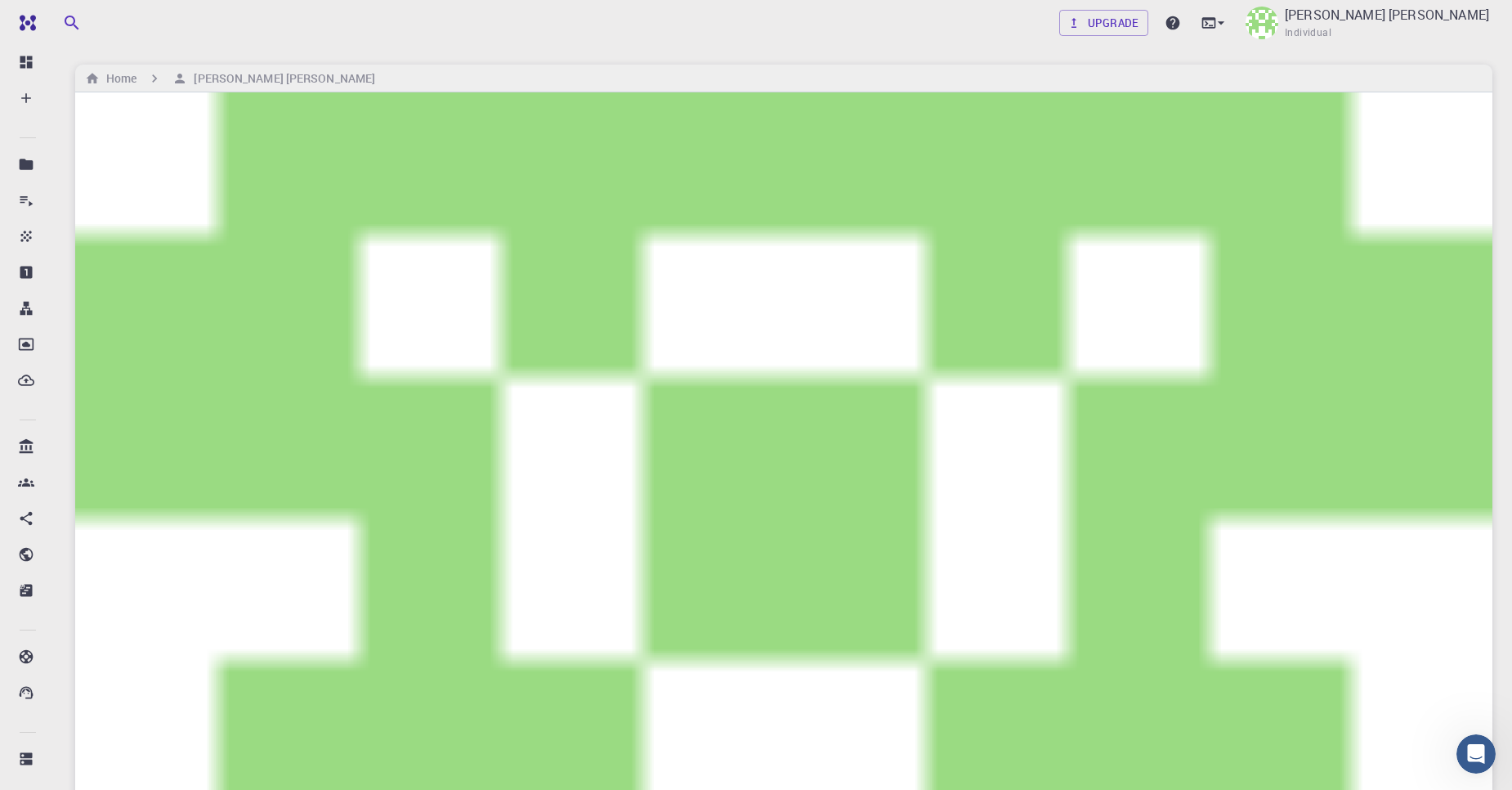
checkbox input "true"
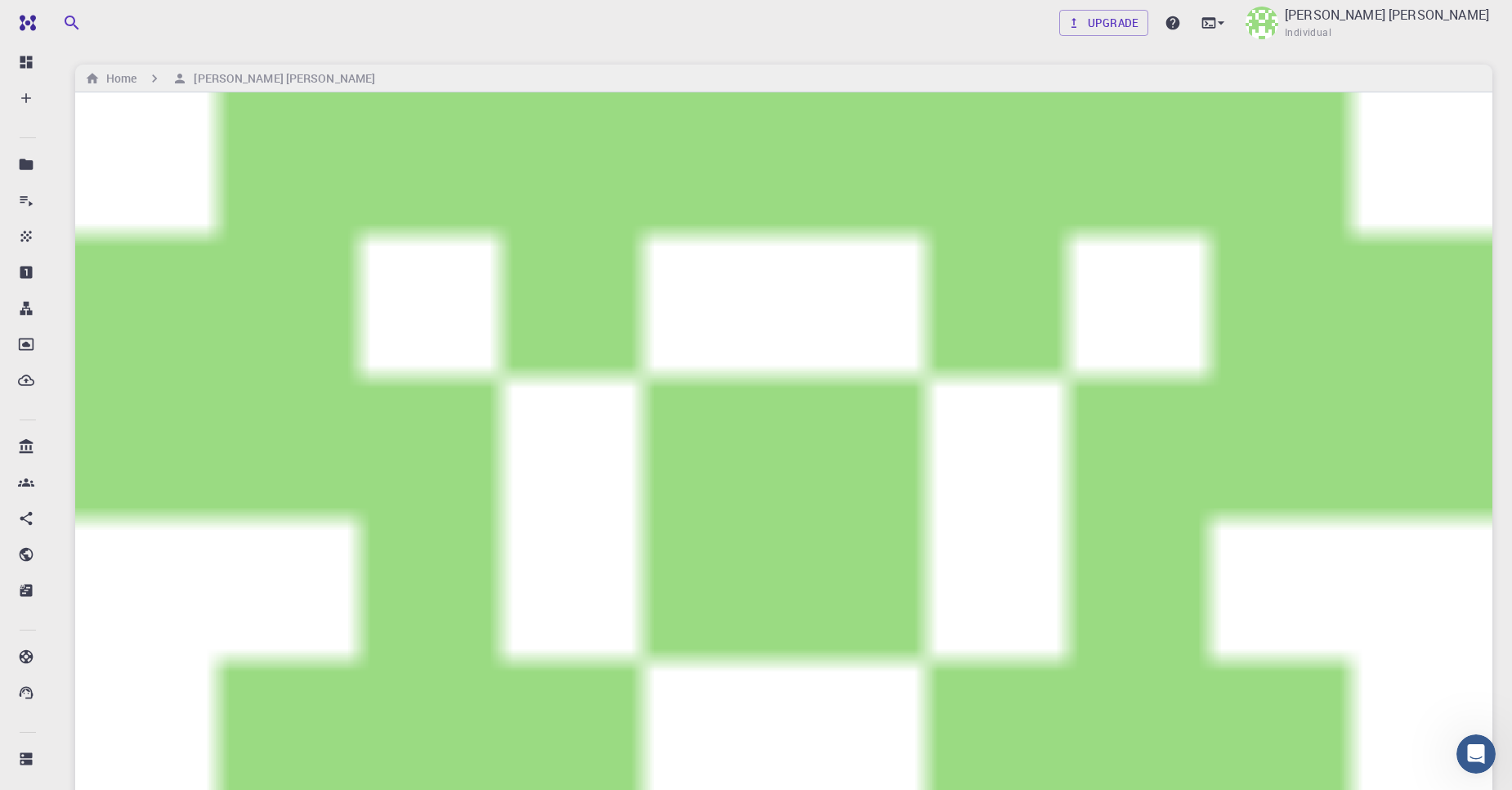
checkbox input "false"
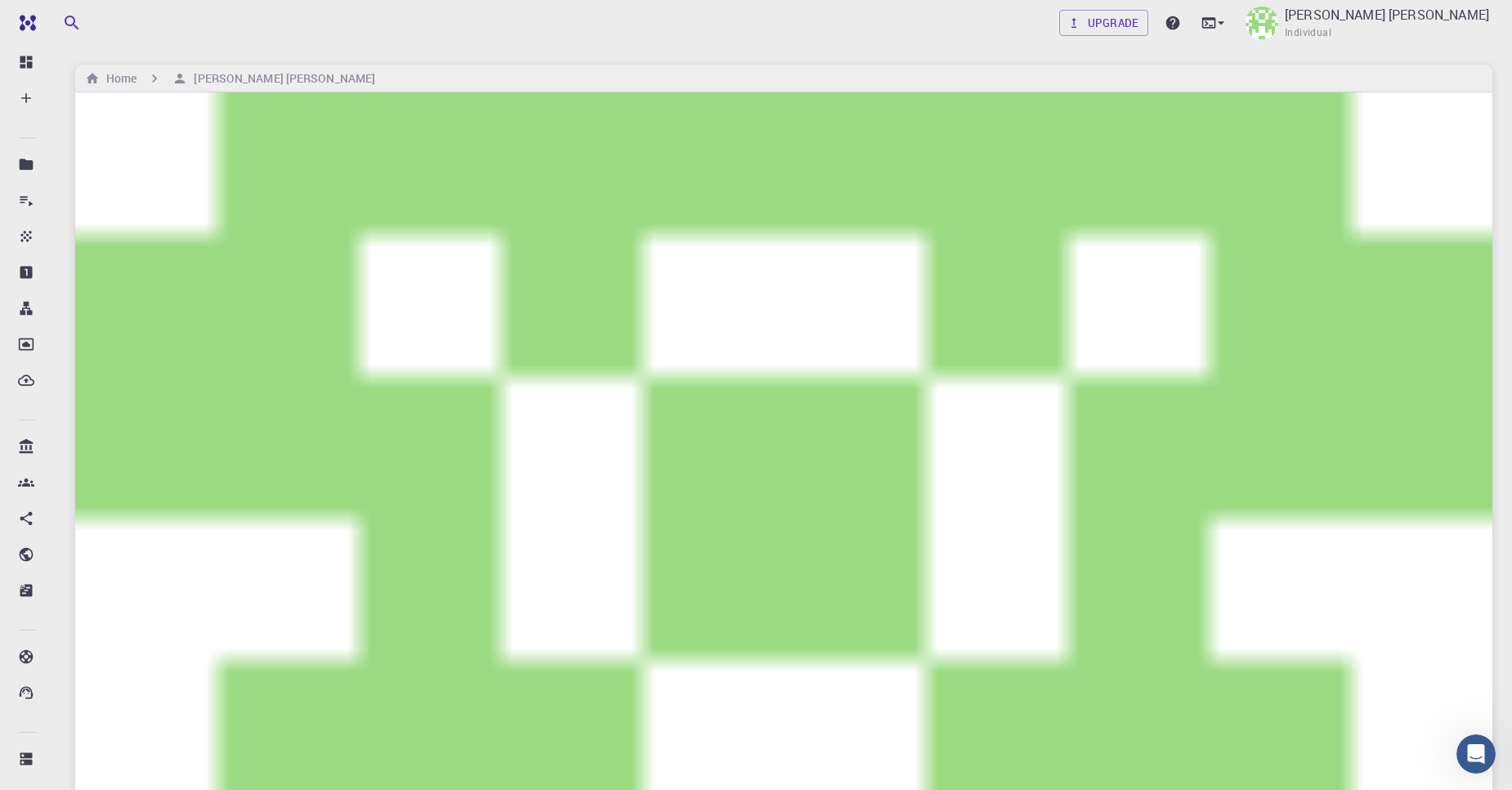
checkbox input "false"
checkbox input "true"
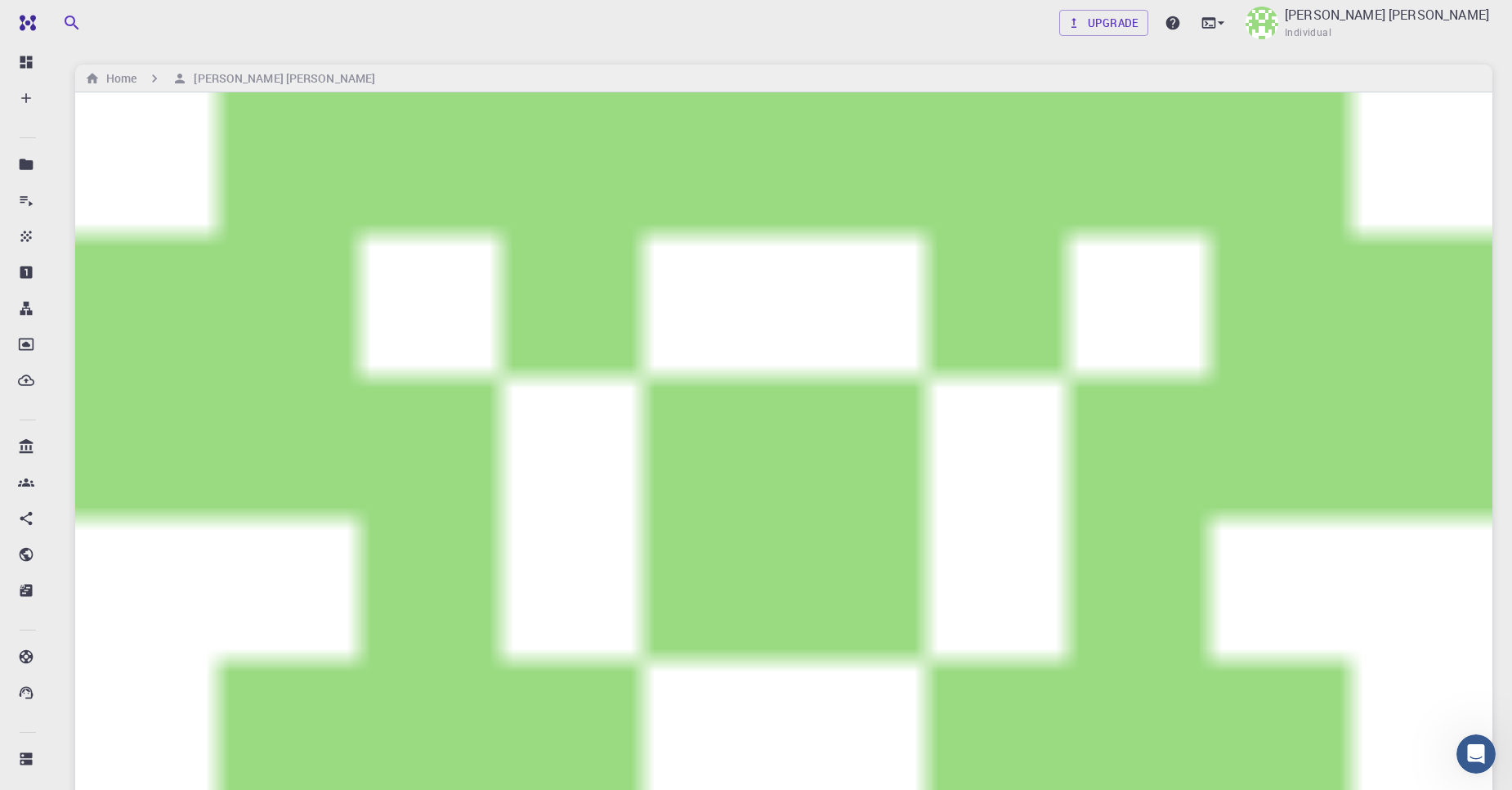
checkbox input "true"
checkbox input "false"
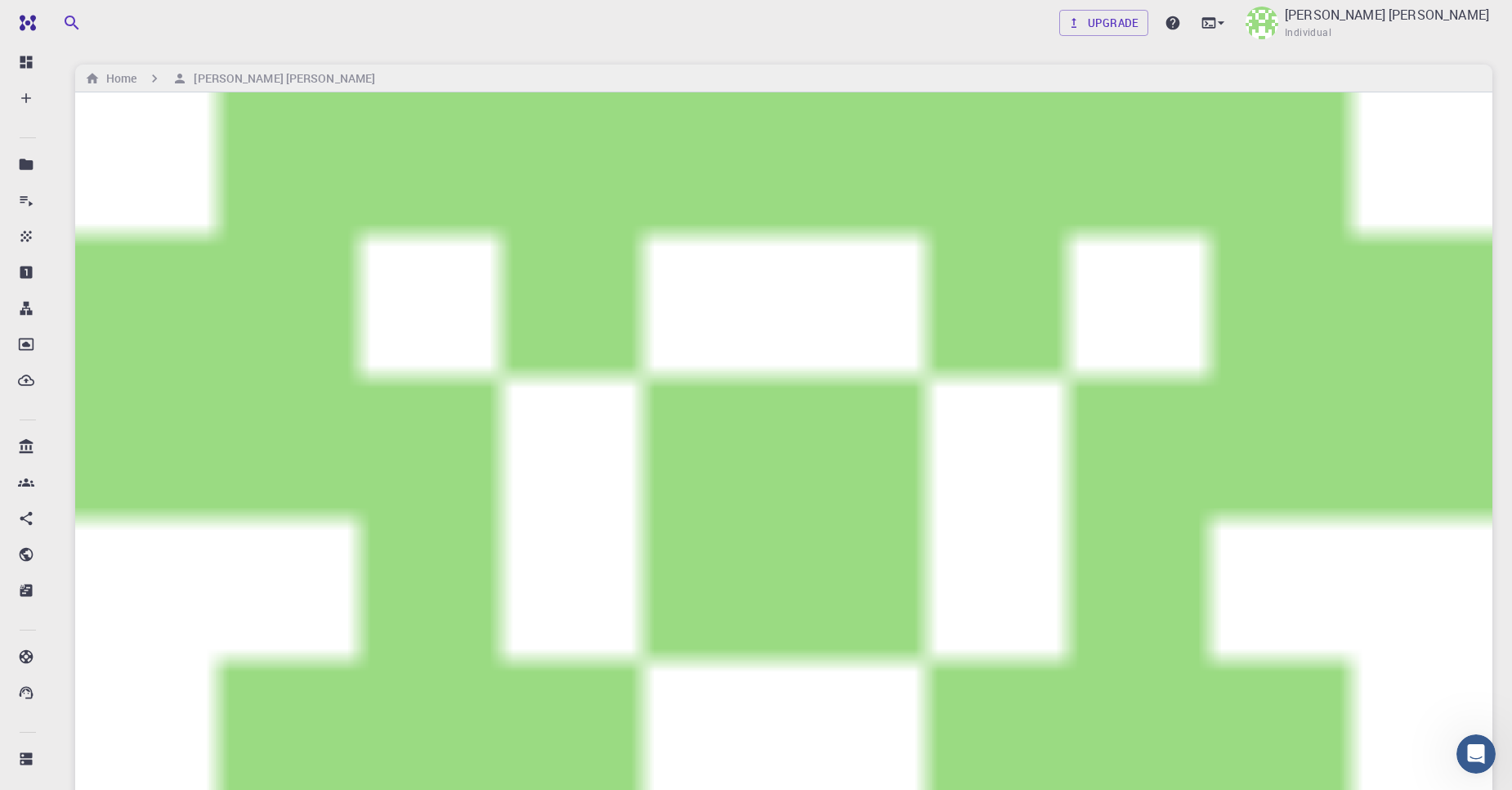
click at [108, 588] on div "Properties" at bounding box center [77, 598] width 60 height 20
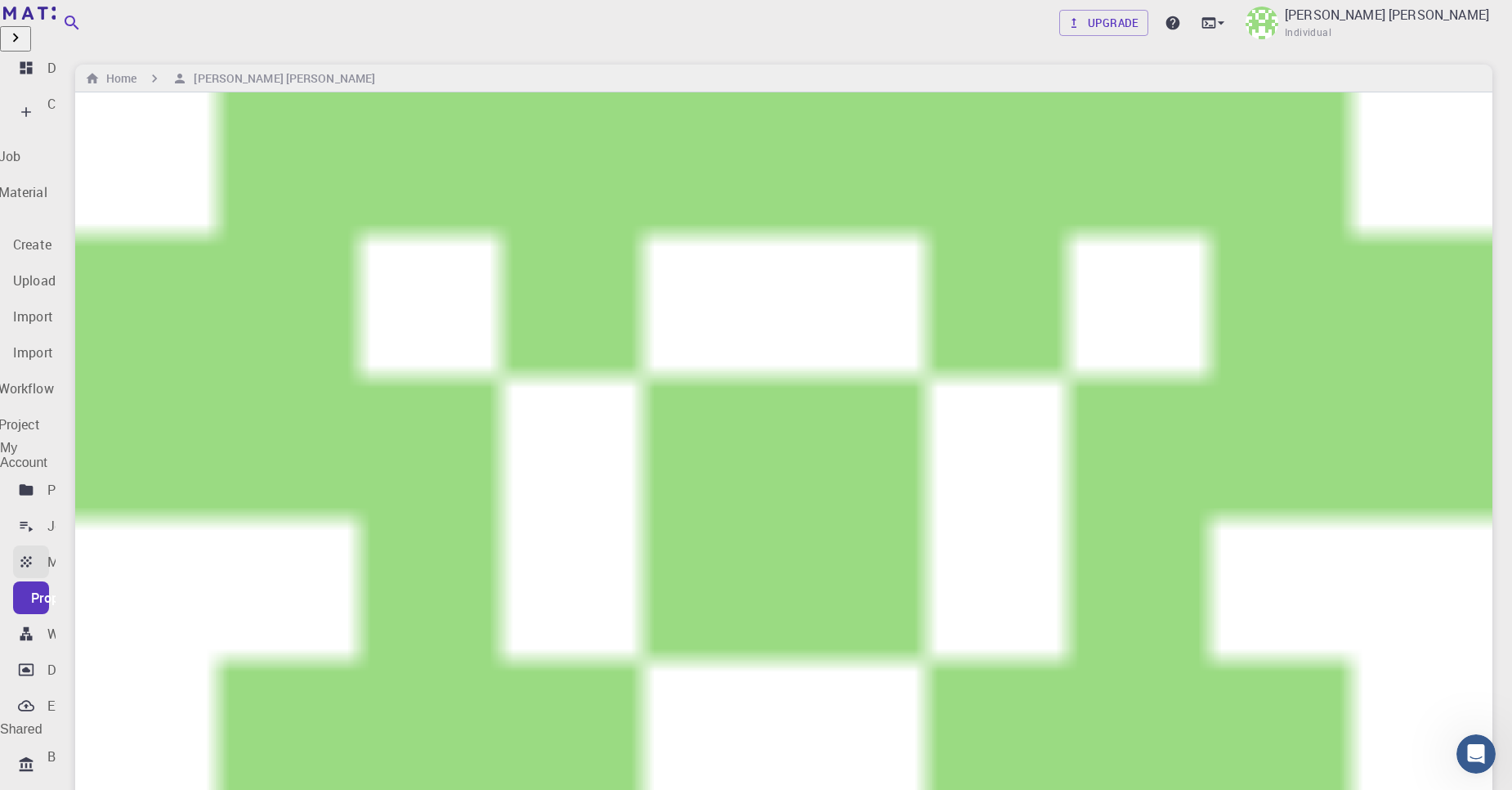
click at [49, 546] on link "Materials" at bounding box center [31, 561] width 36 height 32
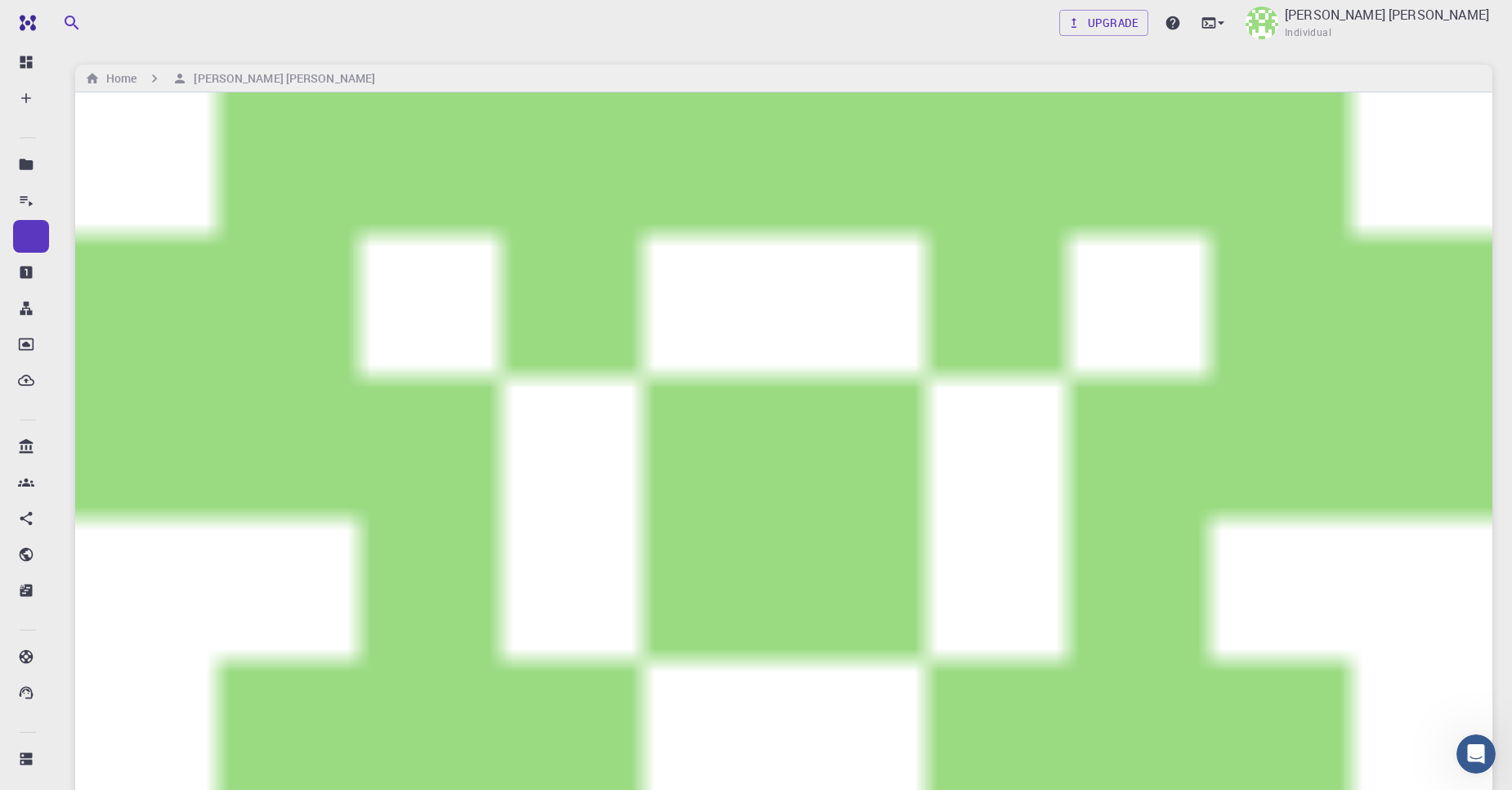
click at [1245, 291] on span "Create Job" at bounding box center [1243, 297] width 64 height 14
click at [1229, 31] on icon at bounding box center [1221, 23] width 17 height 17
drag, startPoint x: 1376, startPoint y: 128, endPoint x: 1394, endPoint y: 159, distance: 35.8
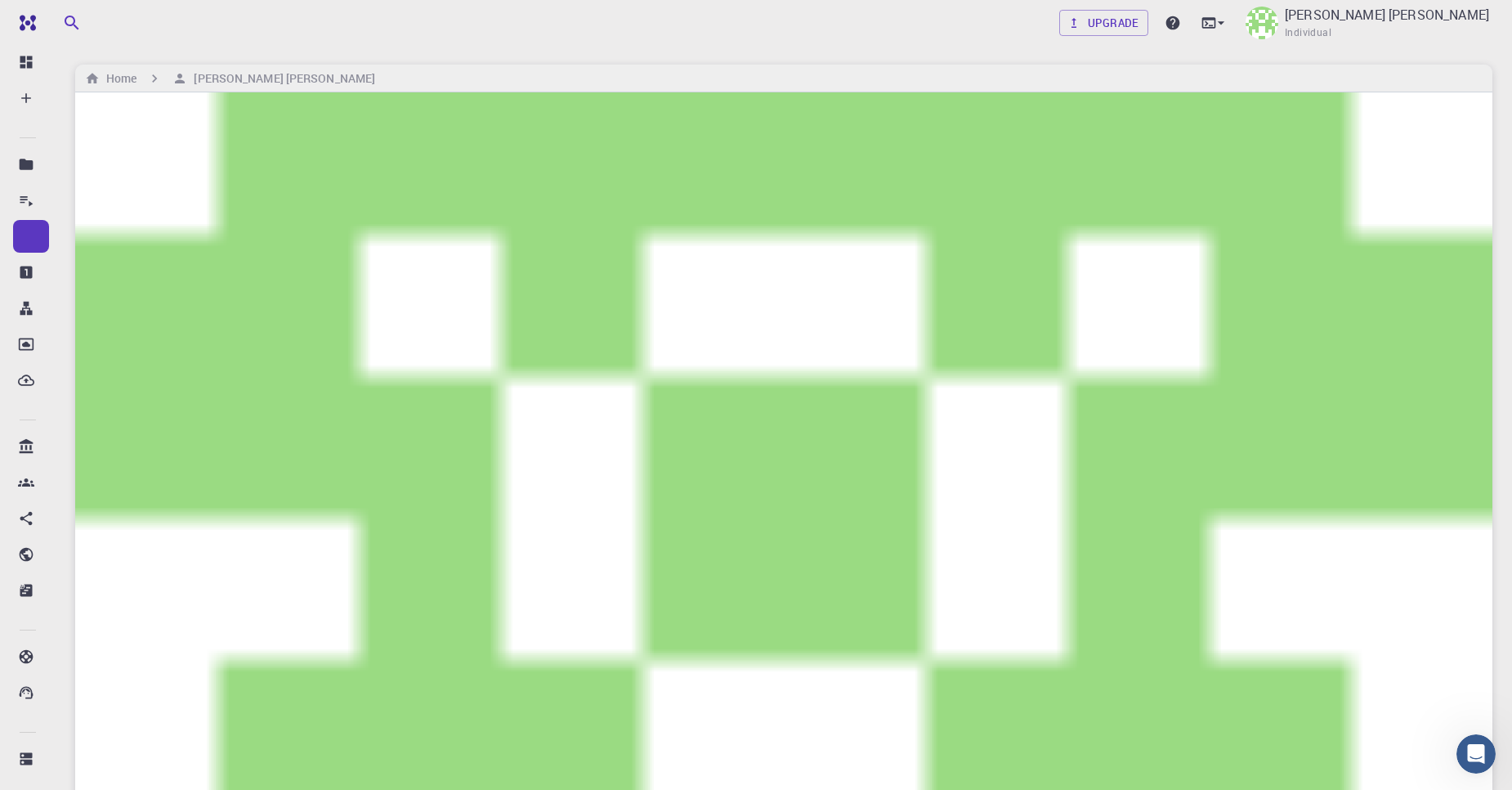
type input "H2"
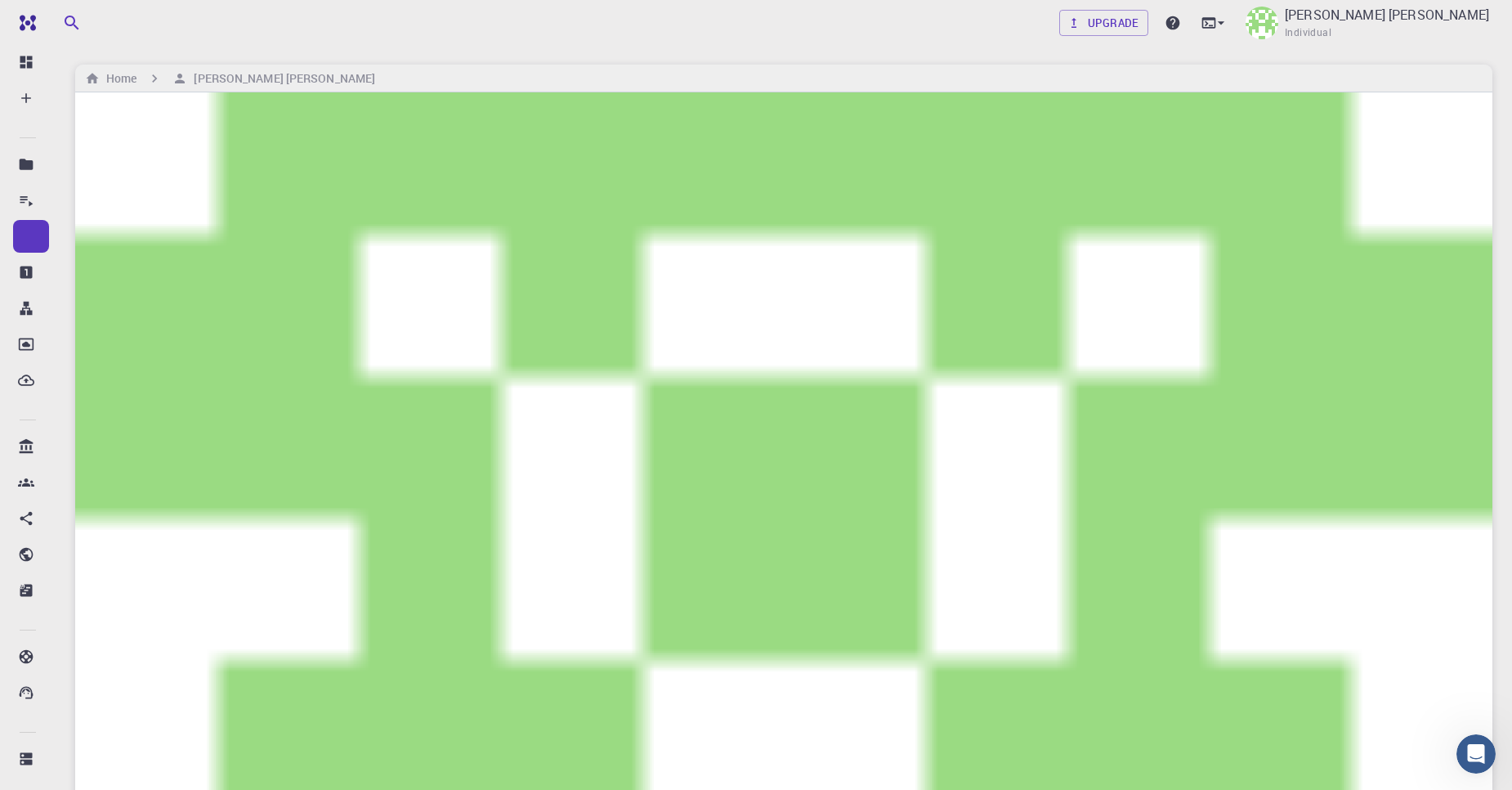
drag, startPoint x: 1222, startPoint y: 244, endPoint x: 1240, endPoint y: 245, distance: 18.0
drag, startPoint x: 324, startPoint y: 504, endPoint x: 254, endPoint y: 429, distance: 102.6
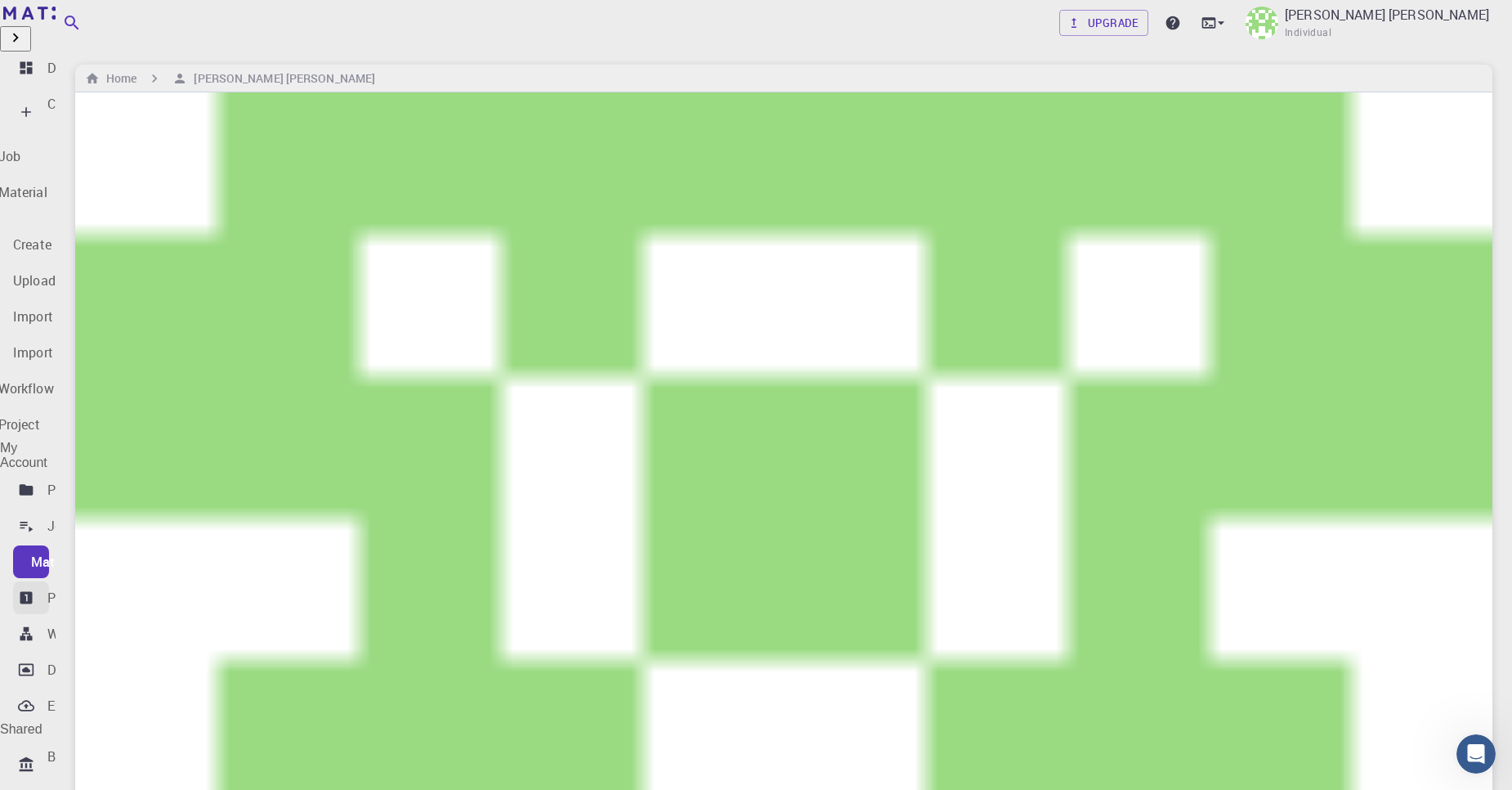
click at [88, 588] on p "Properties" at bounding box center [77, 598] width 60 height 20
